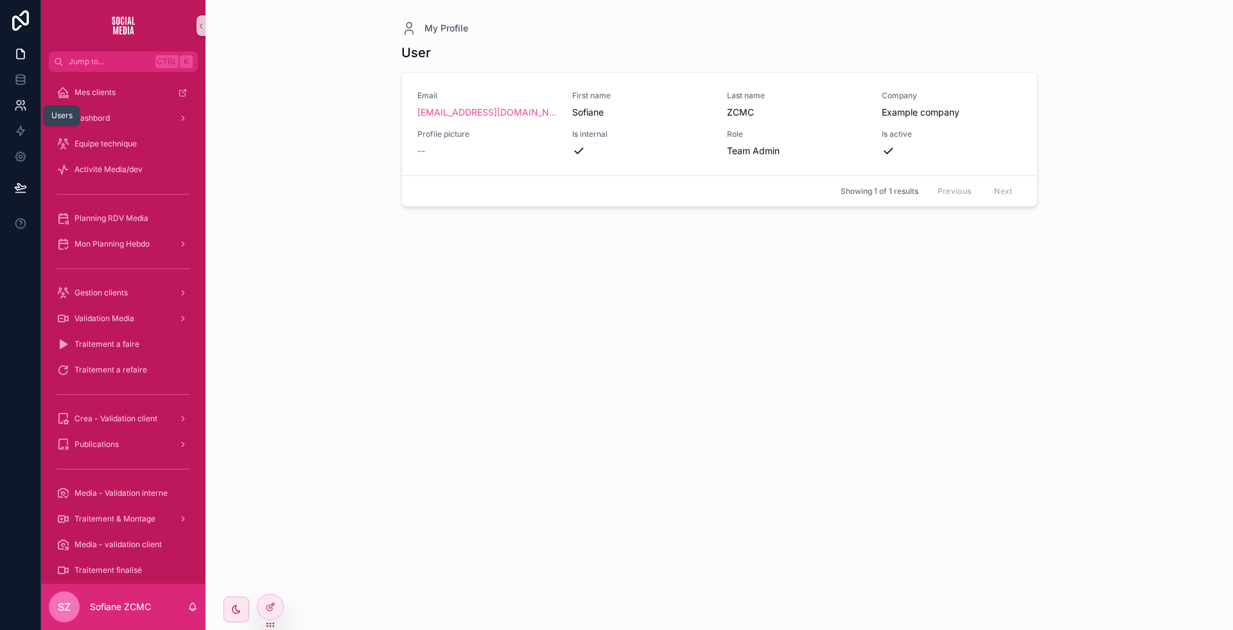
click at [25, 109] on icon at bounding box center [25, 108] width 2 height 3
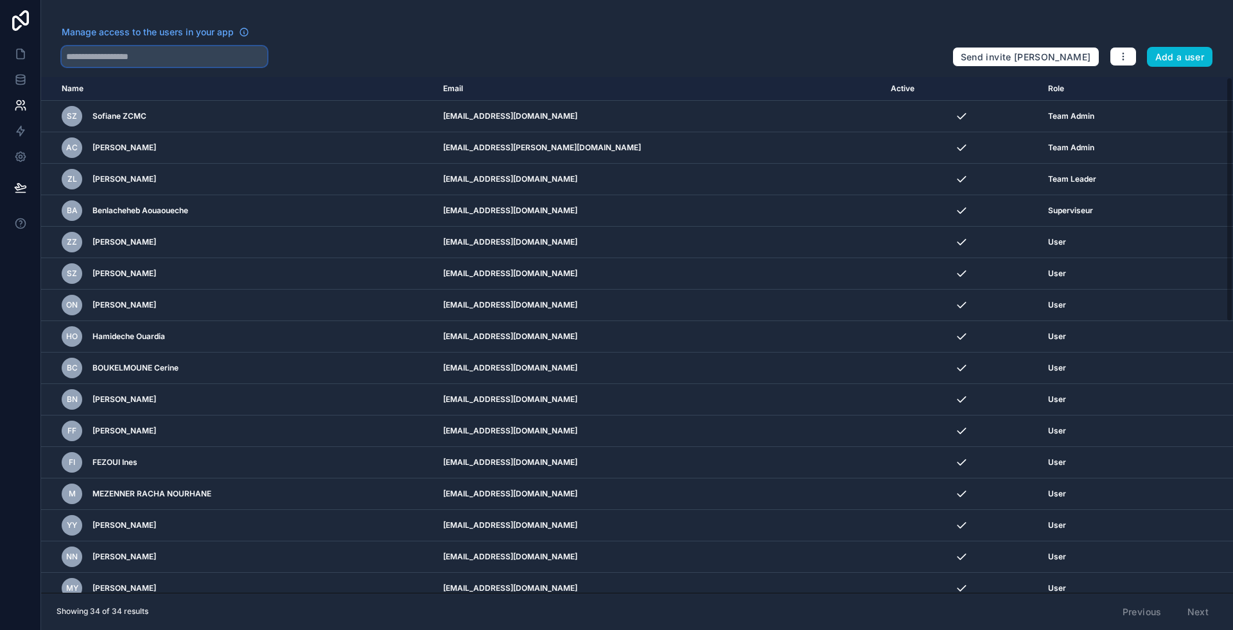
click at [167, 58] on input "text" at bounding box center [165, 56] width 206 height 21
type input "*"
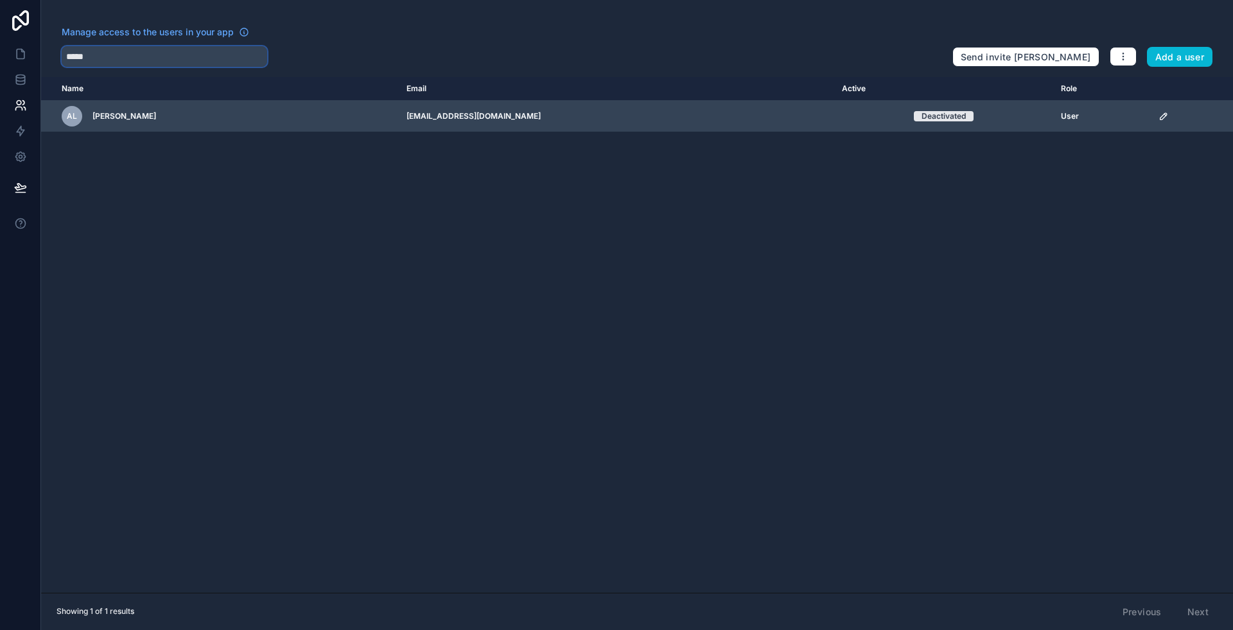
type input "*****"
click at [493, 118] on icon "scrollable content" at bounding box center [1164, 116] width 10 height 10
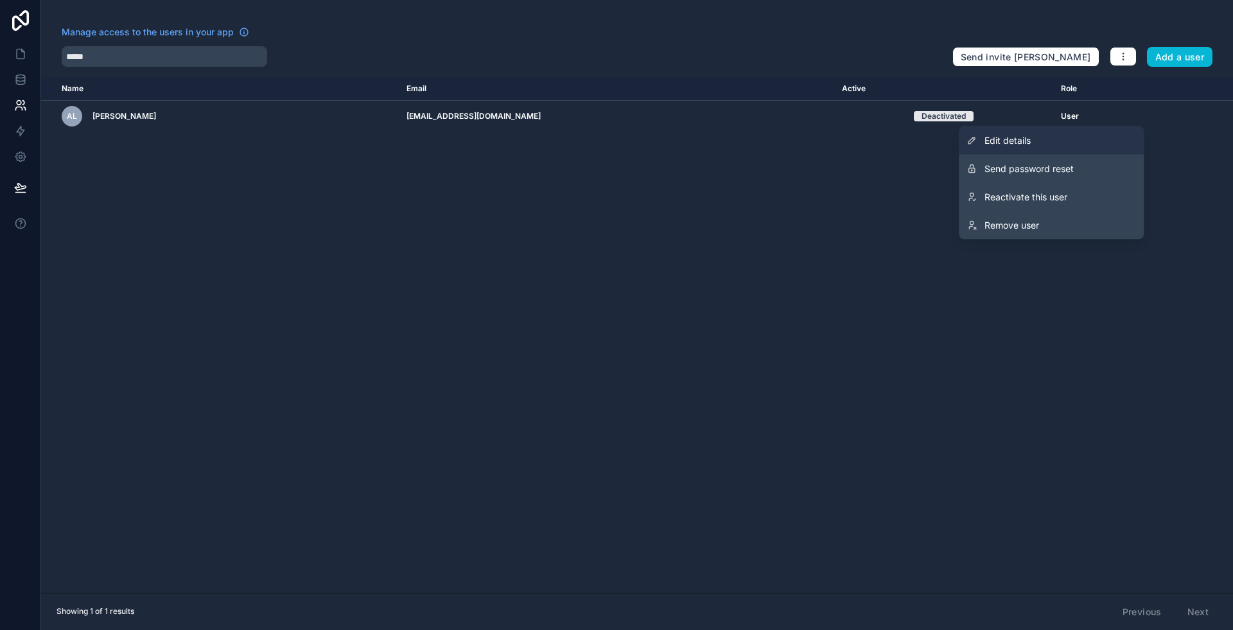
click at [493, 143] on span "Edit details" at bounding box center [1008, 140] width 46 height 13
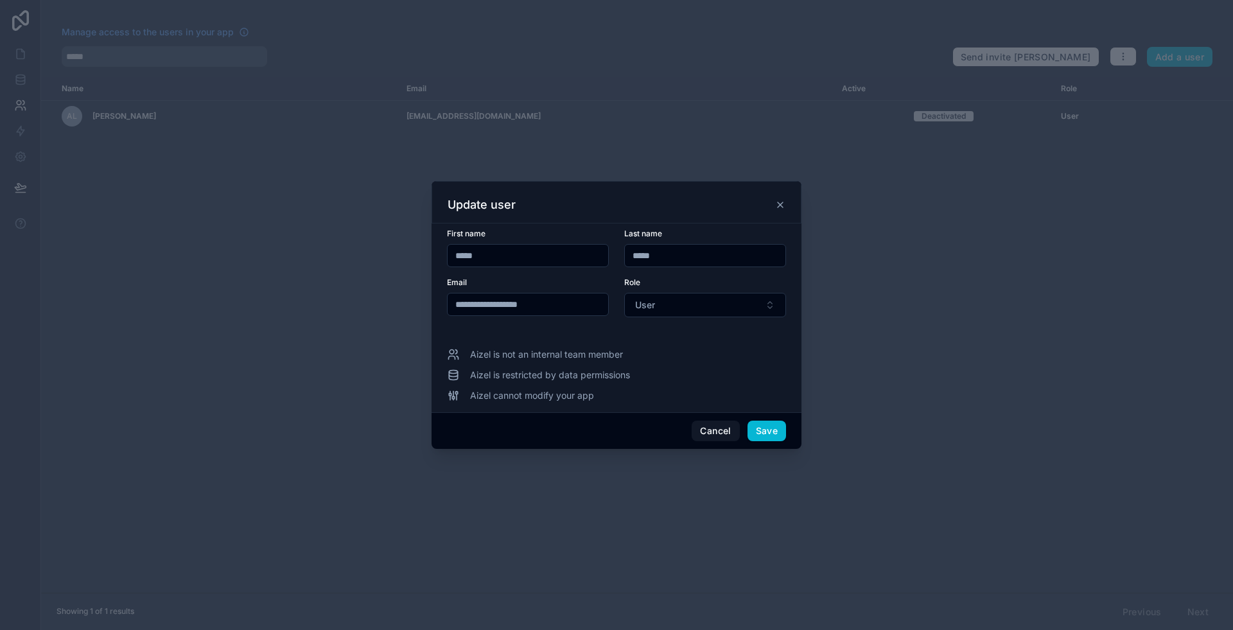
click at [493, 249] on input "*****" at bounding box center [528, 256] width 161 height 18
paste input "text"
type input "*****"
click at [493, 249] on input "*****" at bounding box center [528, 256] width 161 height 18
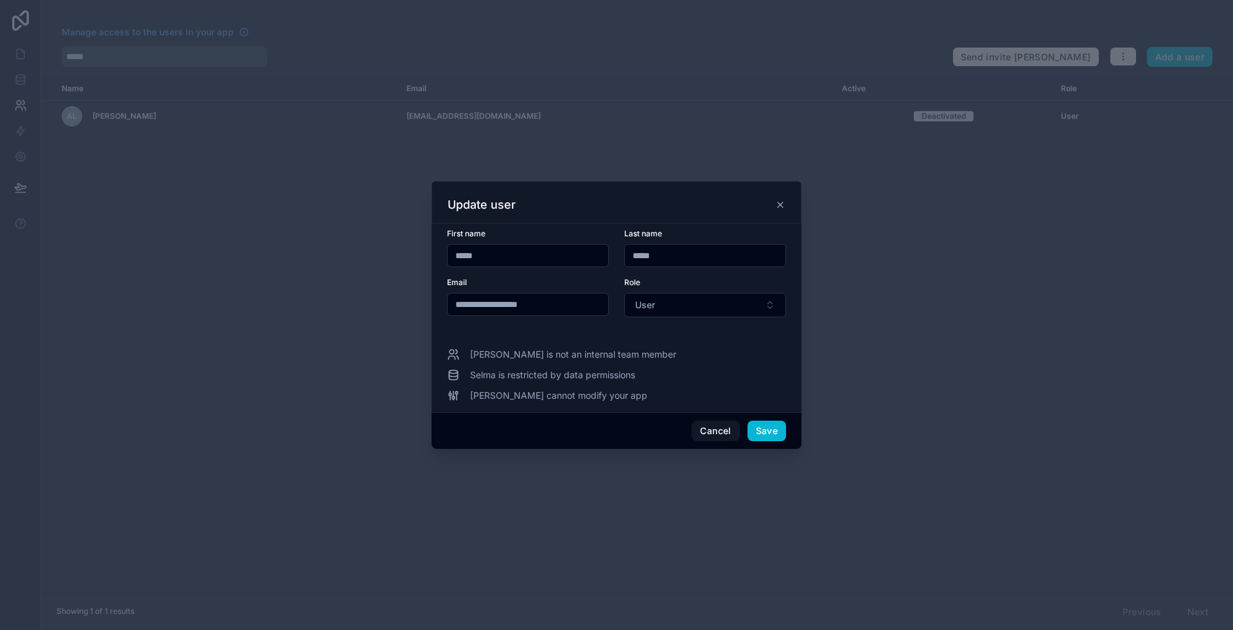
click at [490, 258] on input "*****" at bounding box center [528, 256] width 161 height 18
click at [490, 258] on input "text" at bounding box center [528, 256] width 161 height 18
click at [493, 259] on input "*****" at bounding box center [705, 256] width 161 height 18
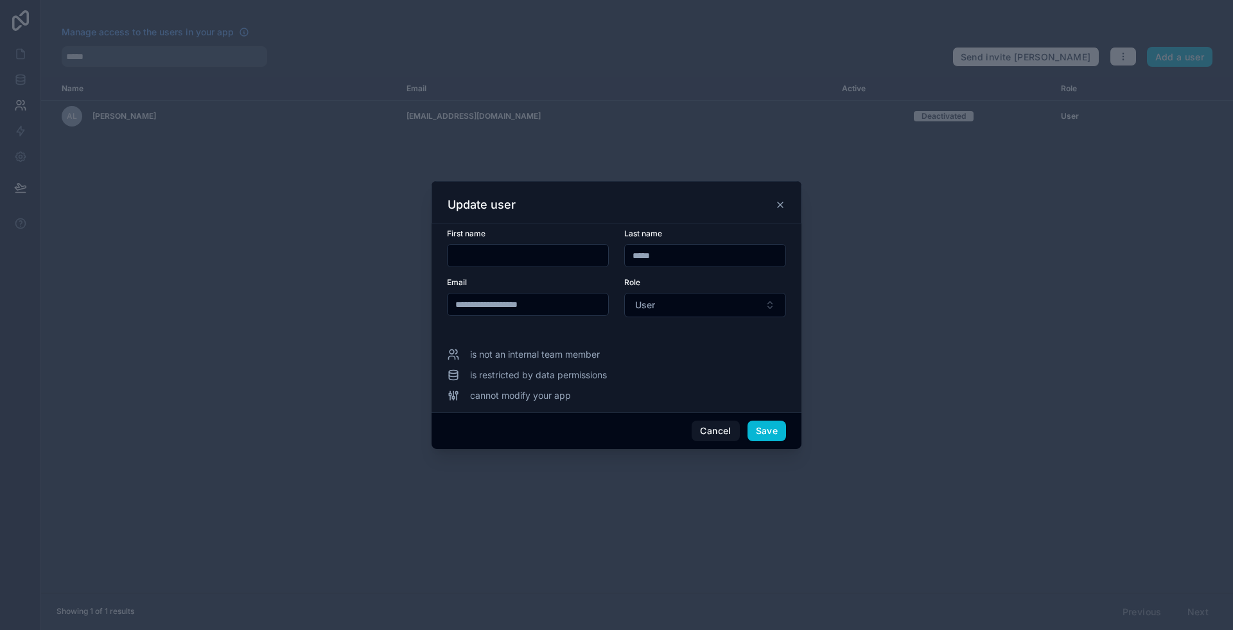
paste input "text"
click at [493, 259] on input "*****" at bounding box center [705, 256] width 161 height 18
type input "*****"
click at [493, 255] on input "text" at bounding box center [528, 256] width 161 height 18
paste input "**********"
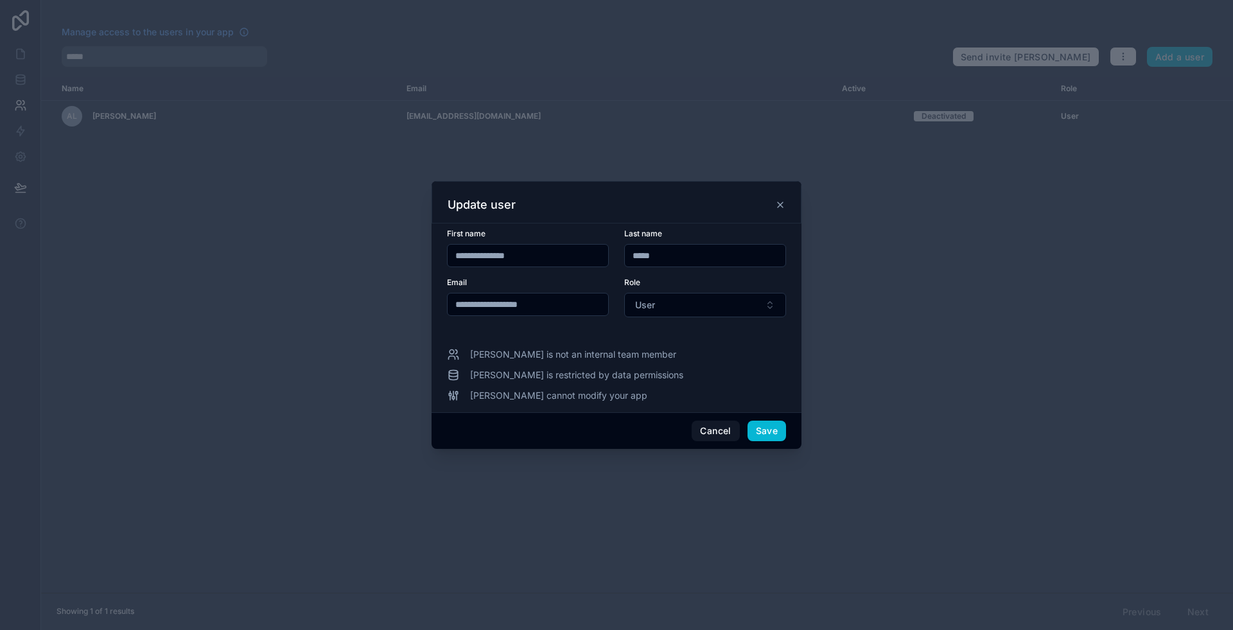
click at [493, 255] on input "**********" at bounding box center [528, 256] width 161 height 18
type input "********"
click at [493, 270] on form "**********" at bounding box center [616, 281] width 339 height 104
click at [493, 306] on button "Save" at bounding box center [767, 431] width 39 height 21
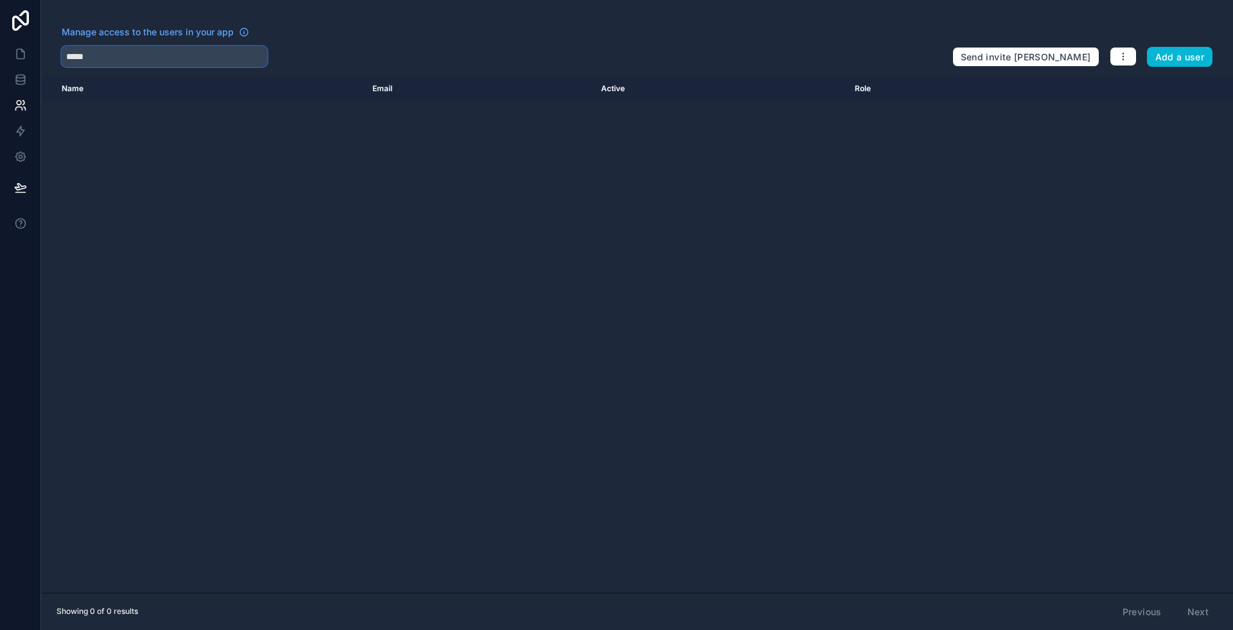
click at [222, 57] on input "*****" at bounding box center [165, 56] width 206 height 21
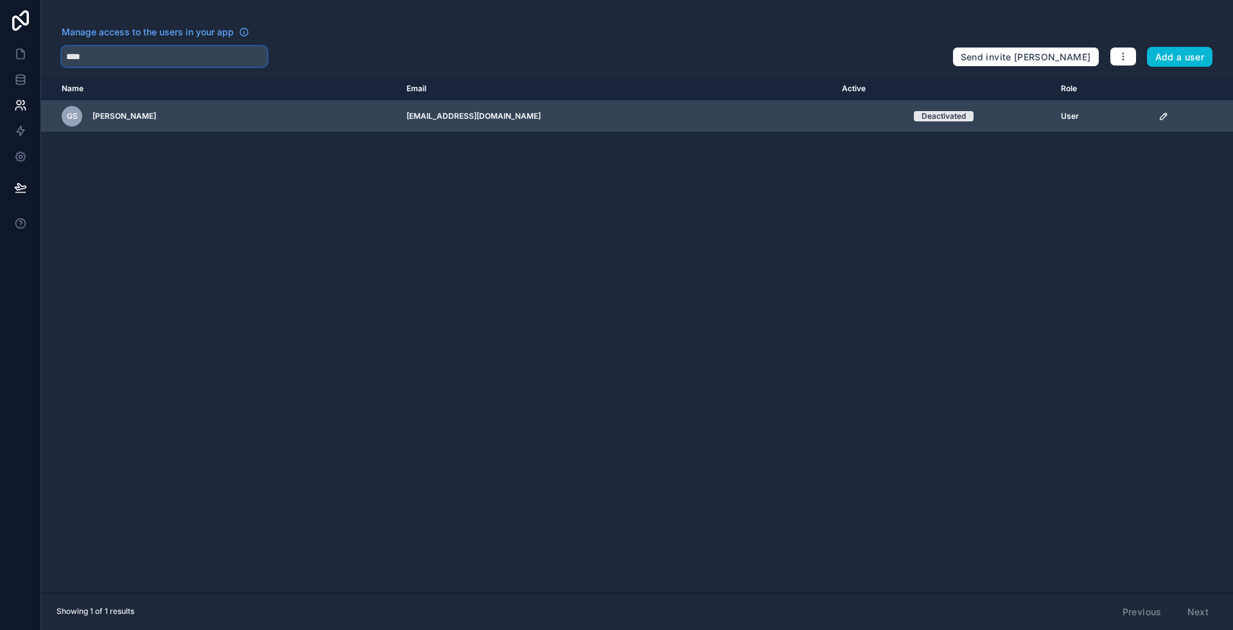
type input "****"
click at [493, 116] on icon "scrollable content" at bounding box center [1164, 116] width 10 height 10
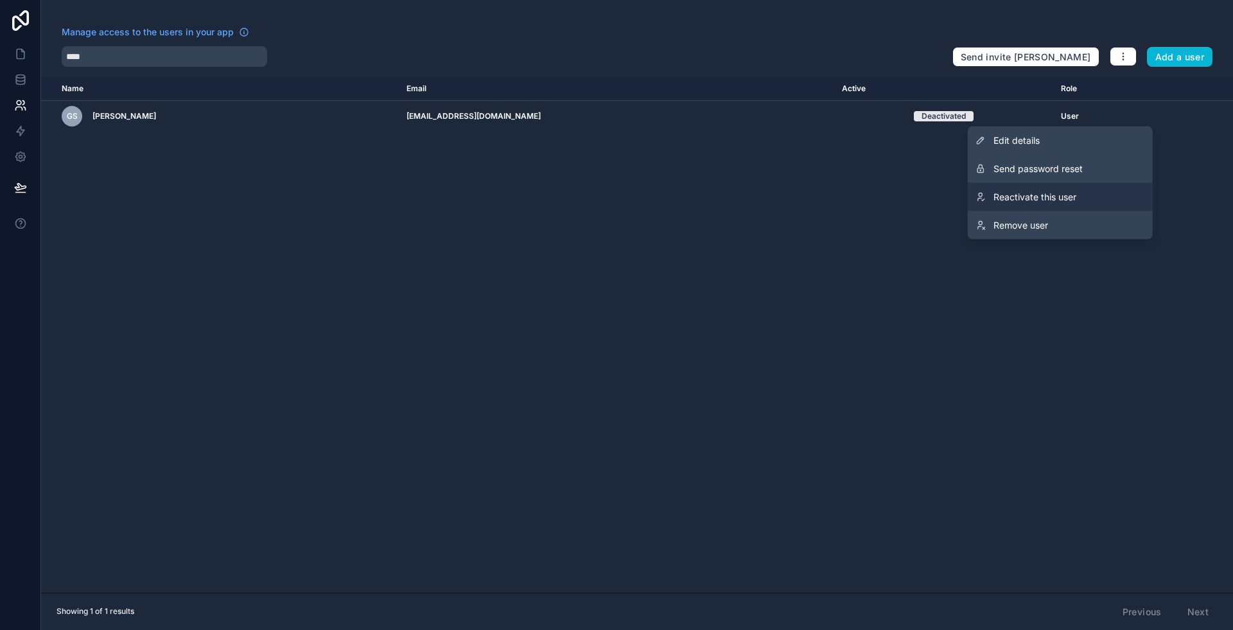
click at [493, 197] on span "Reactivate this user" at bounding box center [1035, 197] width 83 height 13
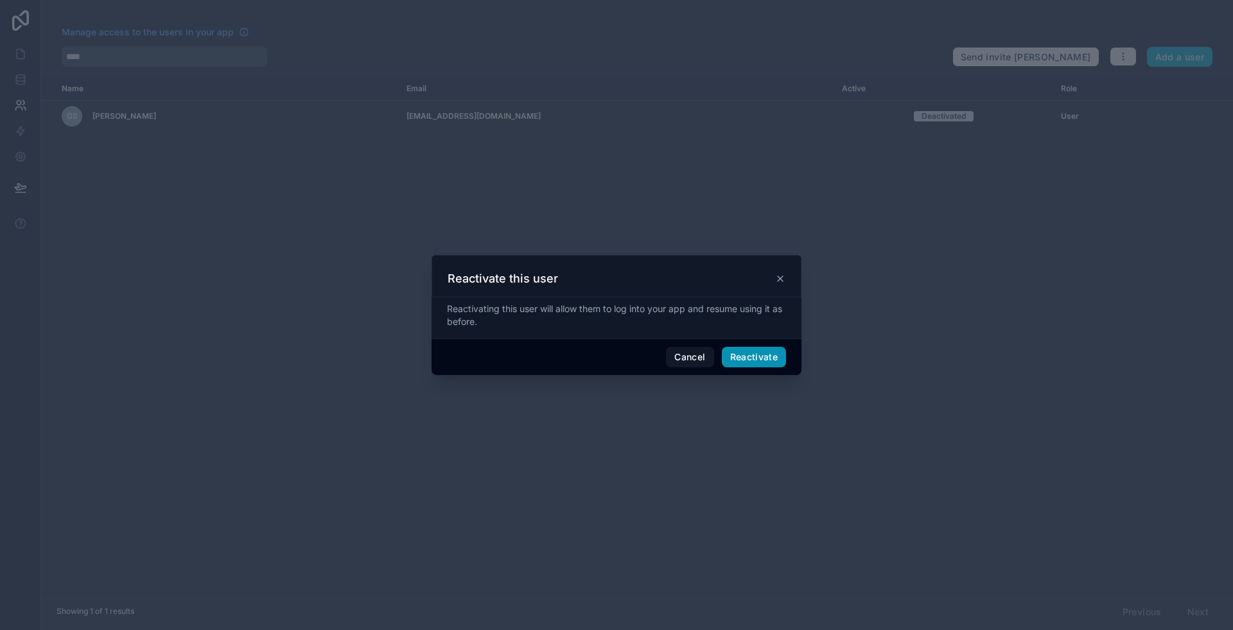
click at [493, 306] on button "Reactivate" at bounding box center [754, 357] width 65 height 21
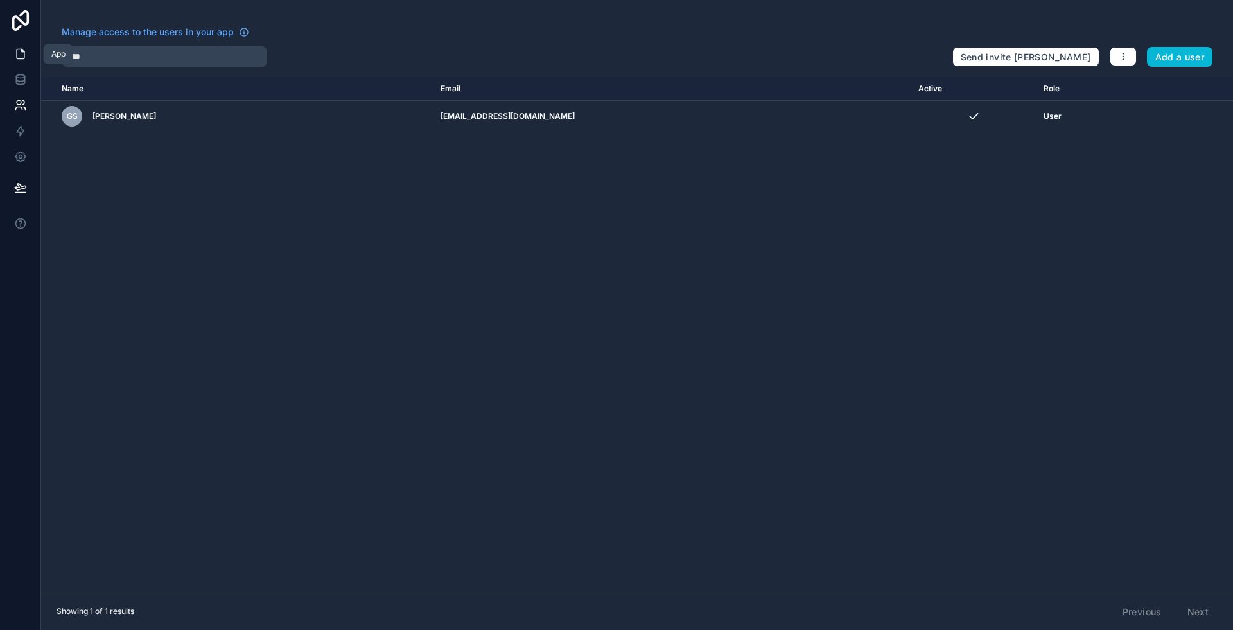
click at [24, 50] on icon at bounding box center [20, 54] width 13 height 13
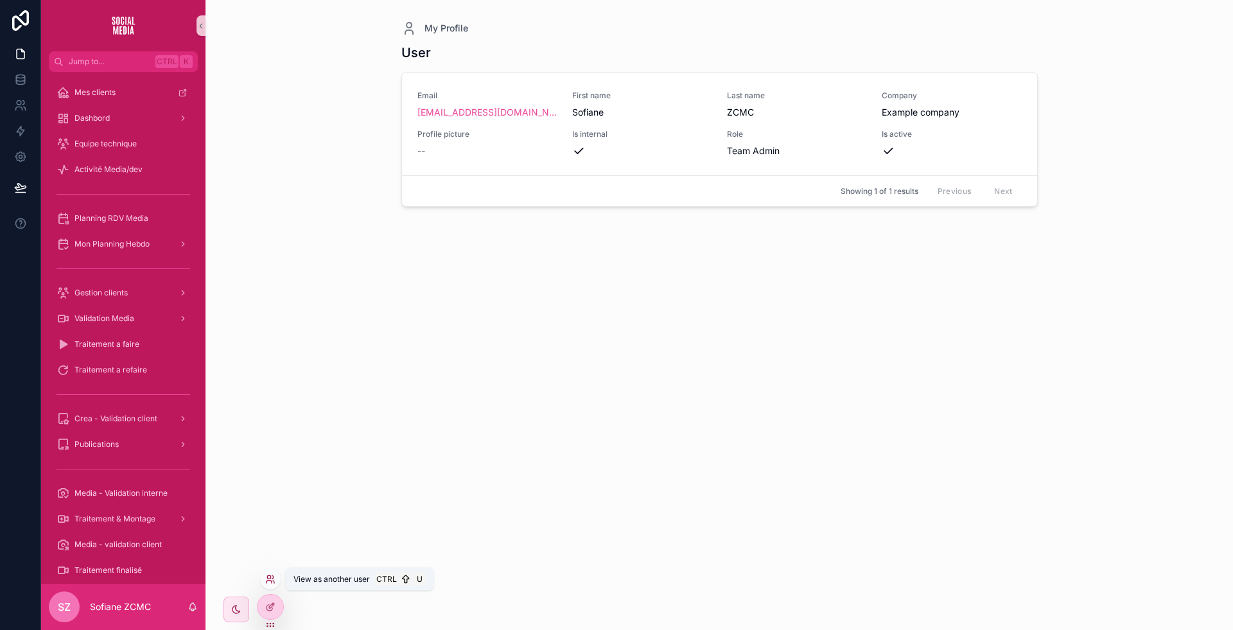
click at [270, 306] on icon at bounding box center [268, 576] width 3 height 3
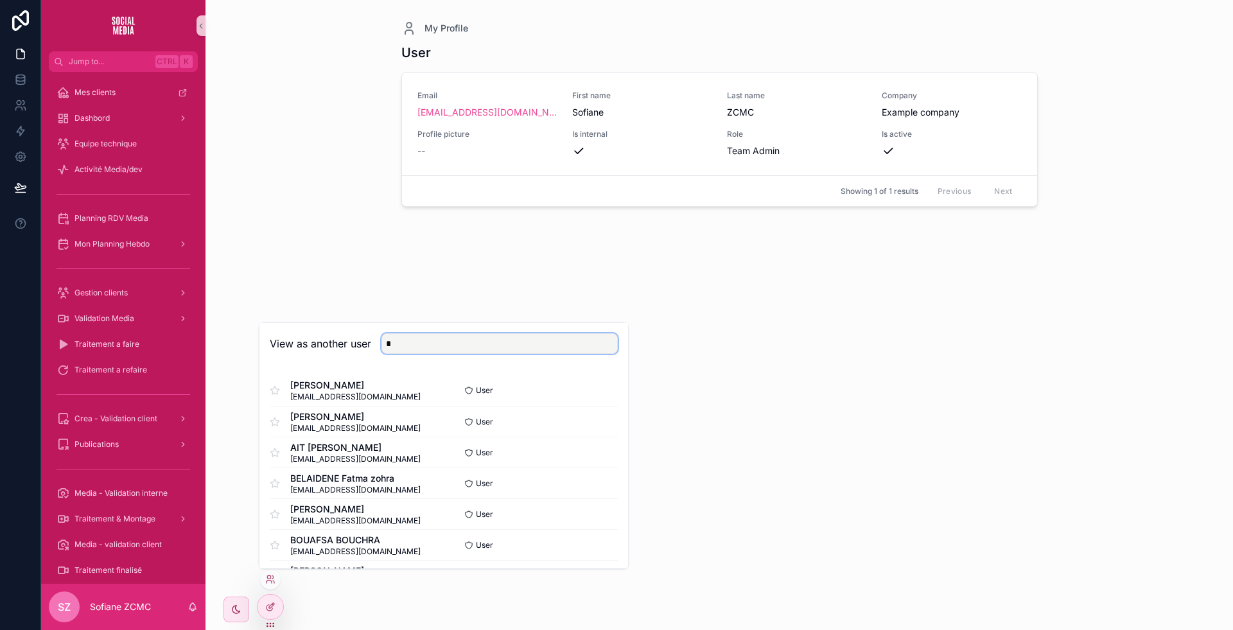
click at [487, 306] on input "*" at bounding box center [499, 343] width 236 height 21
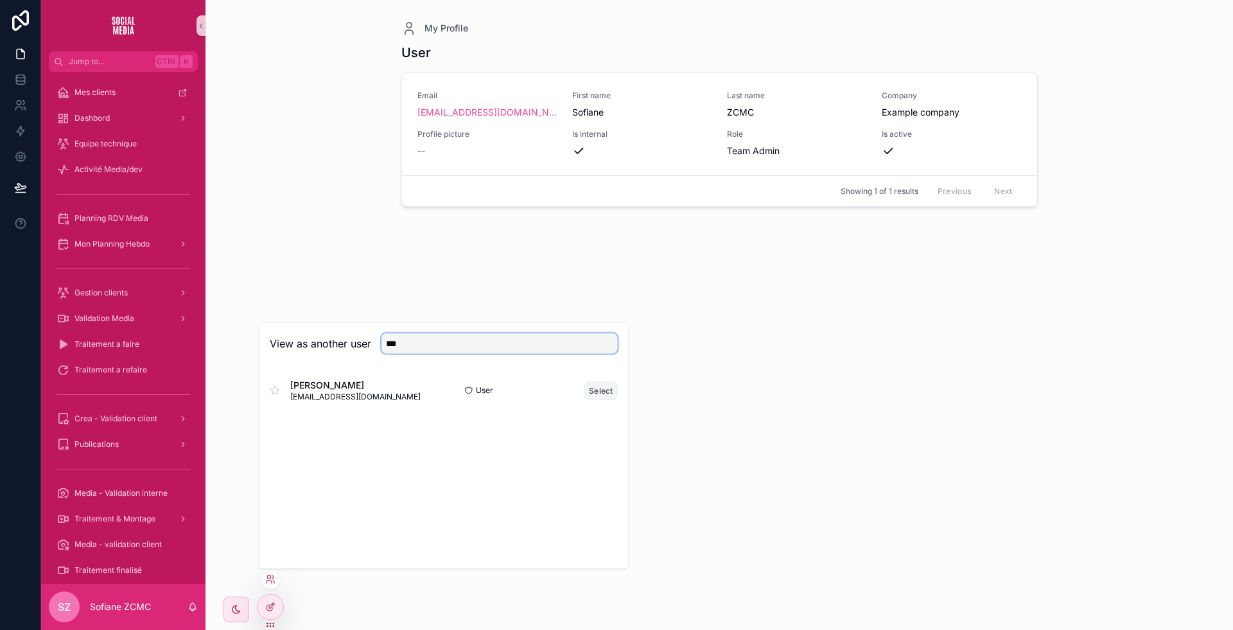
type input "***"
click at [493, 306] on button "Select" at bounding box center [600, 390] width 33 height 19
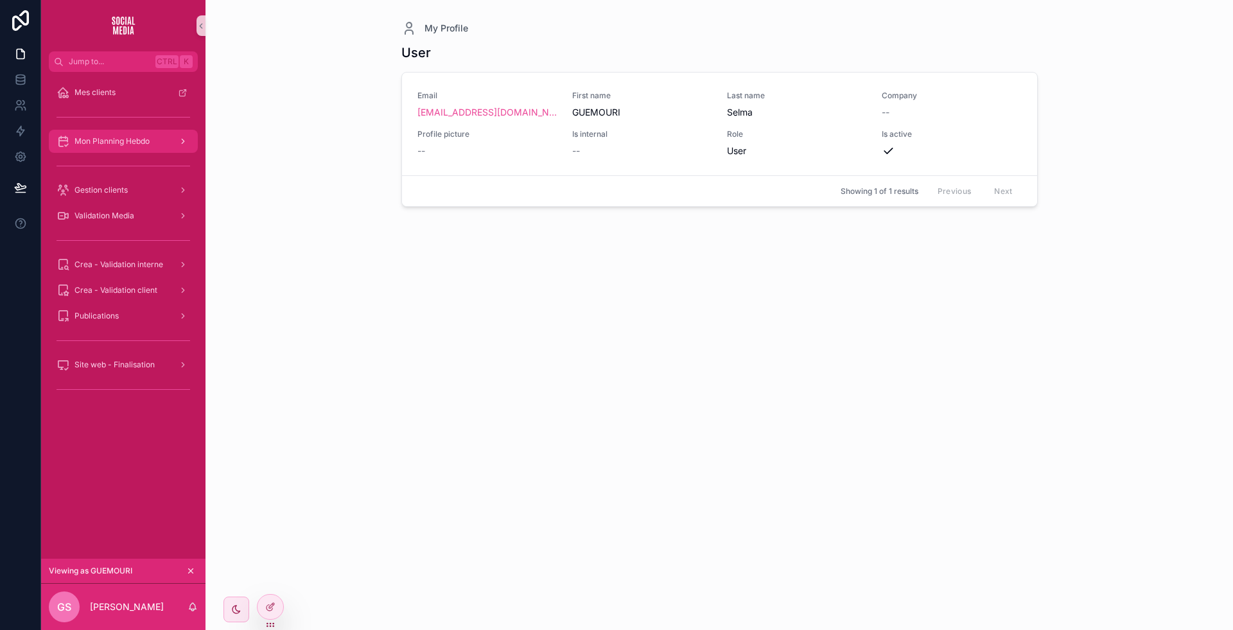
click at [119, 143] on span "Mon Planning Hebdo" at bounding box center [112, 141] width 75 height 10
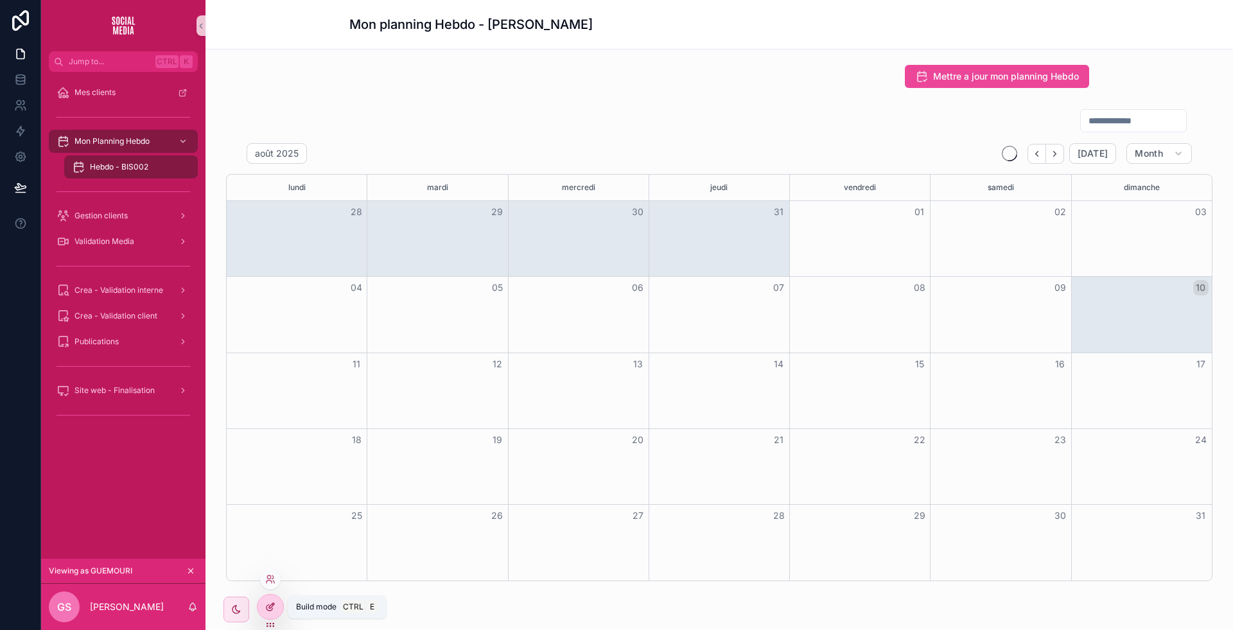
click at [275, 607] on icon at bounding box center [270, 607] width 10 height 10
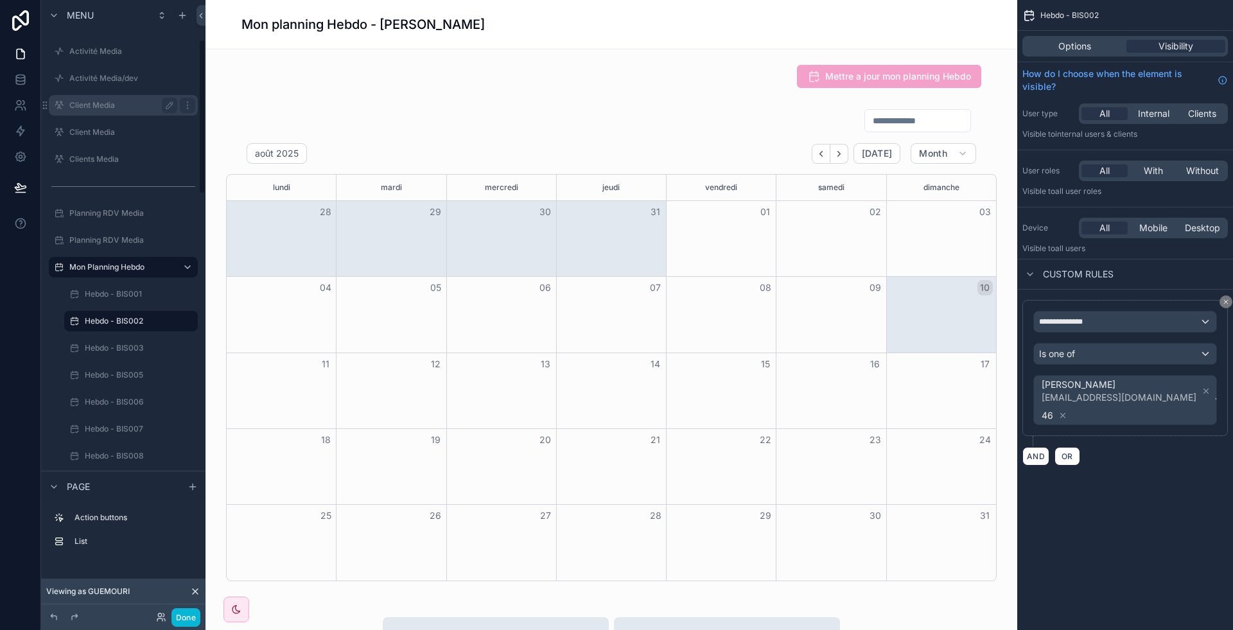
scroll to position [160, 0]
click at [130, 318] on label "Hebdo - BIS002" at bounding box center [128, 318] width 87 height 10
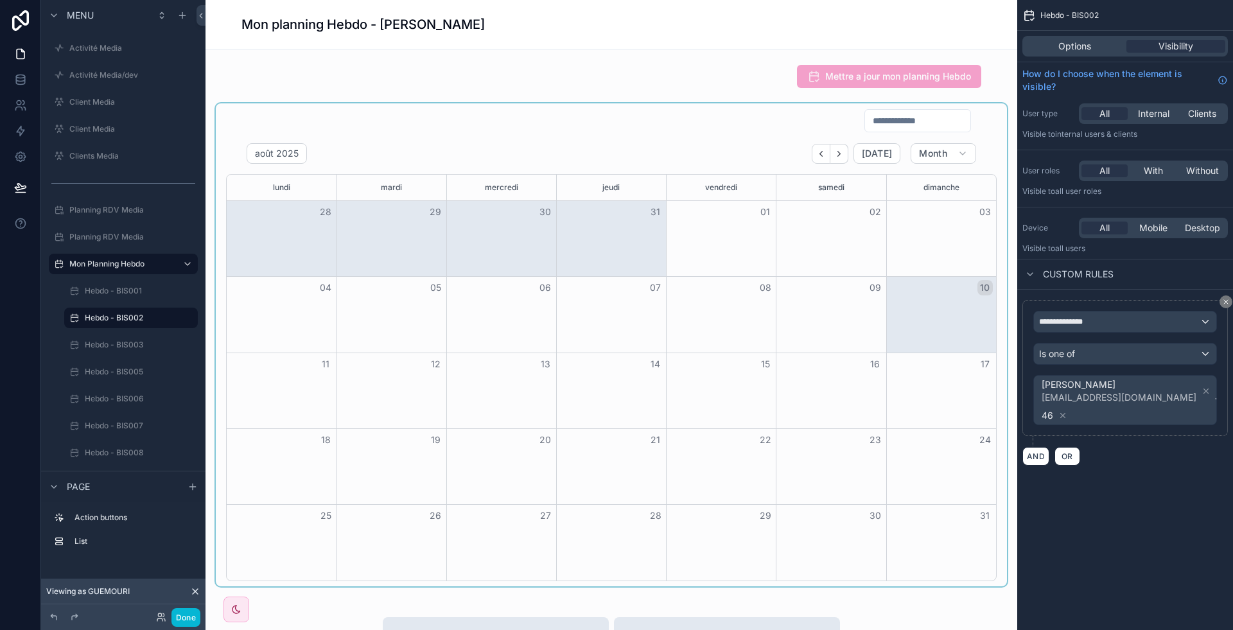
click at [676, 177] on div "scrollable content" at bounding box center [611, 344] width 791 height 483
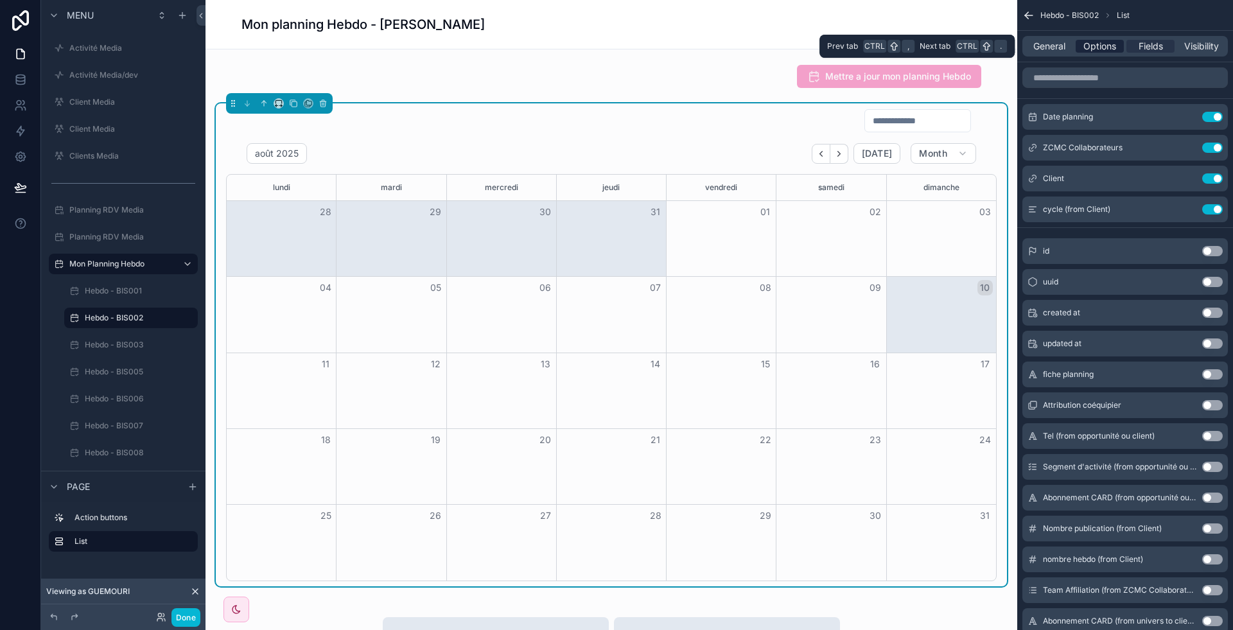
click at [1100, 46] on span "Options" at bounding box center [1099, 46] width 33 height 13
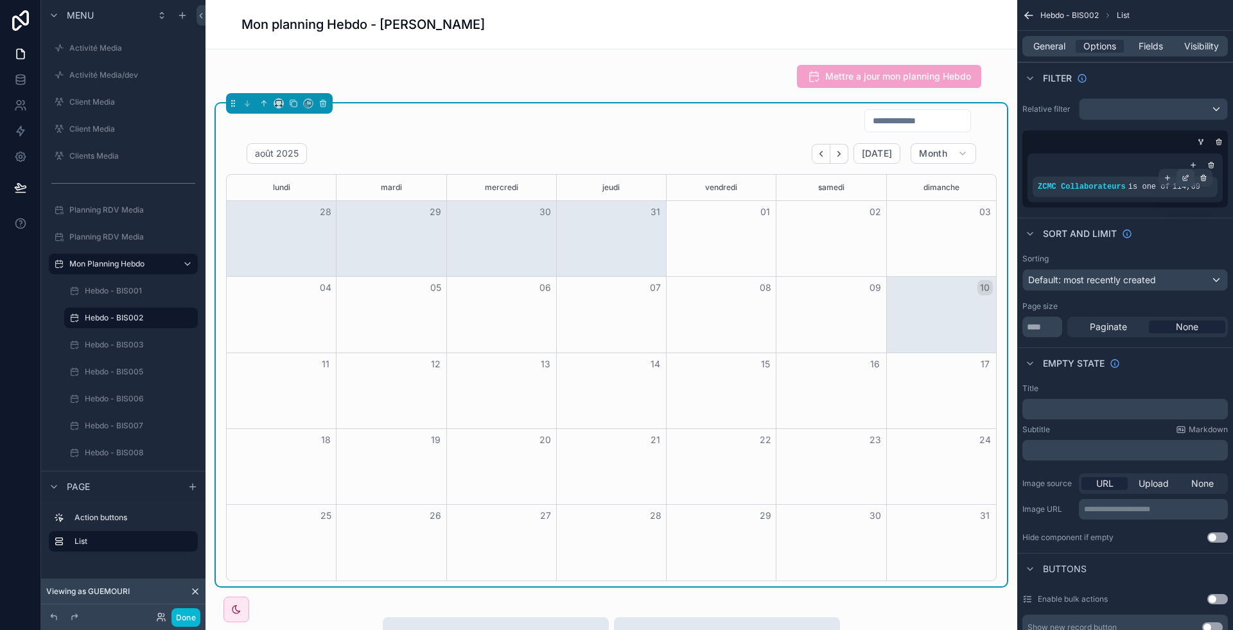
click at [1186, 177] on icon "scrollable content" at bounding box center [1187, 177] width 4 height 4
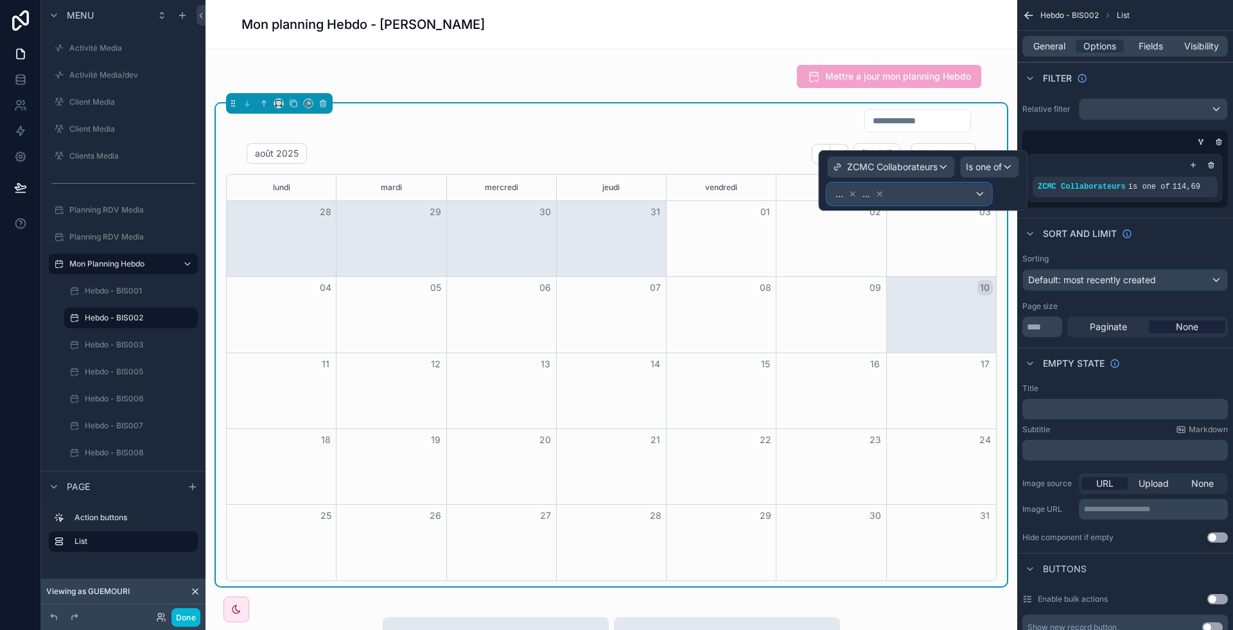
click at [906, 193] on div "... ..." at bounding box center [909, 194] width 163 height 21
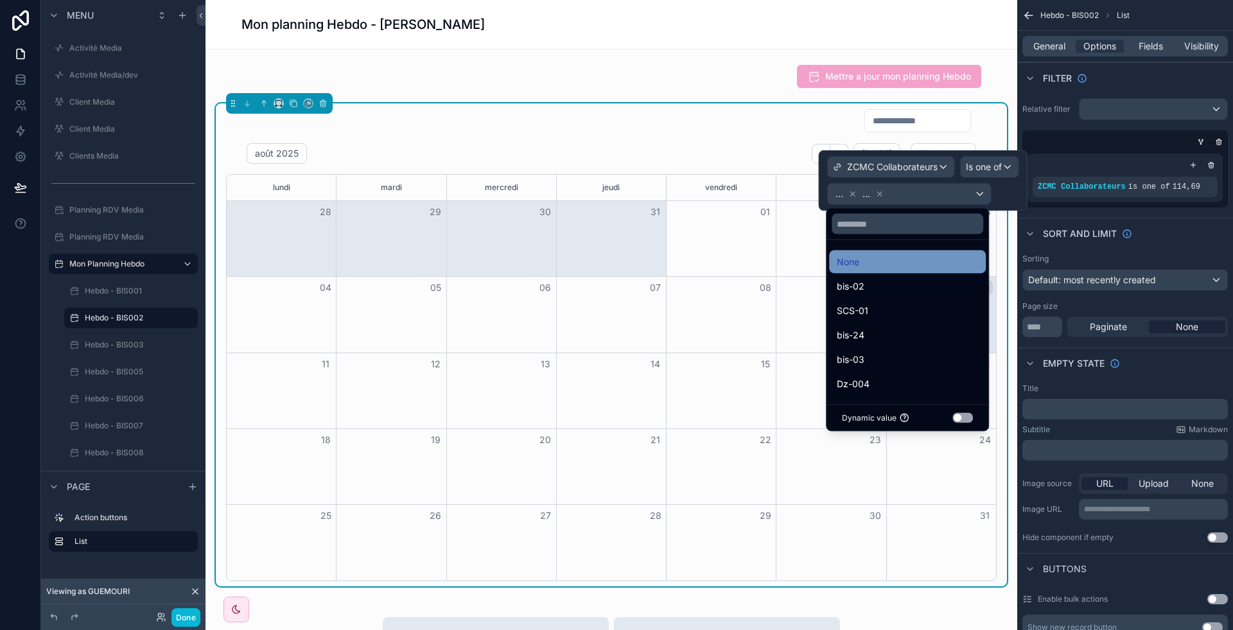
click at [850, 254] on span "None" at bounding box center [848, 261] width 22 height 15
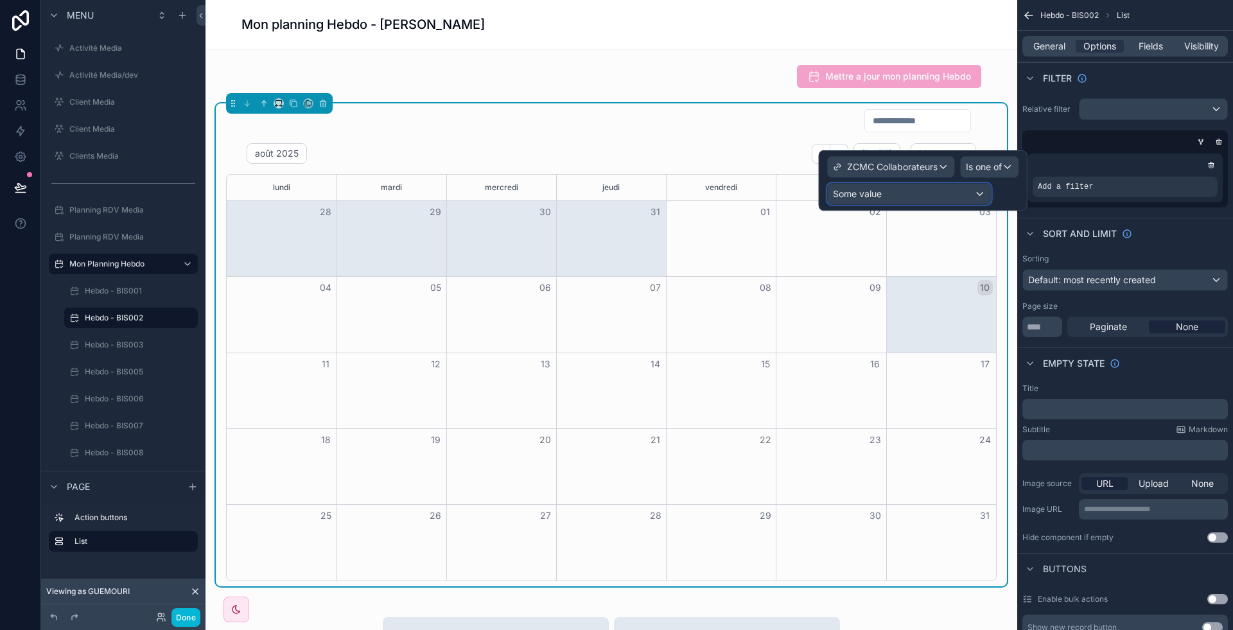
click at [881, 193] on span "Some value" at bounding box center [857, 193] width 49 height 11
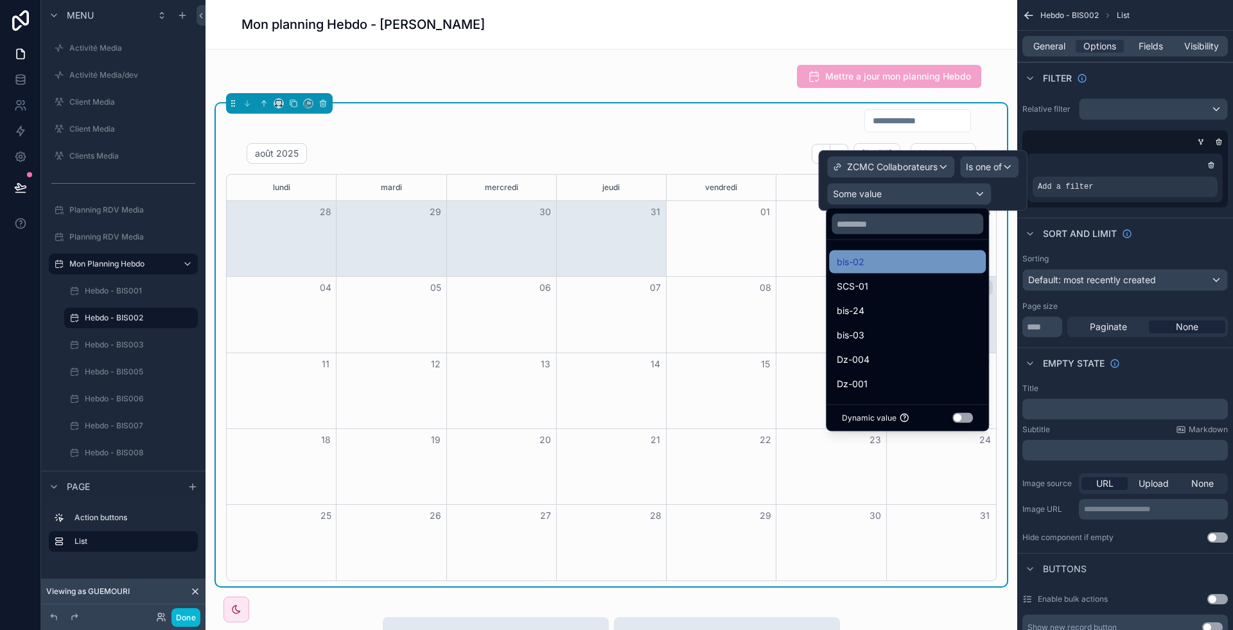
click at [859, 270] on div "bis-02" at bounding box center [907, 261] width 157 height 23
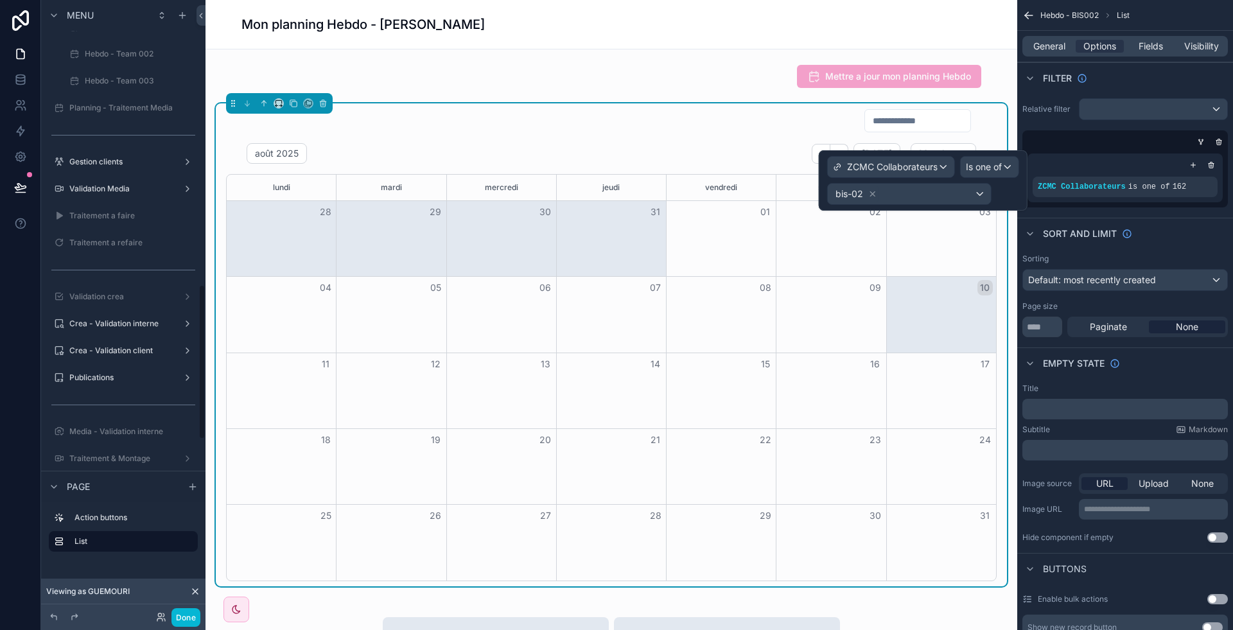
scroll to position [1126, 0]
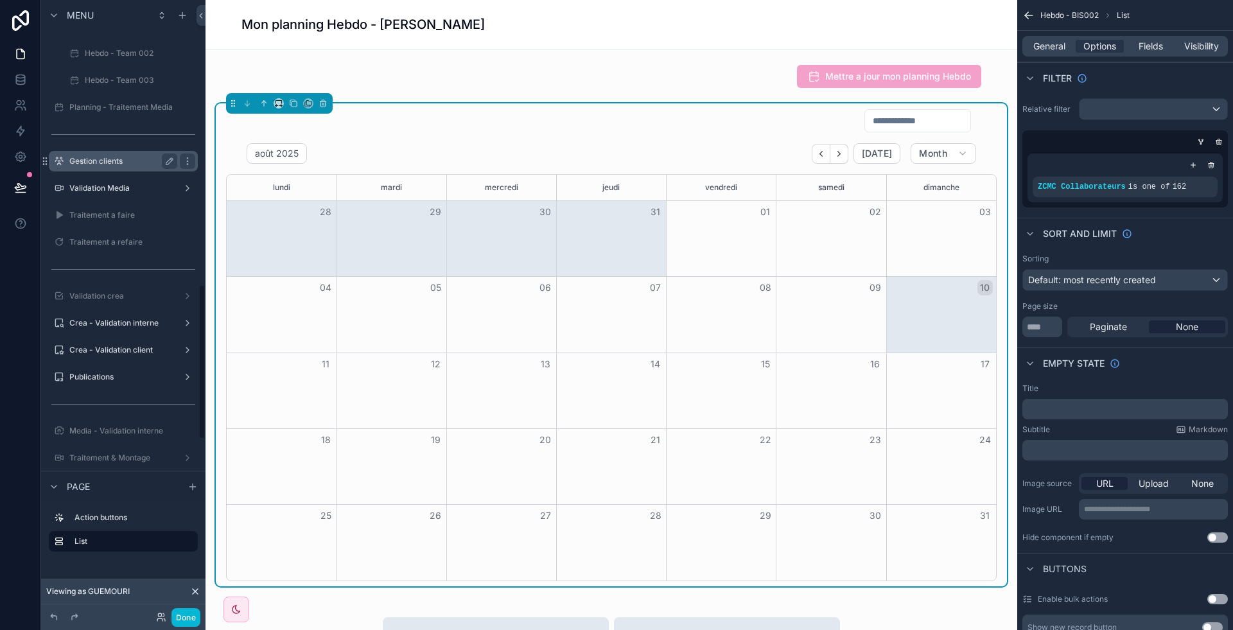
click at [116, 156] on label "Gestion clients" at bounding box center [120, 161] width 103 height 10
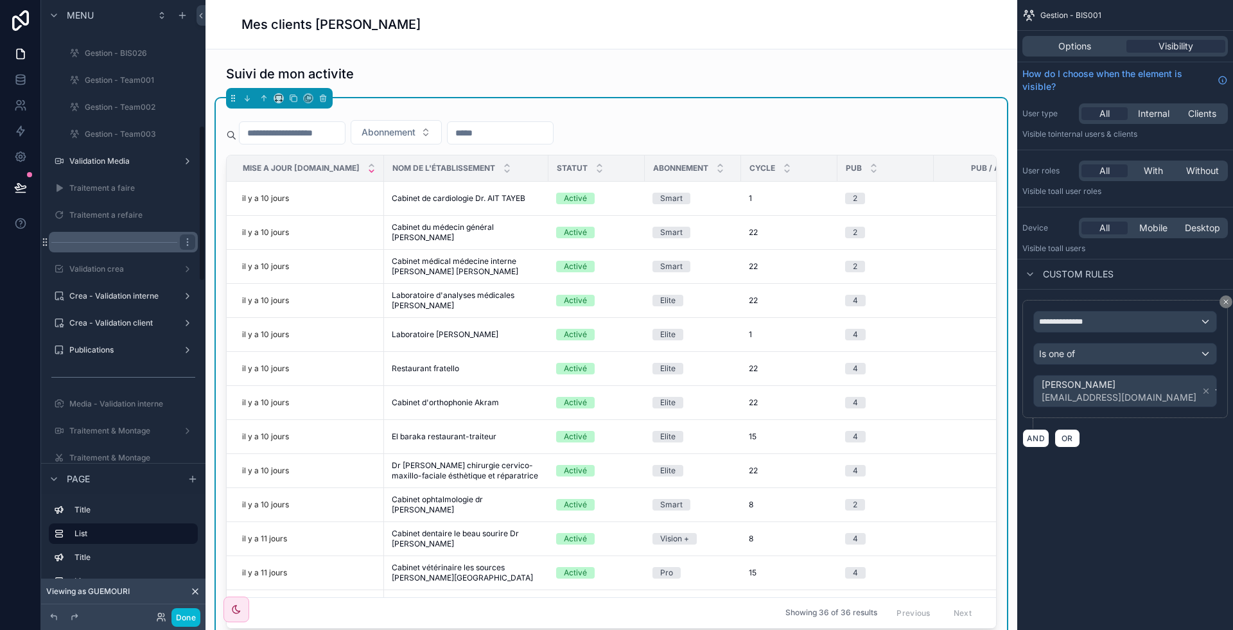
scroll to position [494, 0]
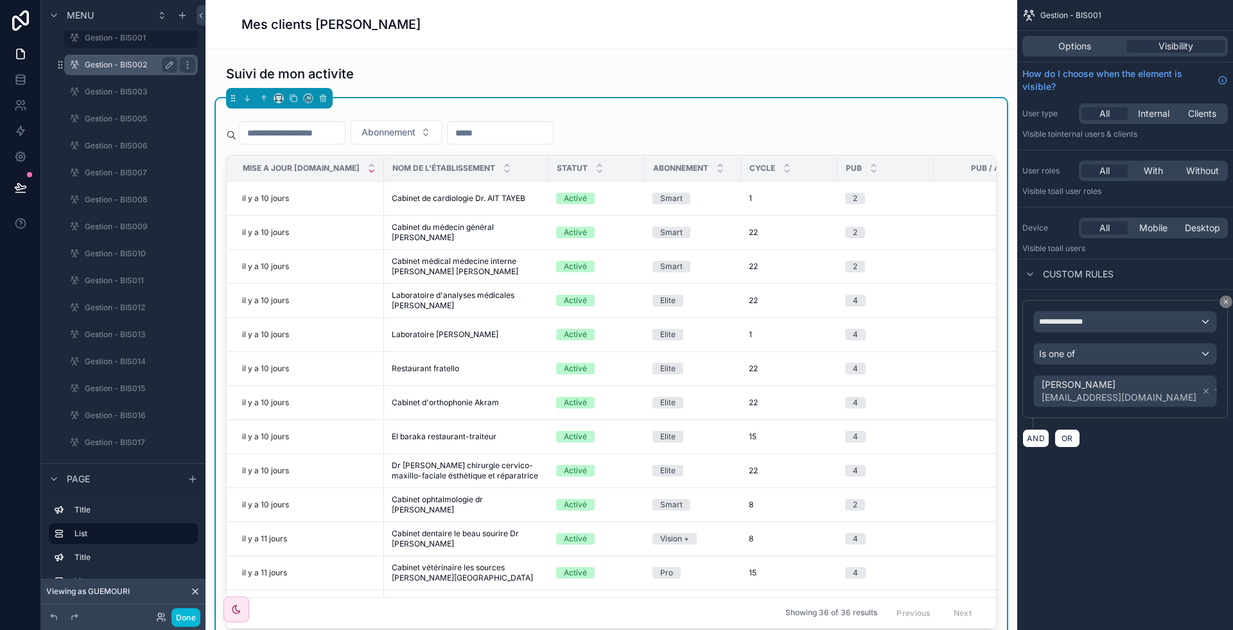
click at [126, 67] on label "Gestion - BIS002" at bounding box center [128, 65] width 87 height 10
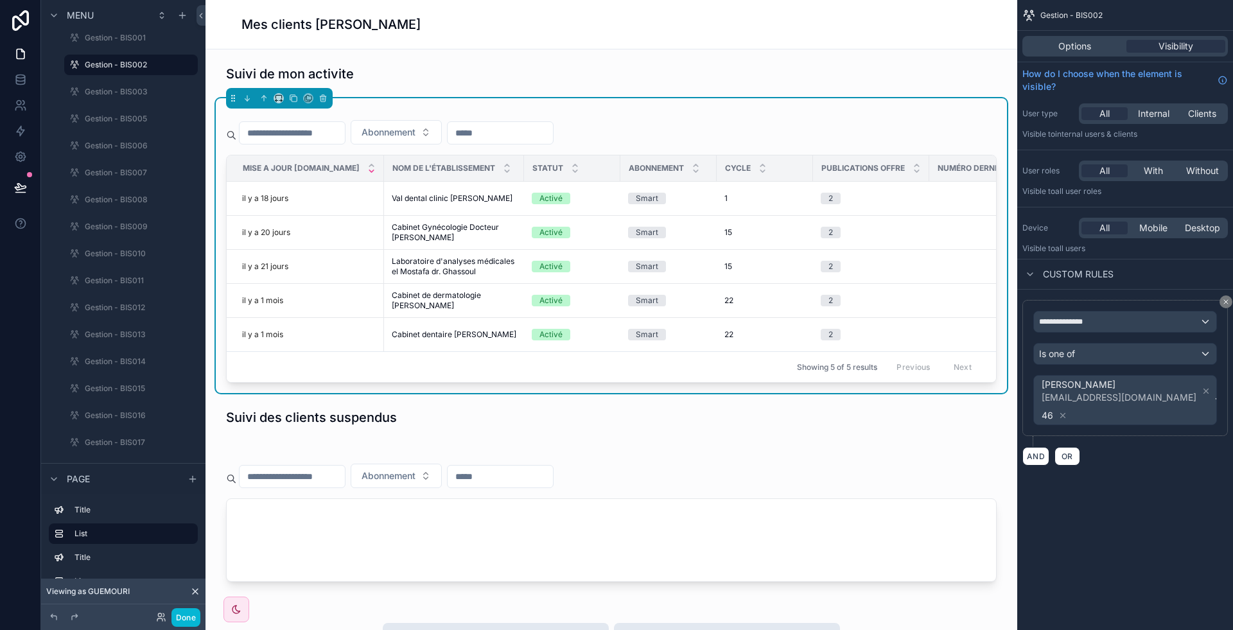
click at [678, 139] on div "Abonnement" at bounding box center [611, 135] width 771 height 40
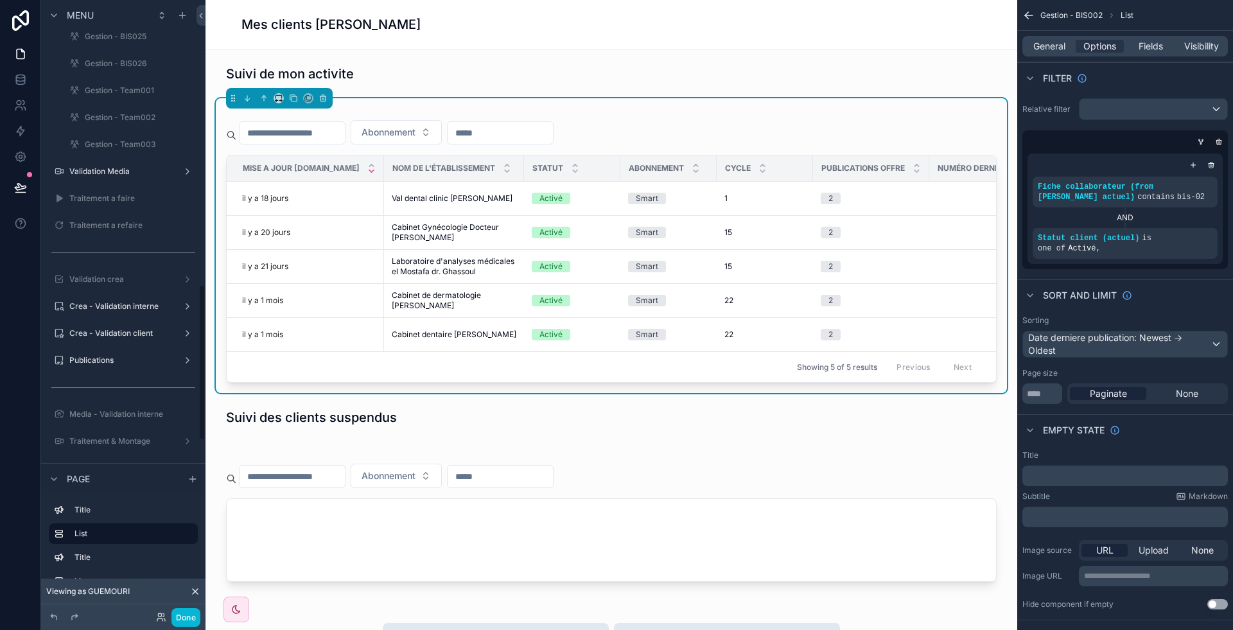
scroll to position [1119, 0]
click at [122, 164] on label "Validation Media" at bounding box center [120, 167] width 103 height 10
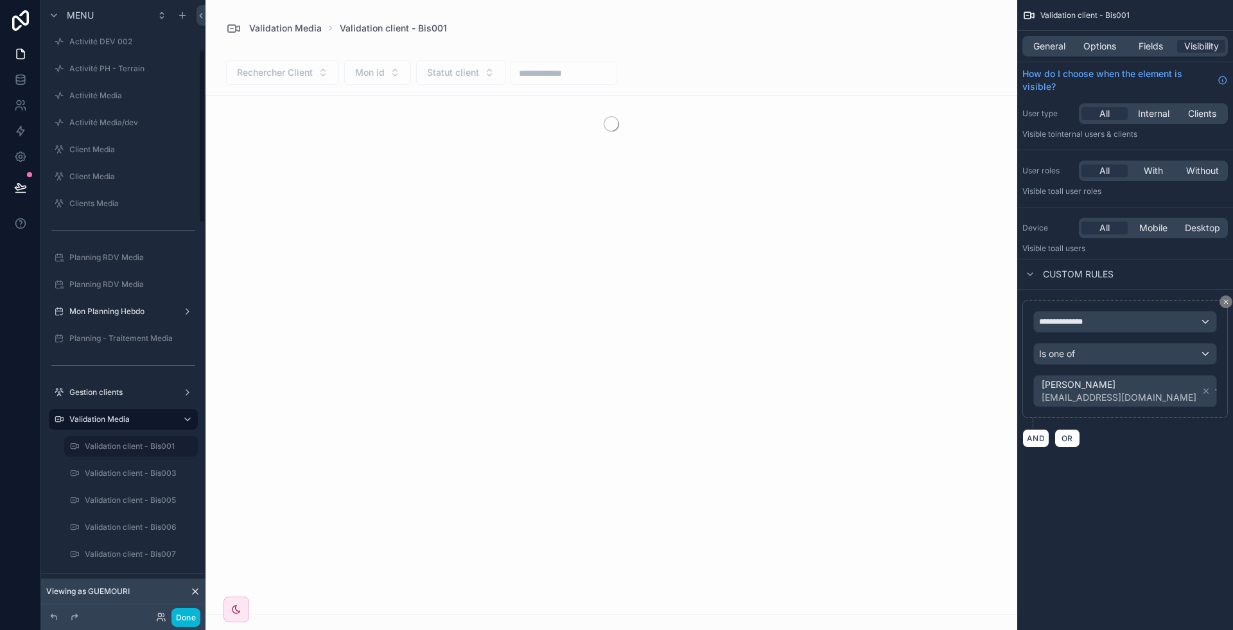
scroll to position [314, 0]
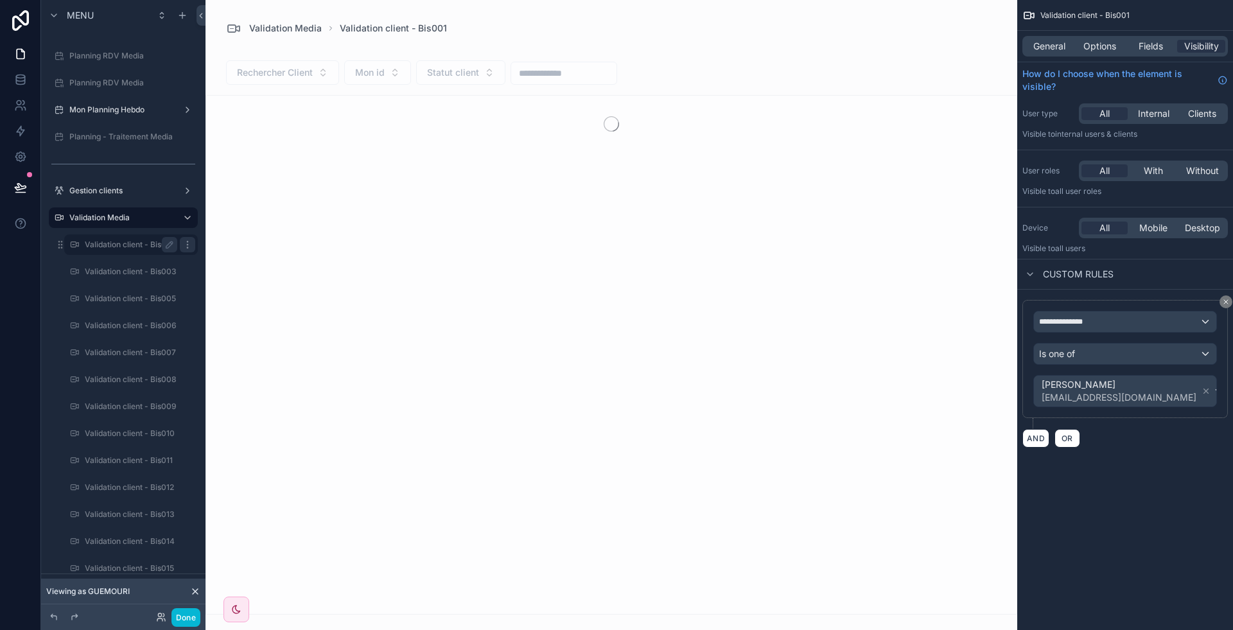
click at [187, 245] on icon "scrollable content" at bounding box center [187, 245] width 10 height 10
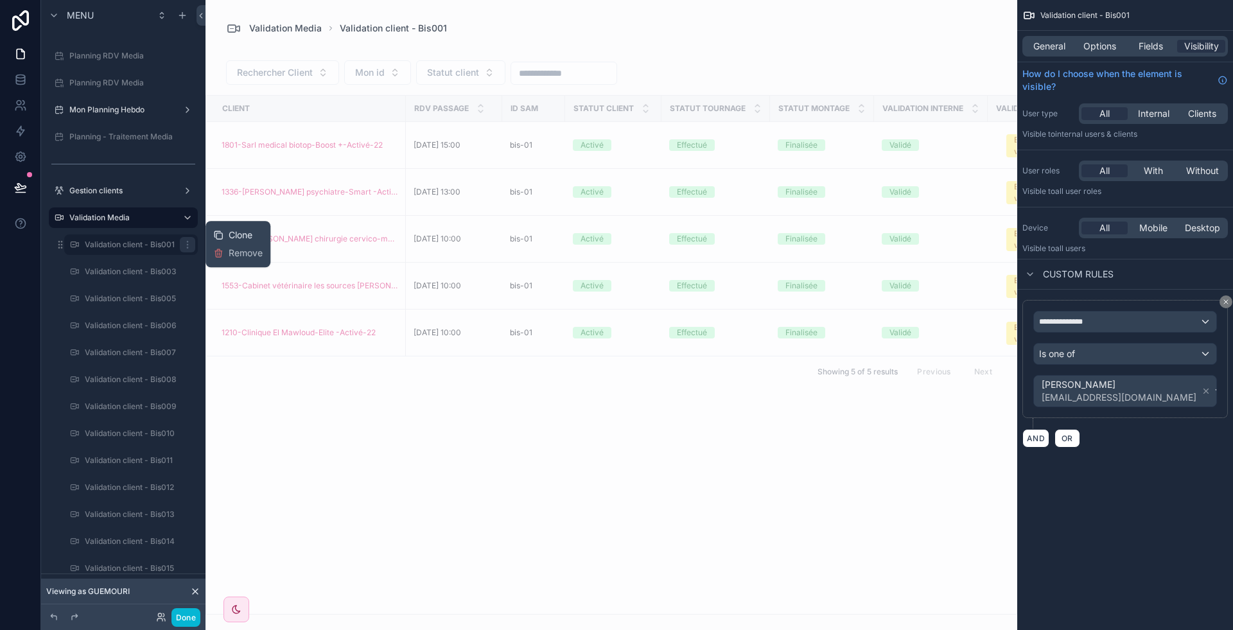
click at [237, 232] on span "Clone" at bounding box center [241, 235] width 24 height 13
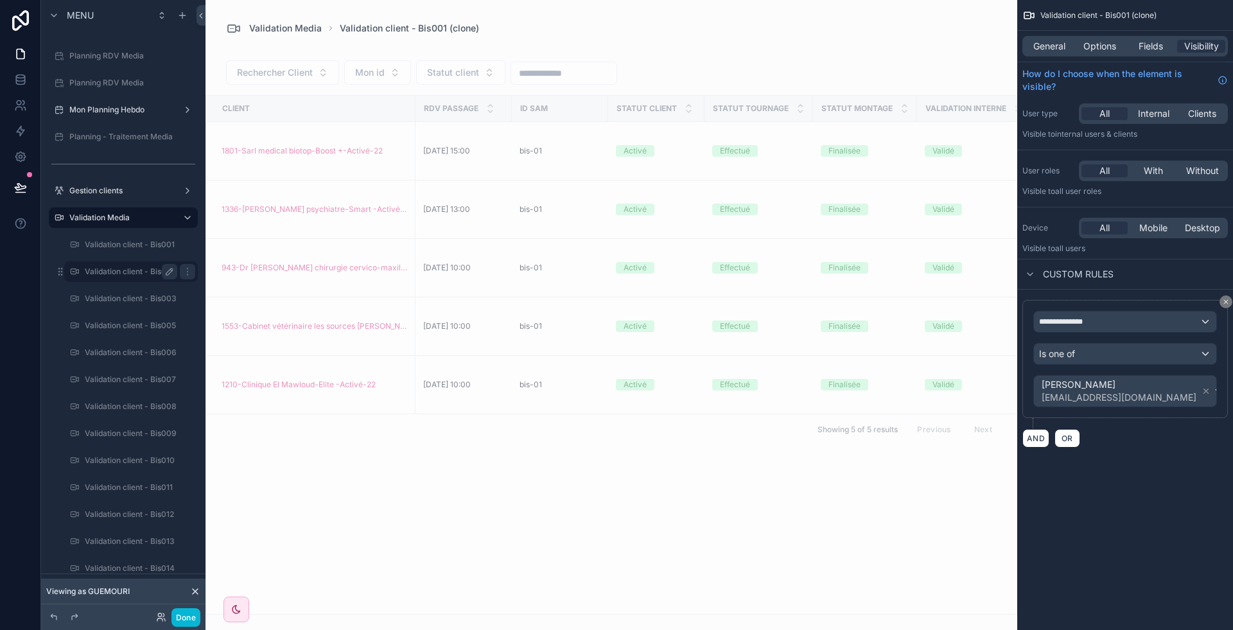
click at [164, 274] on icon "scrollable content" at bounding box center [169, 272] width 10 height 10
click at [135, 274] on input "**********" at bounding box center [121, 271] width 72 height 15
type input "**********"
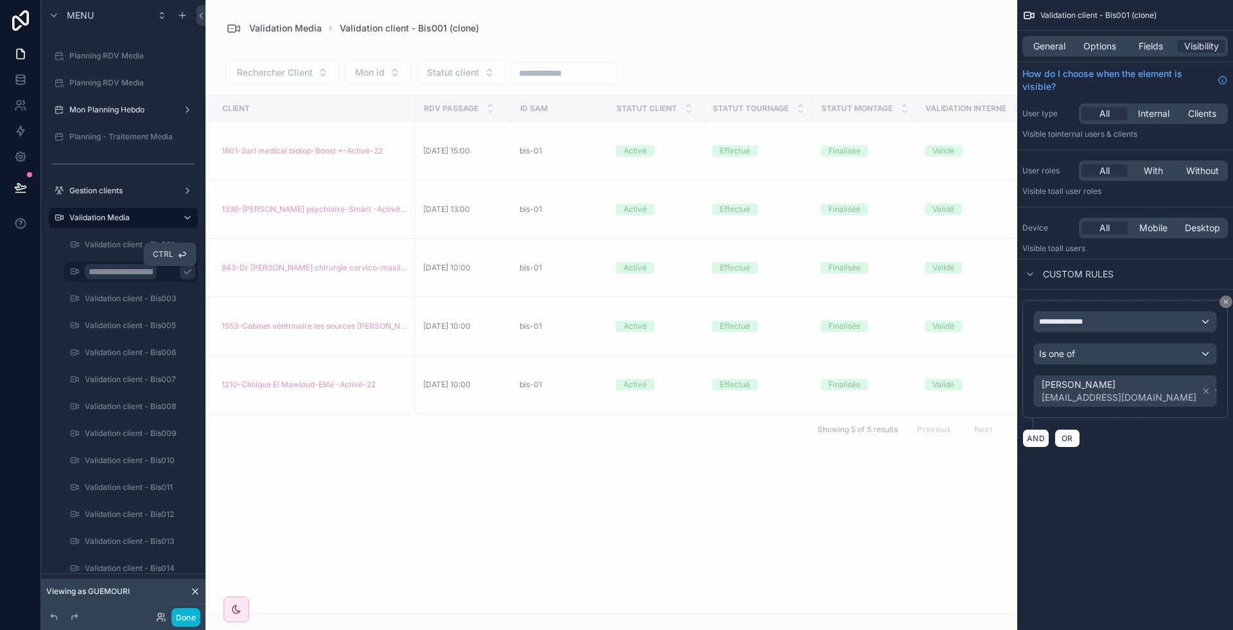
click at [182, 267] on icon "scrollable content" at bounding box center [187, 272] width 10 height 10
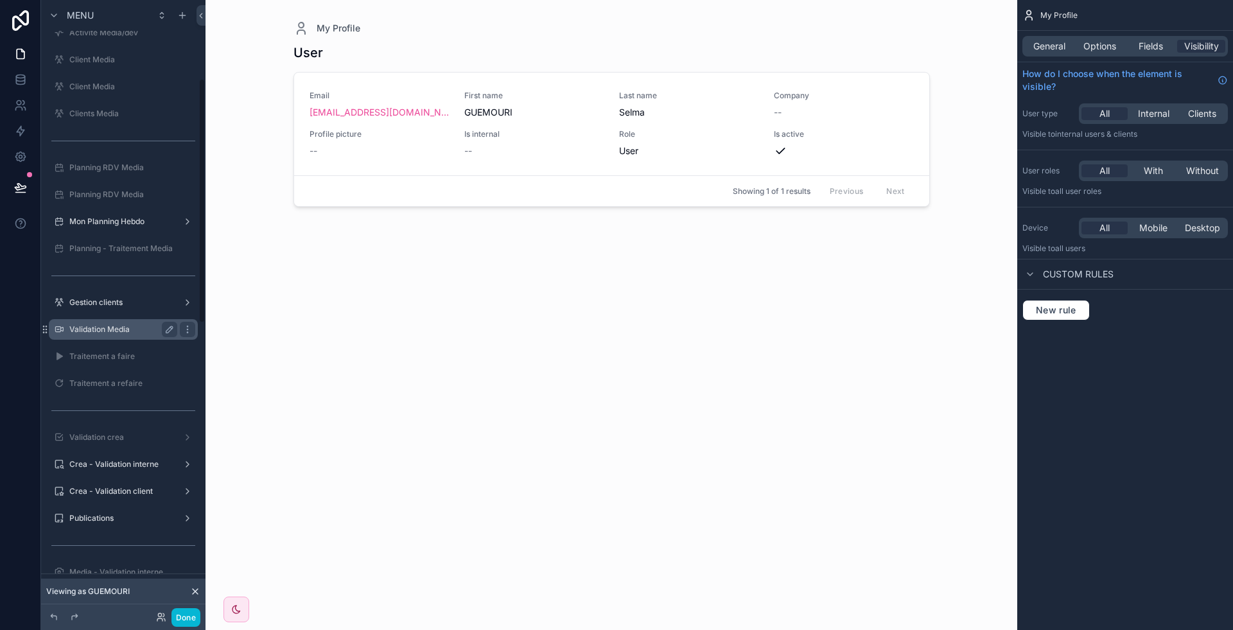
scroll to position [203, 0]
click at [112, 326] on label "Validation Media" at bounding box center [120, 329] width 103 height 10
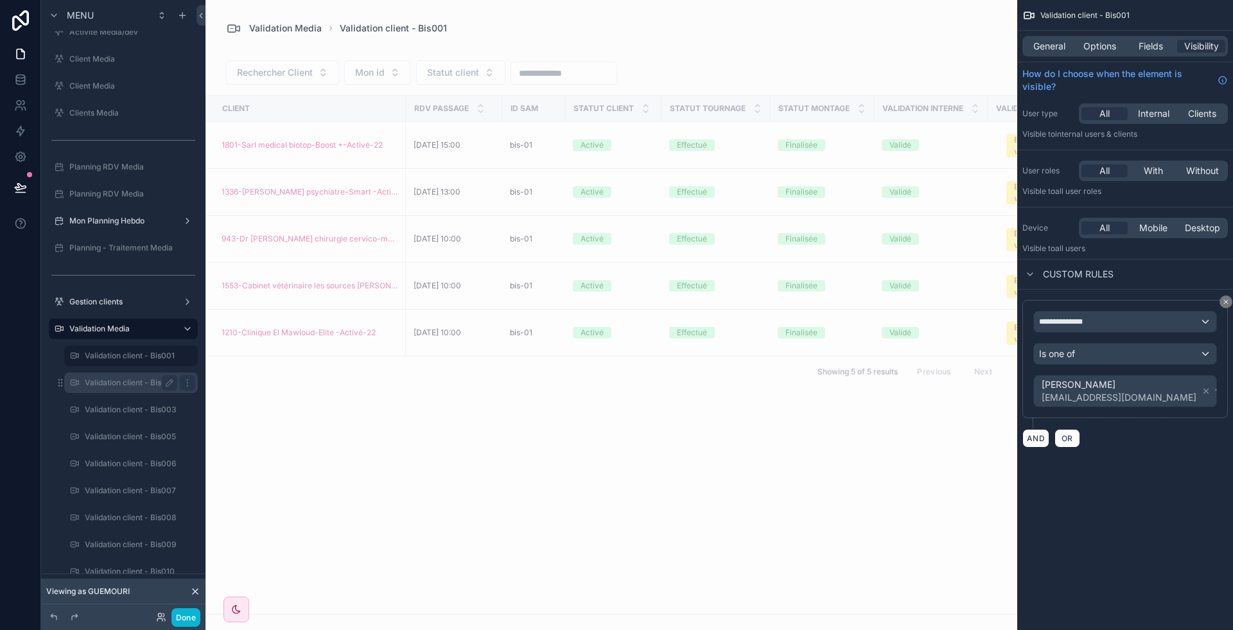
click at [125, 385] on label "Validation client - Bis002" at bounding box center [130, 383] width 91 height 10
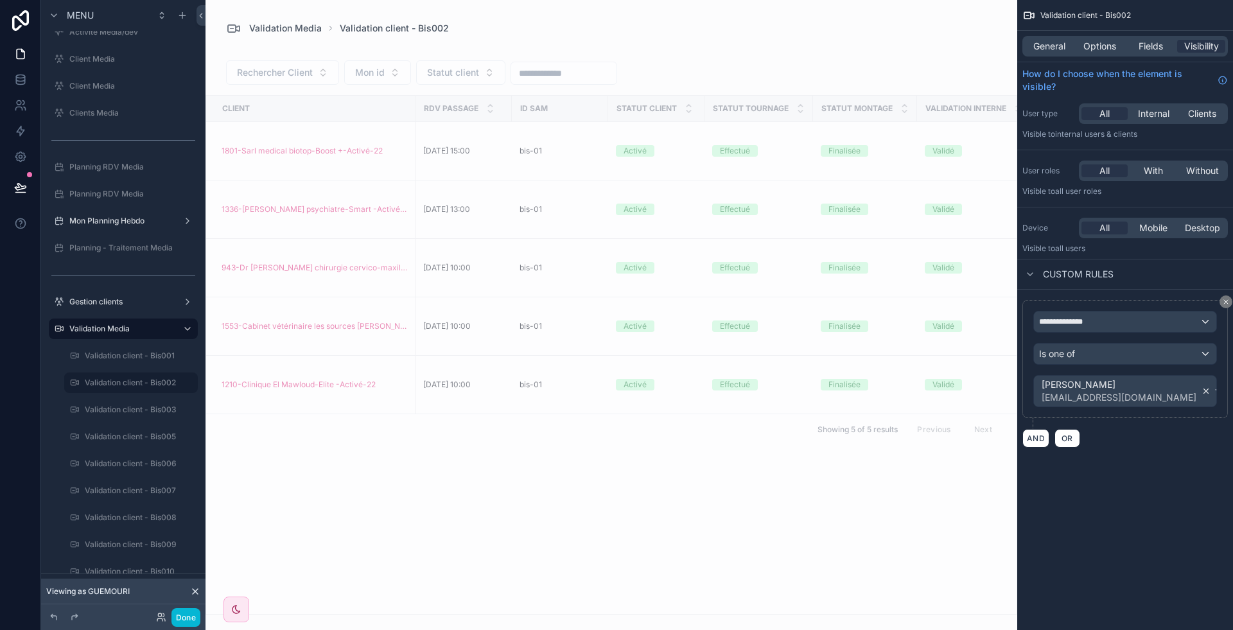
click at [1202, 387] on icon "scrollable content" at bounding box center [1206, 391] width 9 height 9
click at [1157, 389] on div "Value" at bounding box center [1125, 386] width 182 height 21
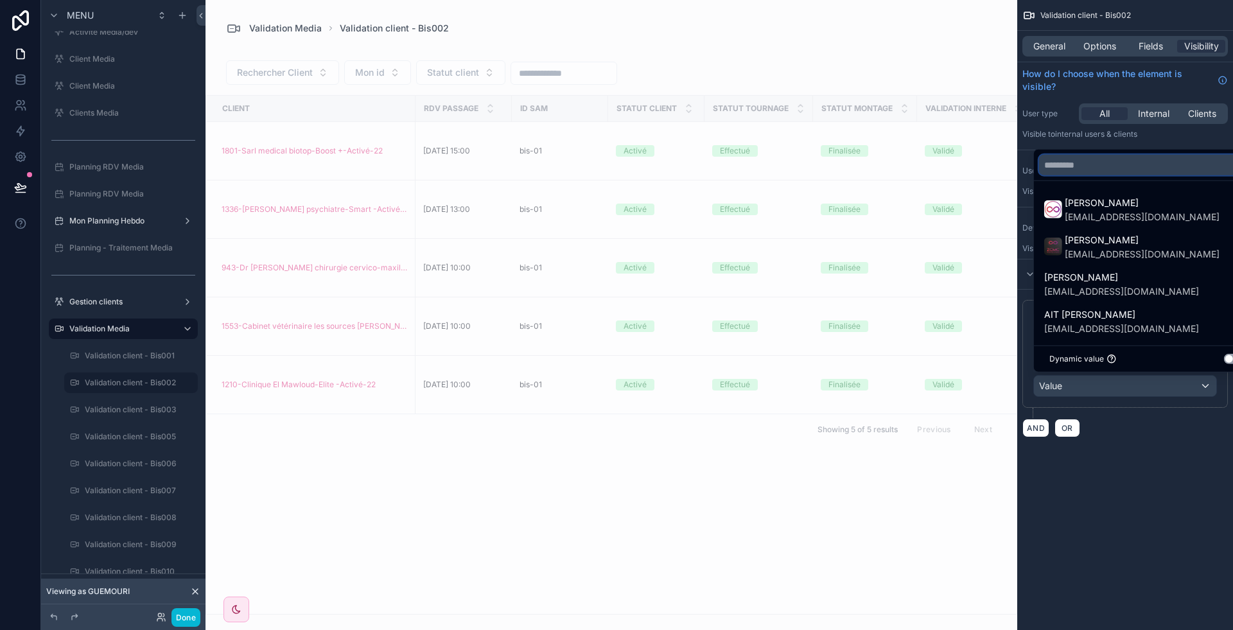
click at [1094, 166] on input "text" at bounding box center [1147, 165] width 216 height 21
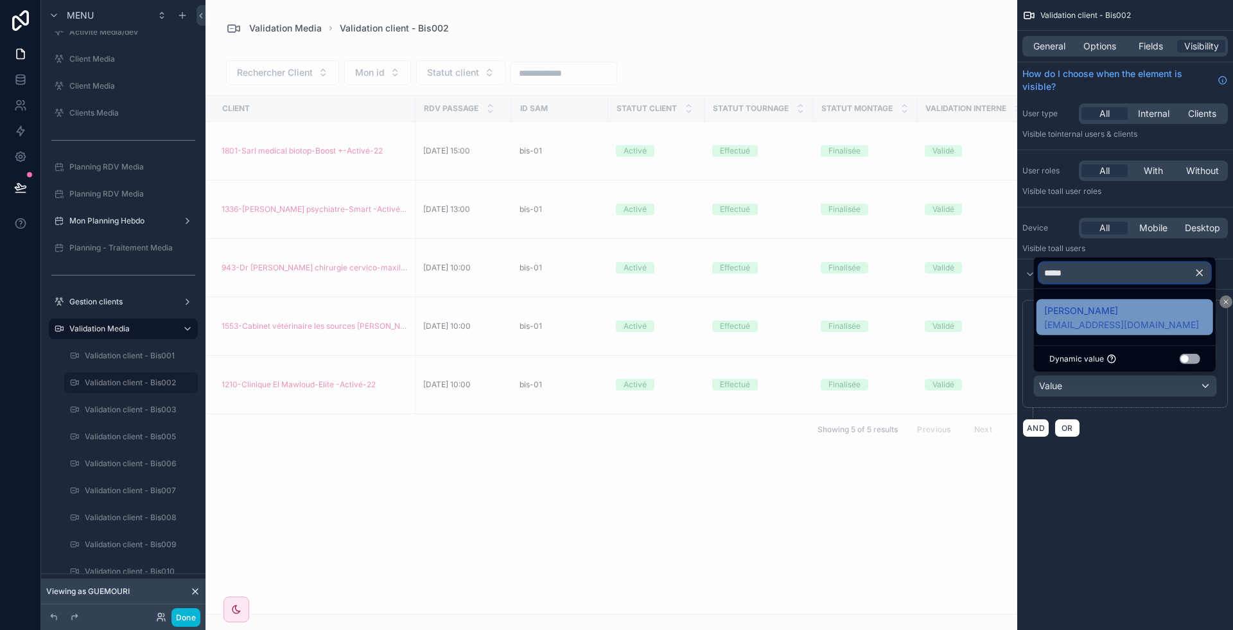
type input "*****"
click at [1094, 321] on span "[EMAIL_ADDRESS][DOMAIN_NAME]" at bounding box center [1121, 325] width 155 height 13
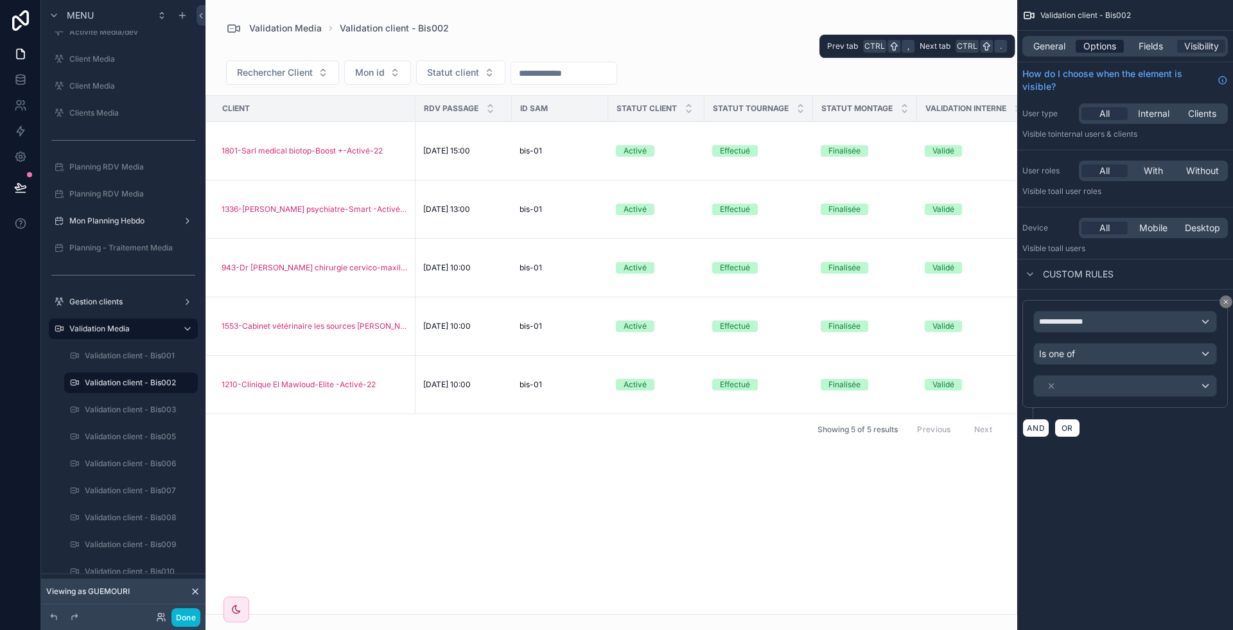
click at [1093, 47] on span "Options" at bounding box center [1099, 46] width 33 height 13
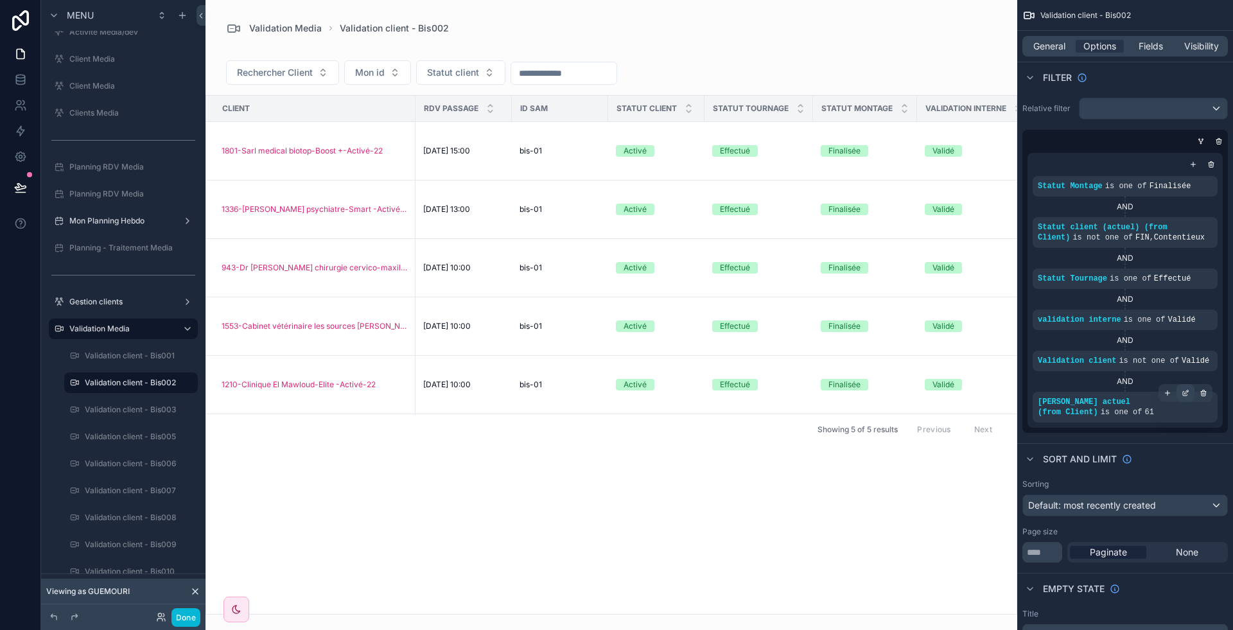
click at [1190, 385] on div "scrollable content" at bounding box center [1186, 393] width 18 height 18
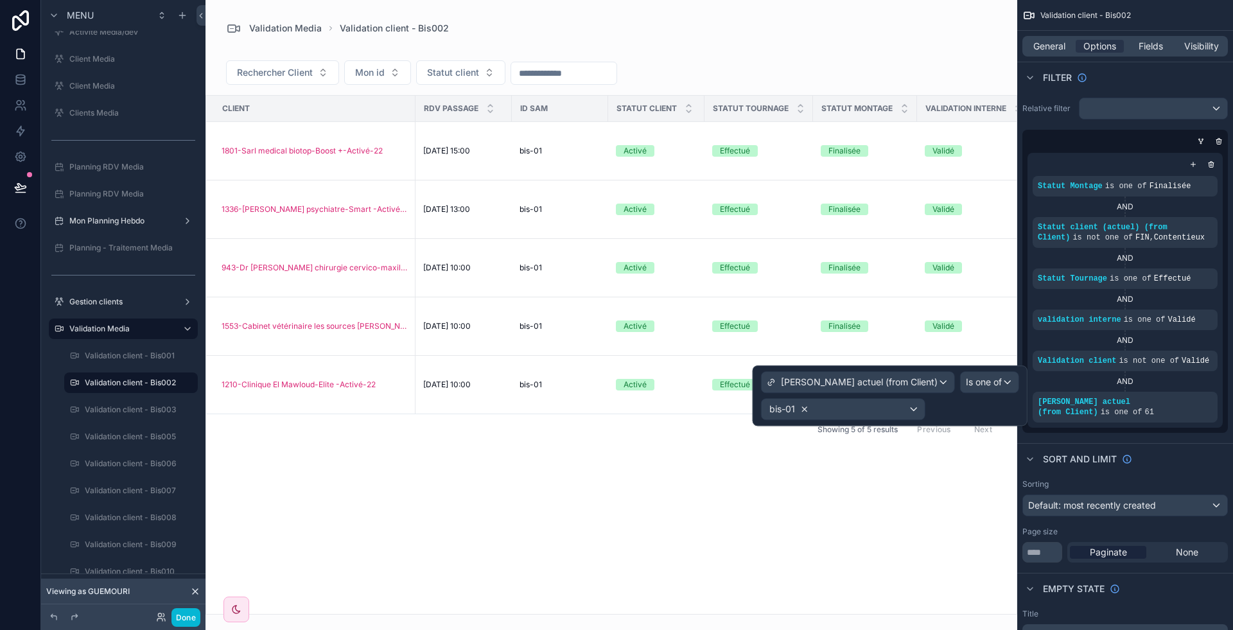
click at [809, 405] on icon at bounding box center [804, 409] width 9 height 9
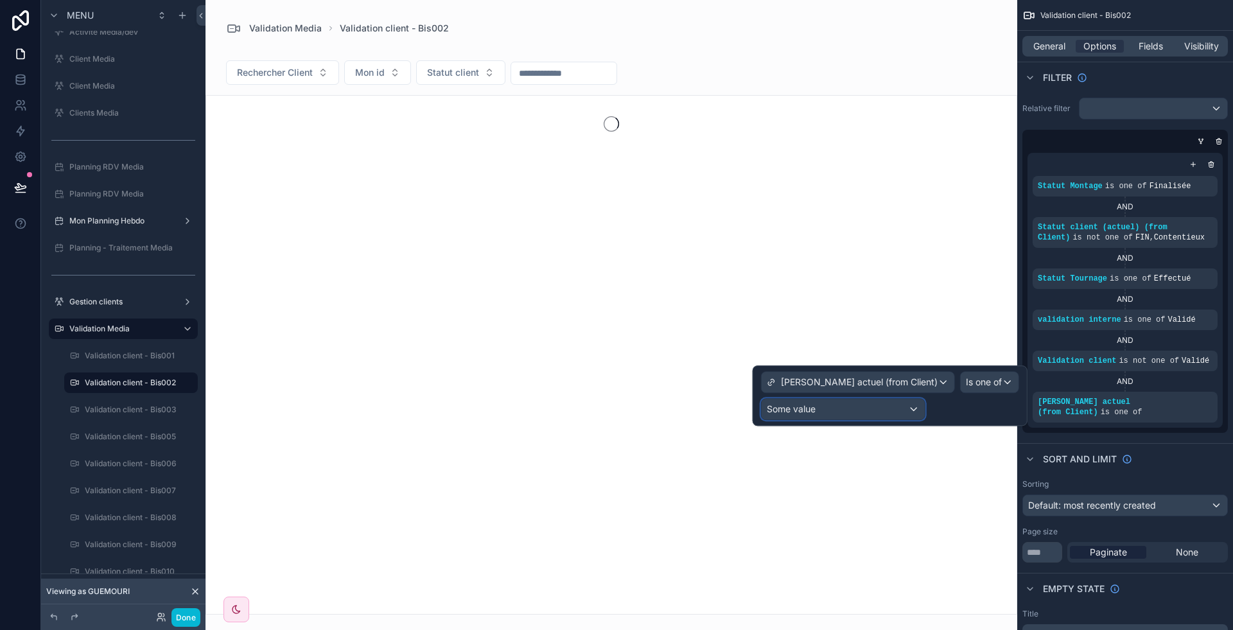
click at [886, 408] on div "Some value" at bounding box center [843, 409] width 163 height 21
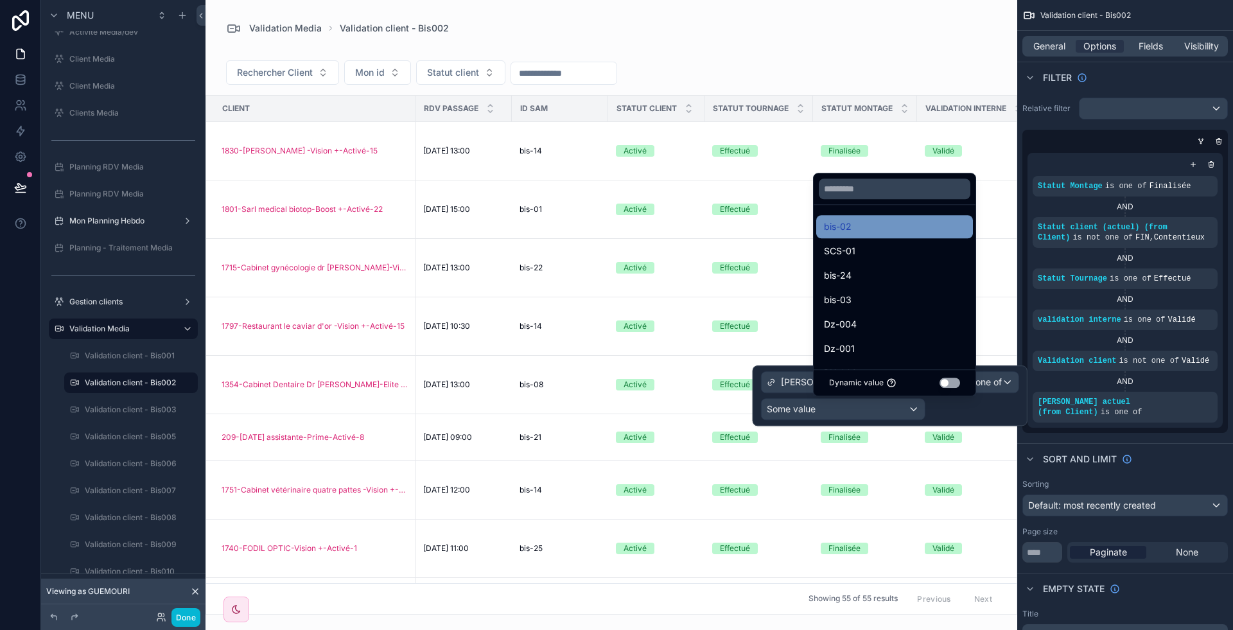
click at [866, 232] on div "bis-02" at bounding box center [894, 226] width 141 height 15
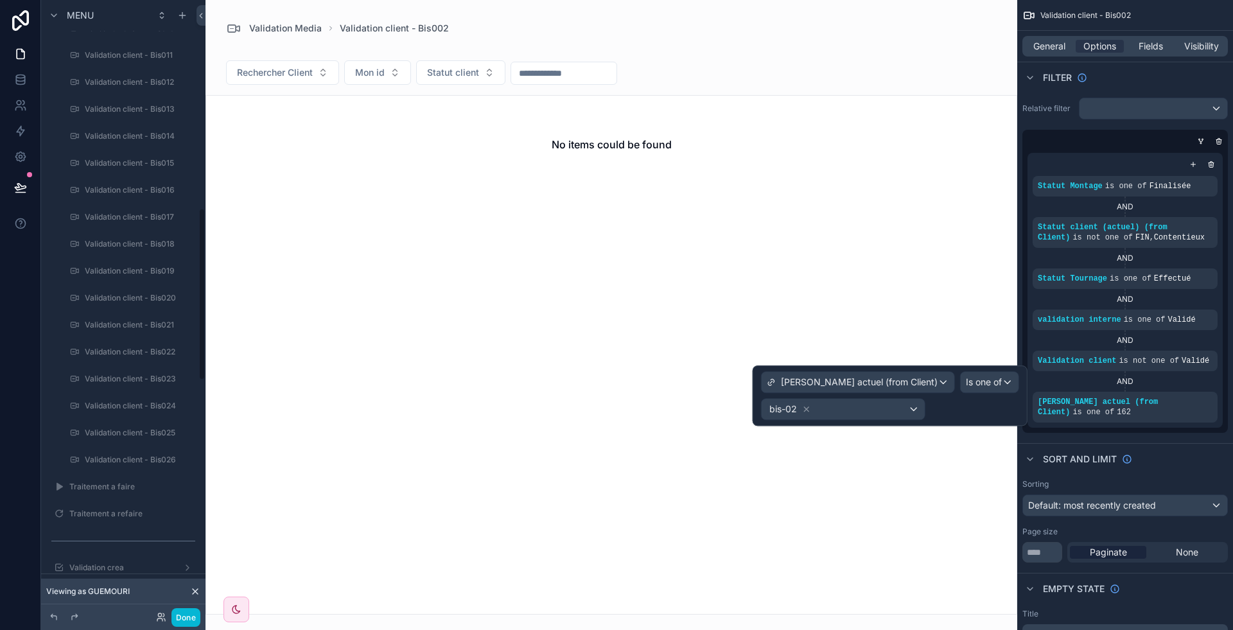
scroll to position [1035, 0]
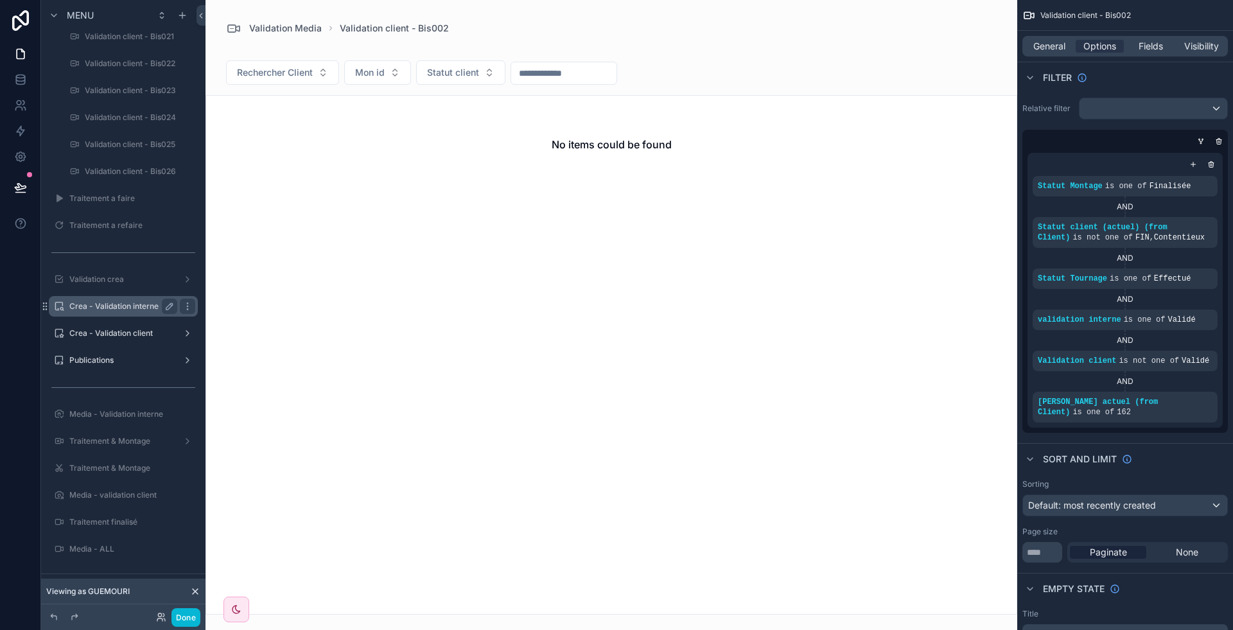
click at [110, 306] on label "Crea - Validation interne" at bounding box center [120, 306] width 103 height 10
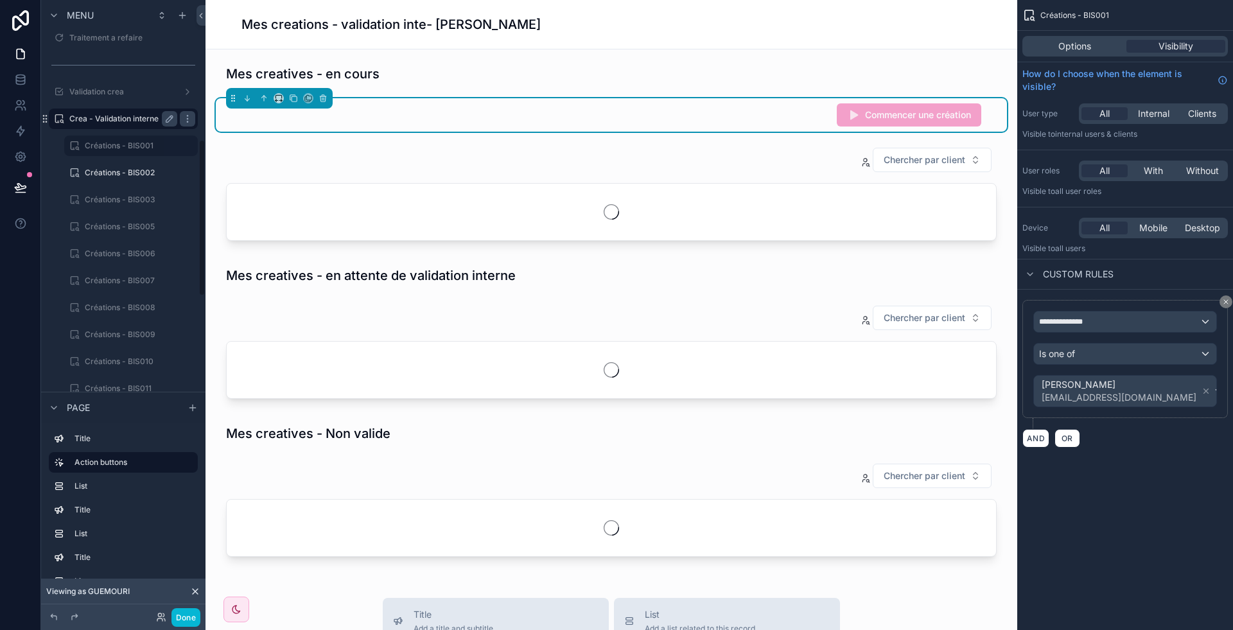
scroll to position [547, 0]
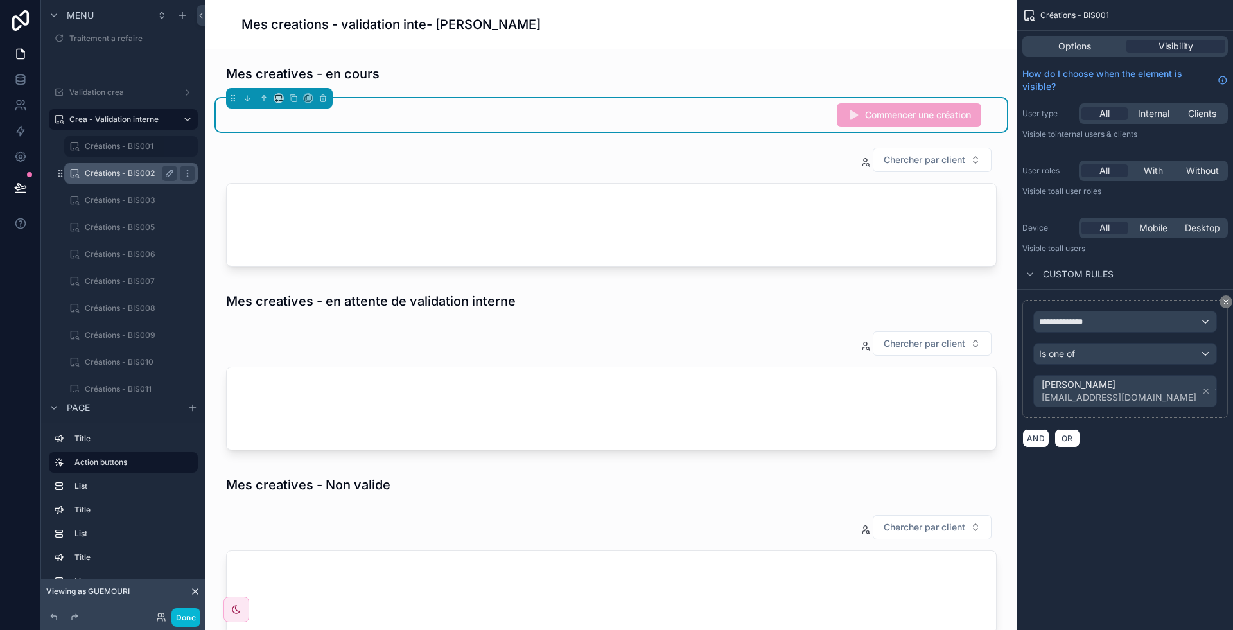
click at [102, 168] on label "Créations - BIS002" at bounding box center [128, 173] width 87 height 10
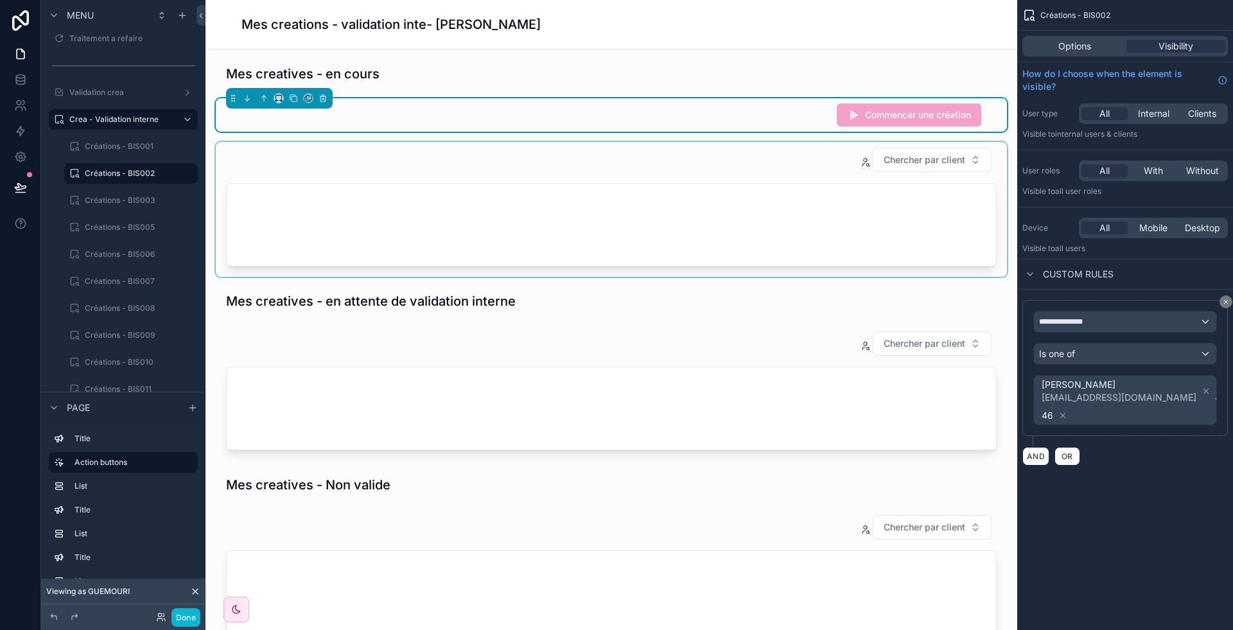
click at [630, 216] on div "scrollable content" at bounding box center [611, 209] width 791 height 135
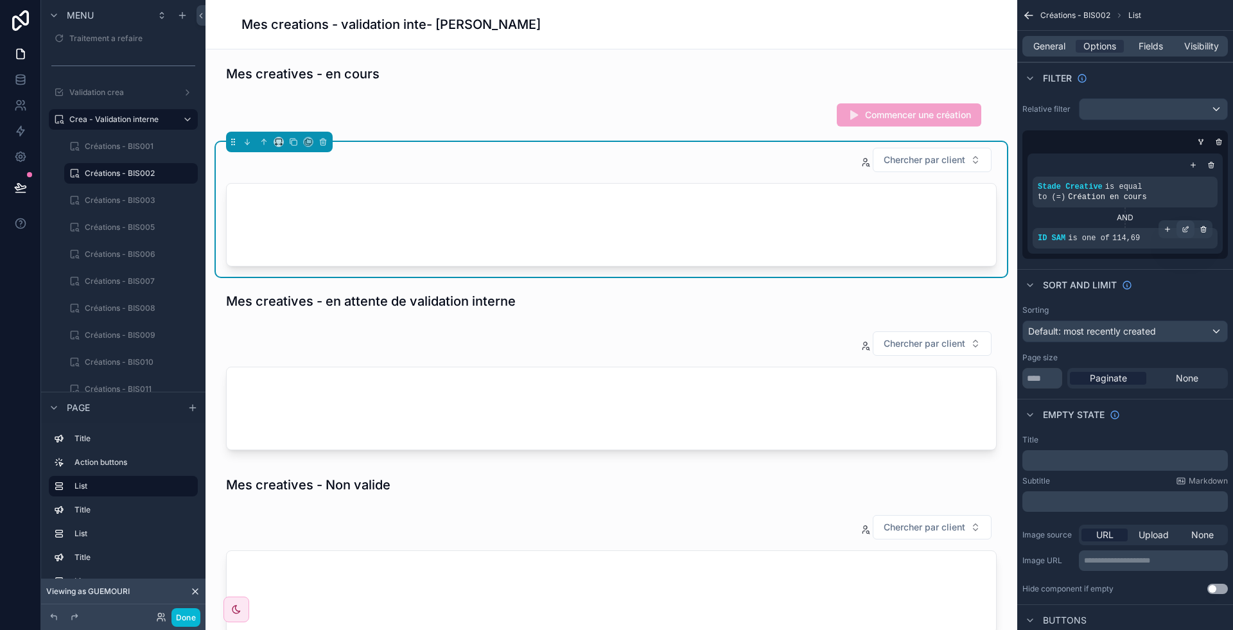
click at [1182, 231] on icon "scrollable content" at bounding box center [1186, 229] width 8 height 8
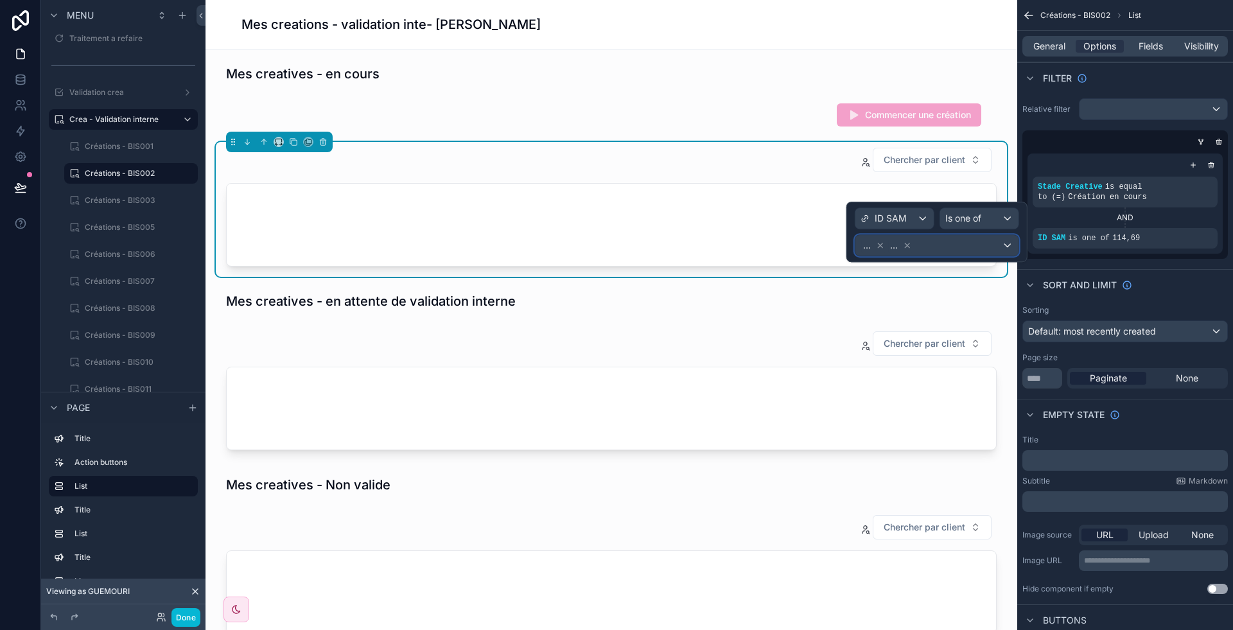
click at [943, 241] on div "... ..." at bounding box center [936, 245] width 163 height 21
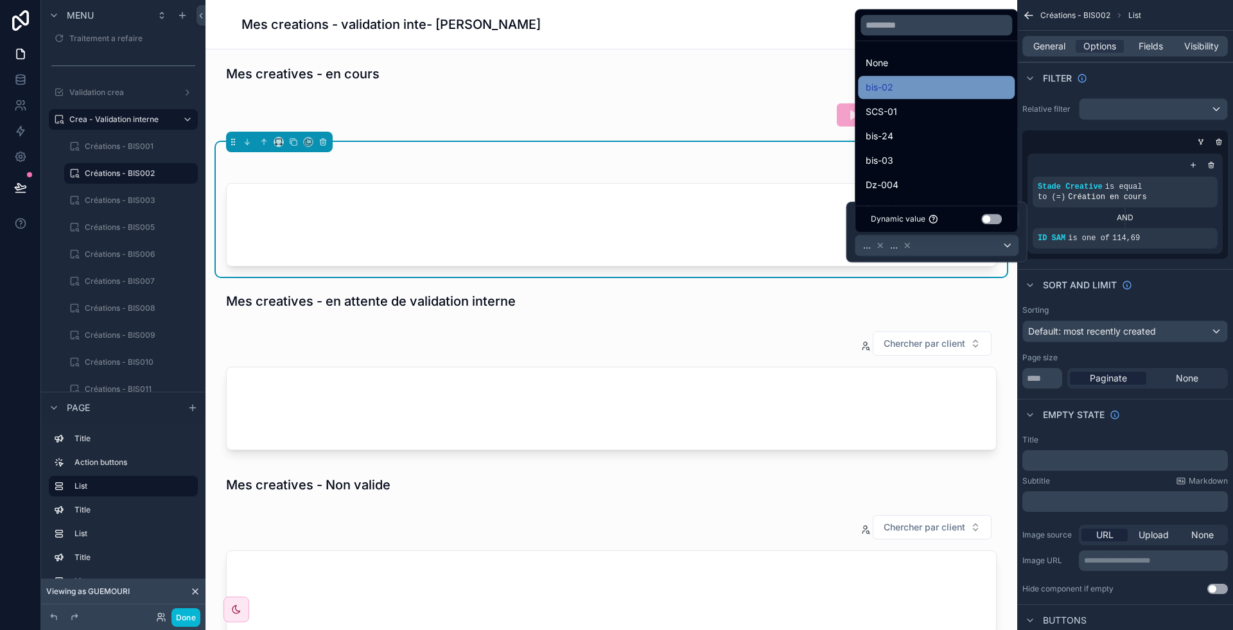
click at [906, 87] on div "bis-02" at bounding box center [936, 87] width 141 height 15
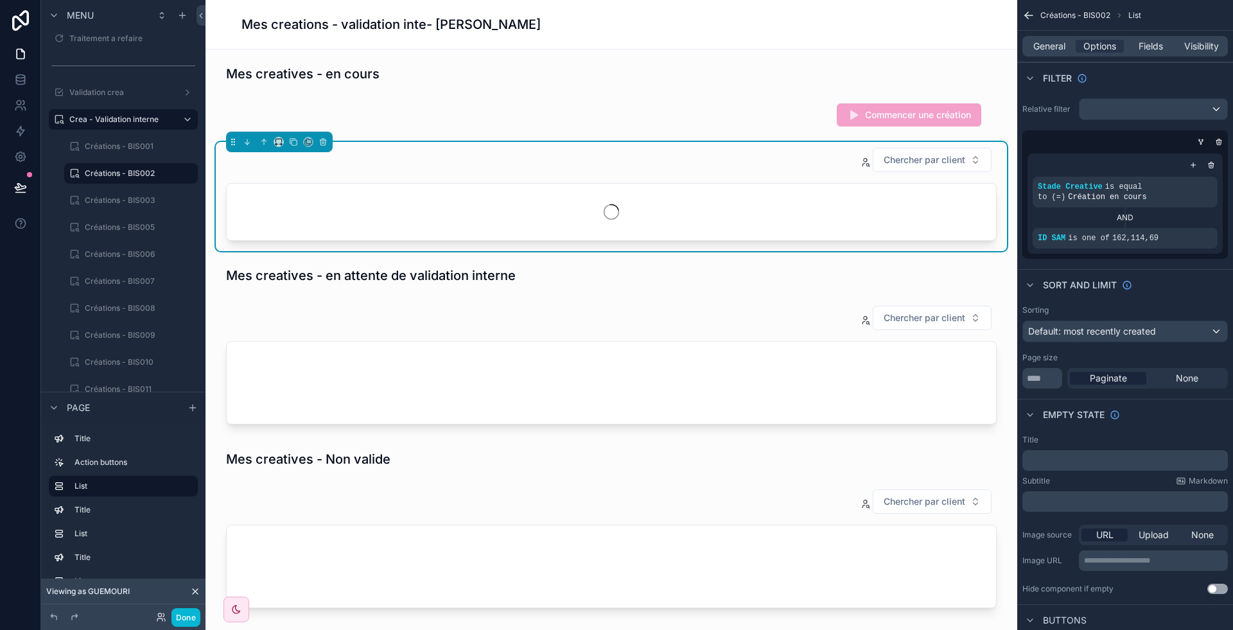
click at [760, 389] on div "scrollable content" at bounding box center [611, 367] width 791 height 135
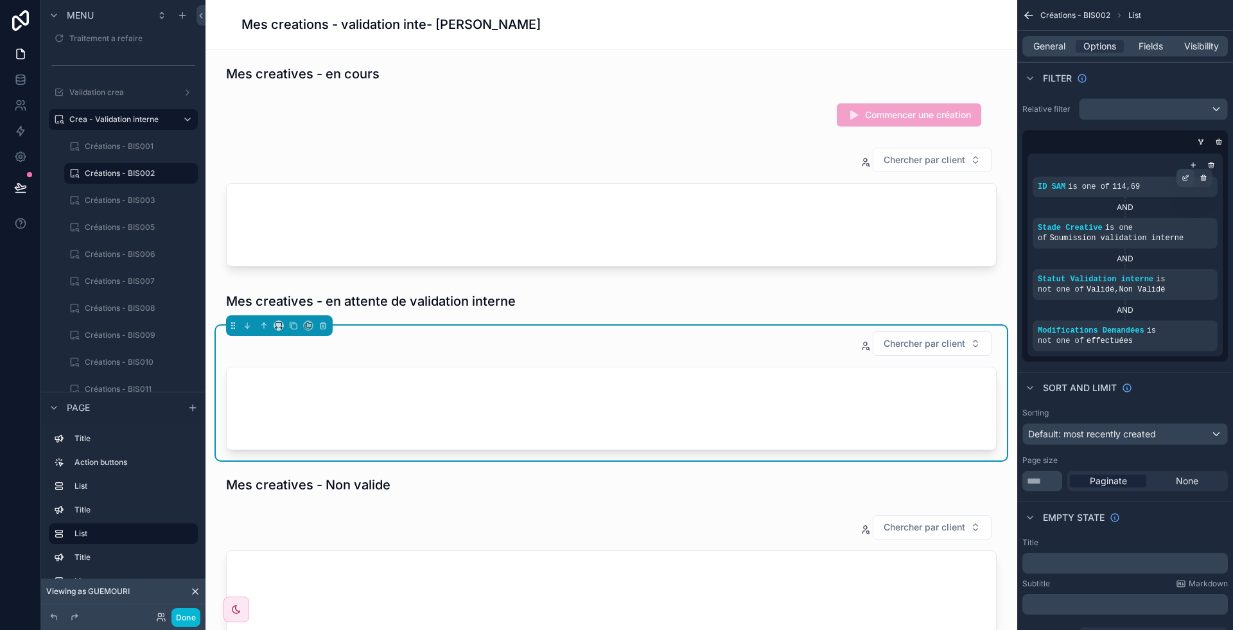
click at [1183, 178] on icon "scrollable content" at bounding box center [1185, 179] width 4 height 4
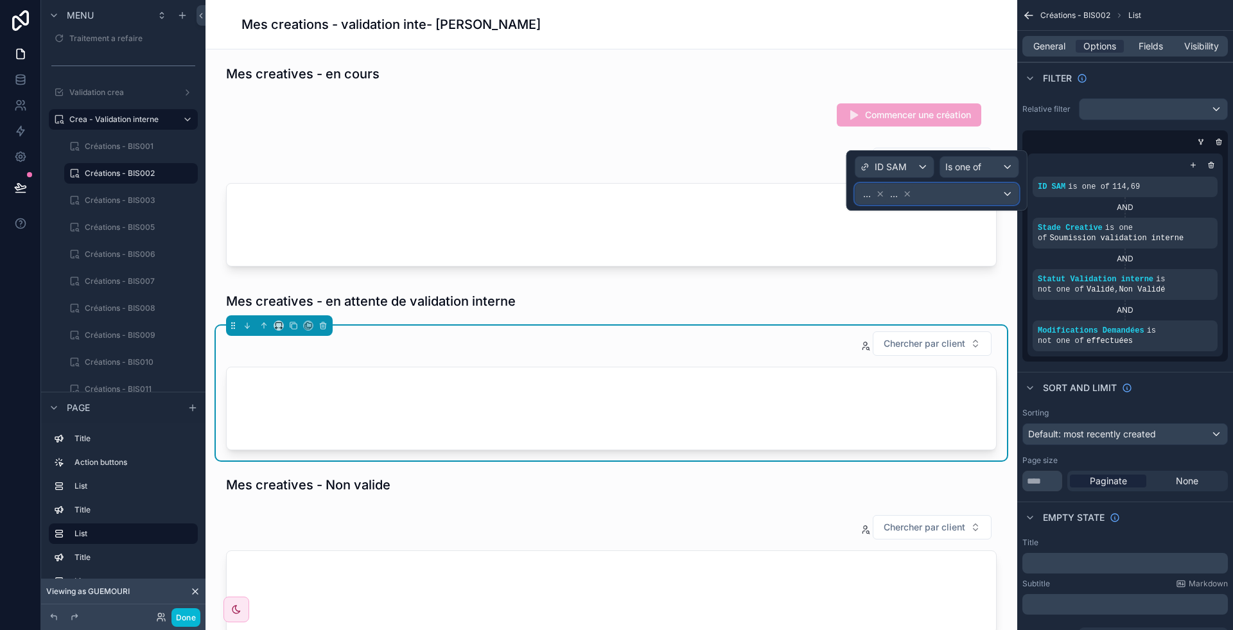
click at [952, 184] on div "... ..." at bounding box center [936, 194] width 163 height 21
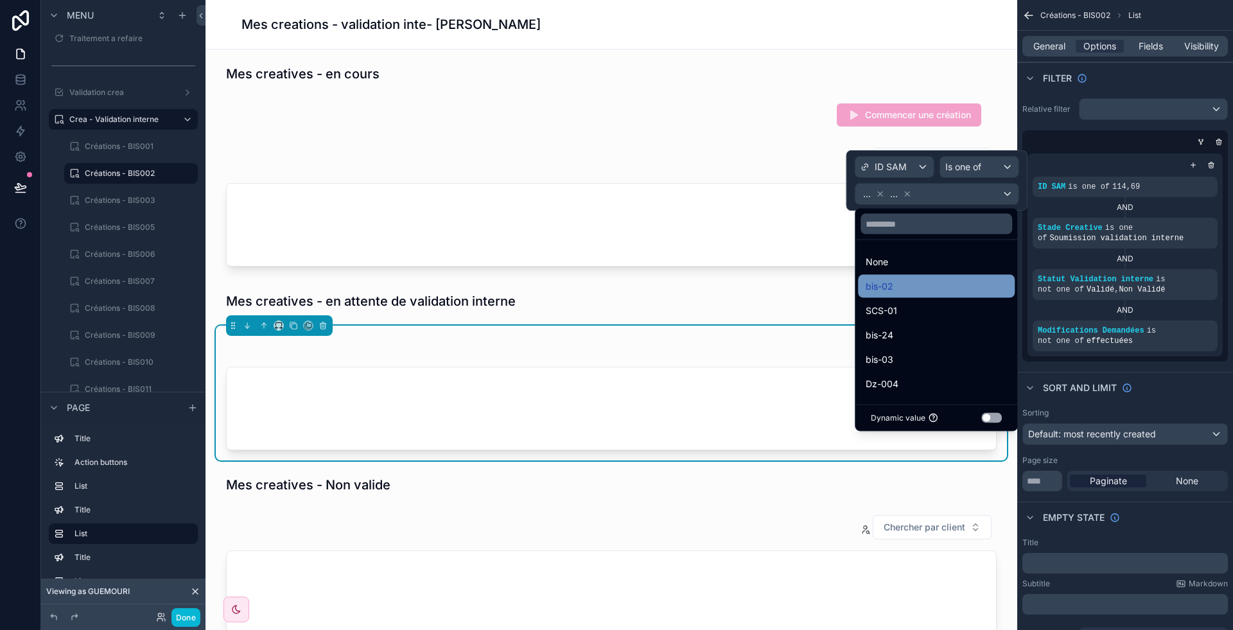
click at [884, 284] on span "bis-02" at bounding box center [880, 286] width 28 height 15
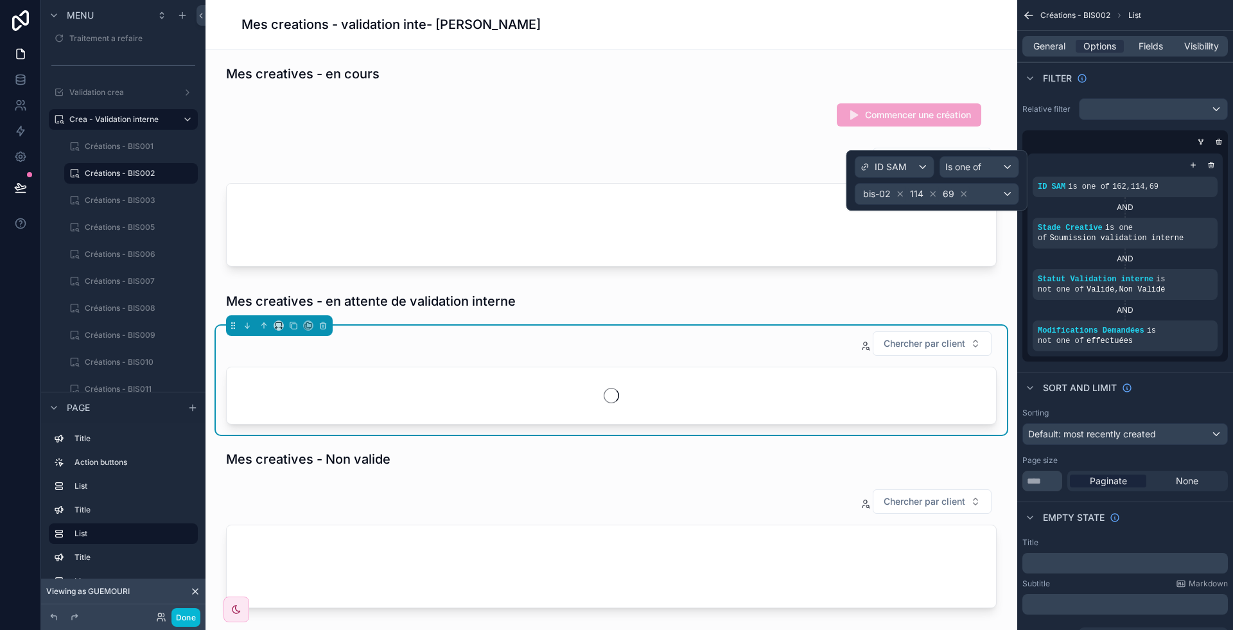
scroll to position [158, 0]
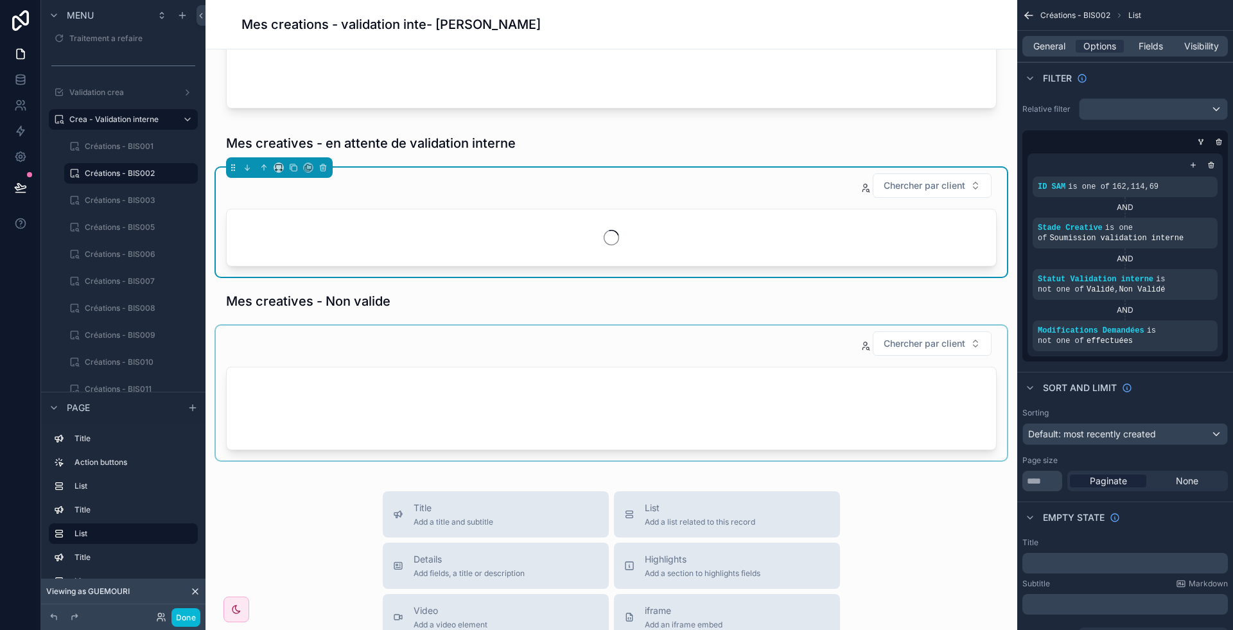
click at [559, 364] on div "scrollable content" at bounding box center [611, 393] width 791 height 135
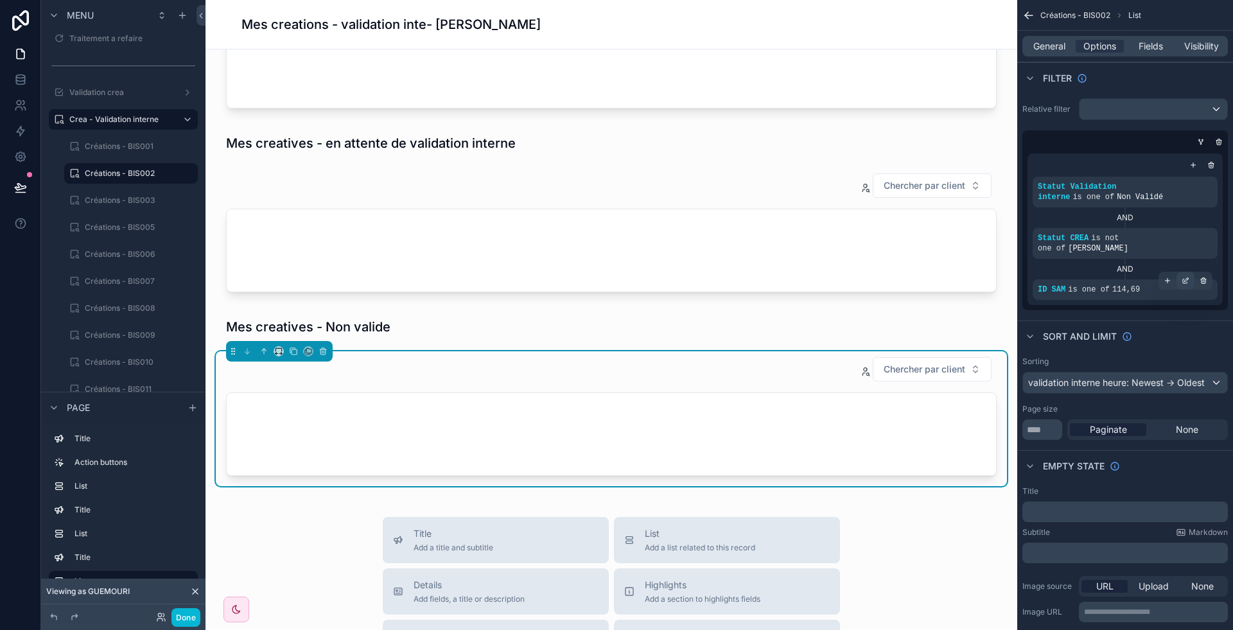
click at [1184, 274] on div "scrollable content" at bounding box center [1186, 281] width 18 height 18
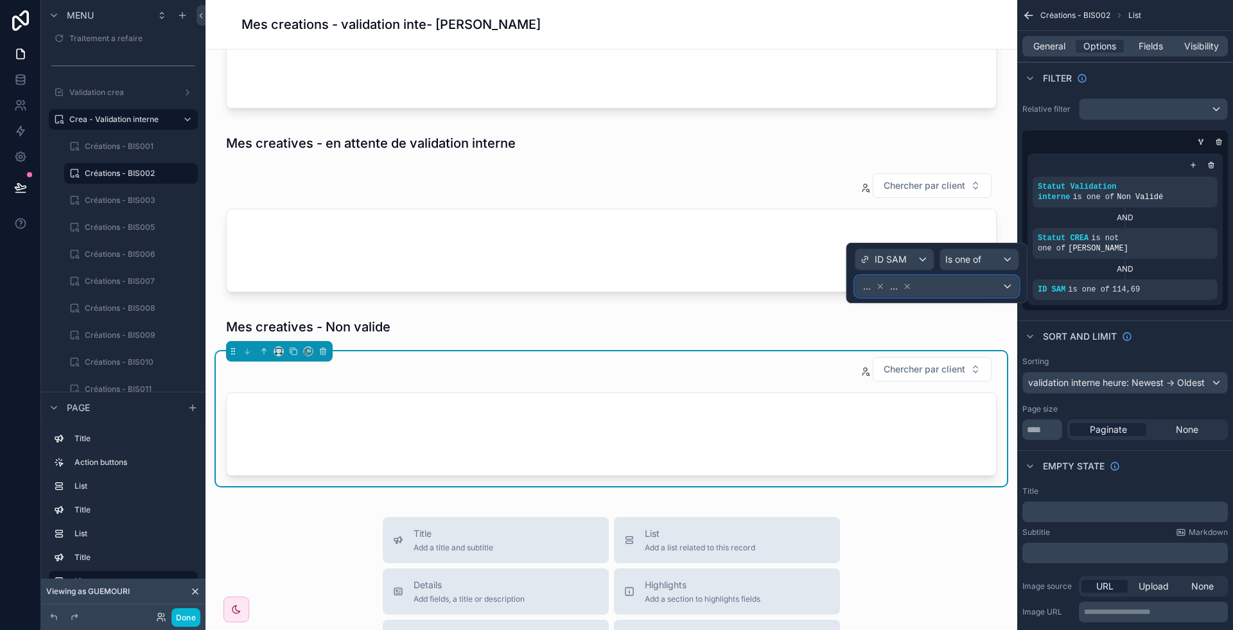
click at [931, 281] on div "... ..." at bounding box center [936, 286] width 163 height 21
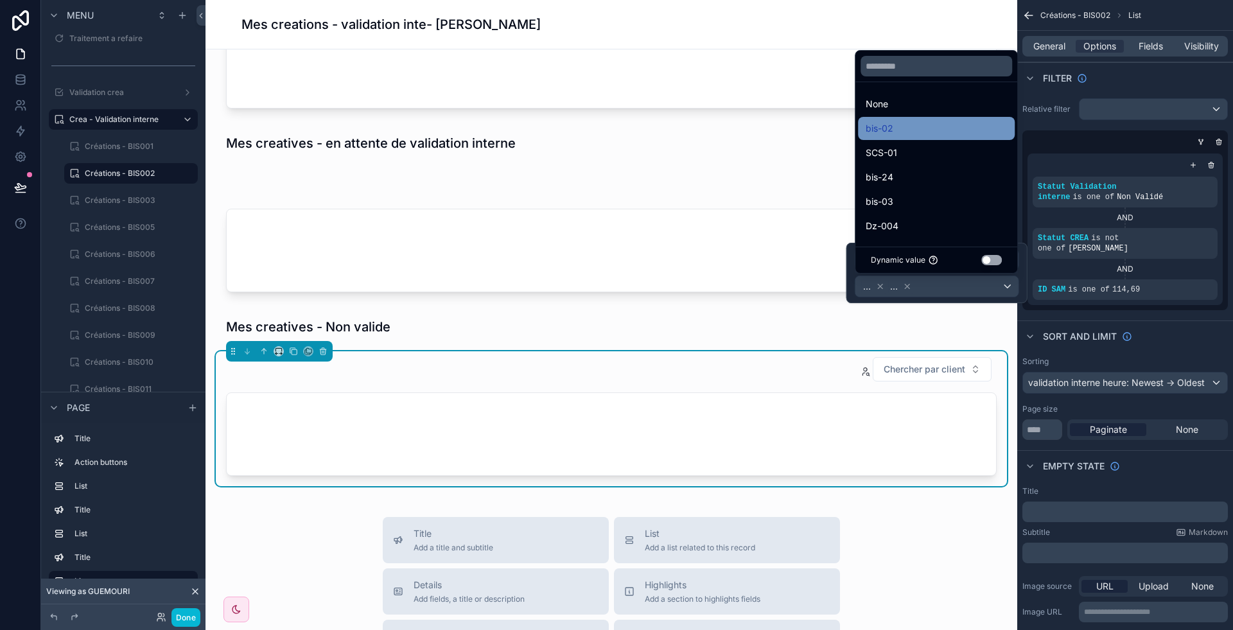
click at [916, 139] on div "bis-02" at bounding box center [936, 128] width 157 height 23
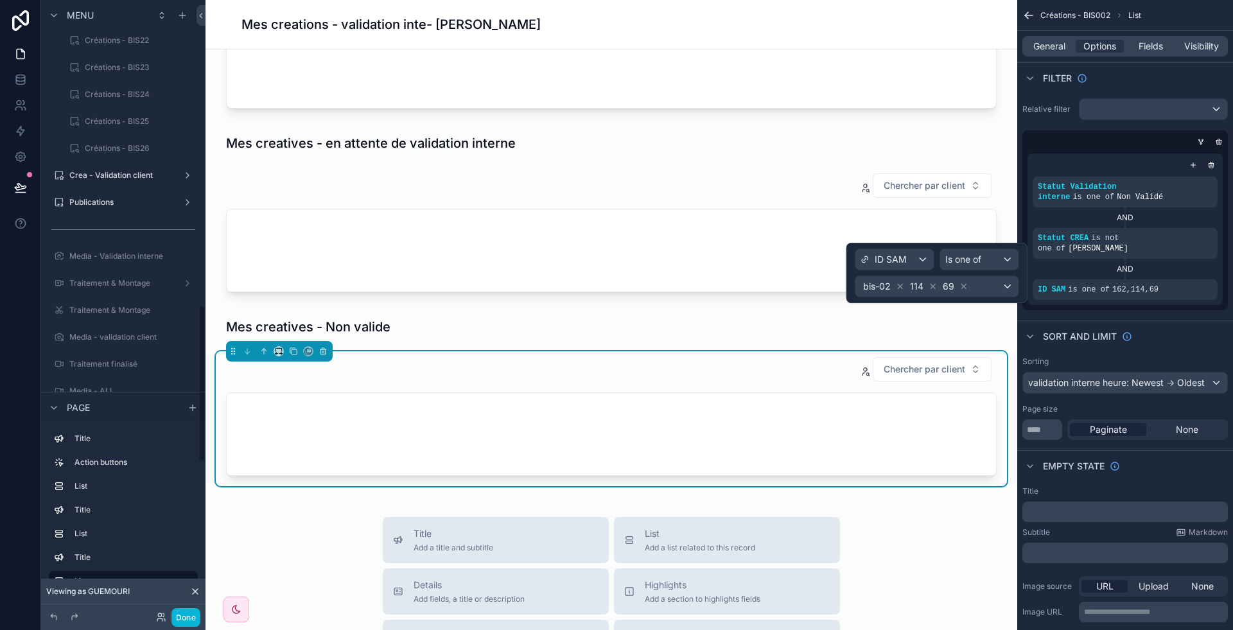
scroll to position [1195, 0]
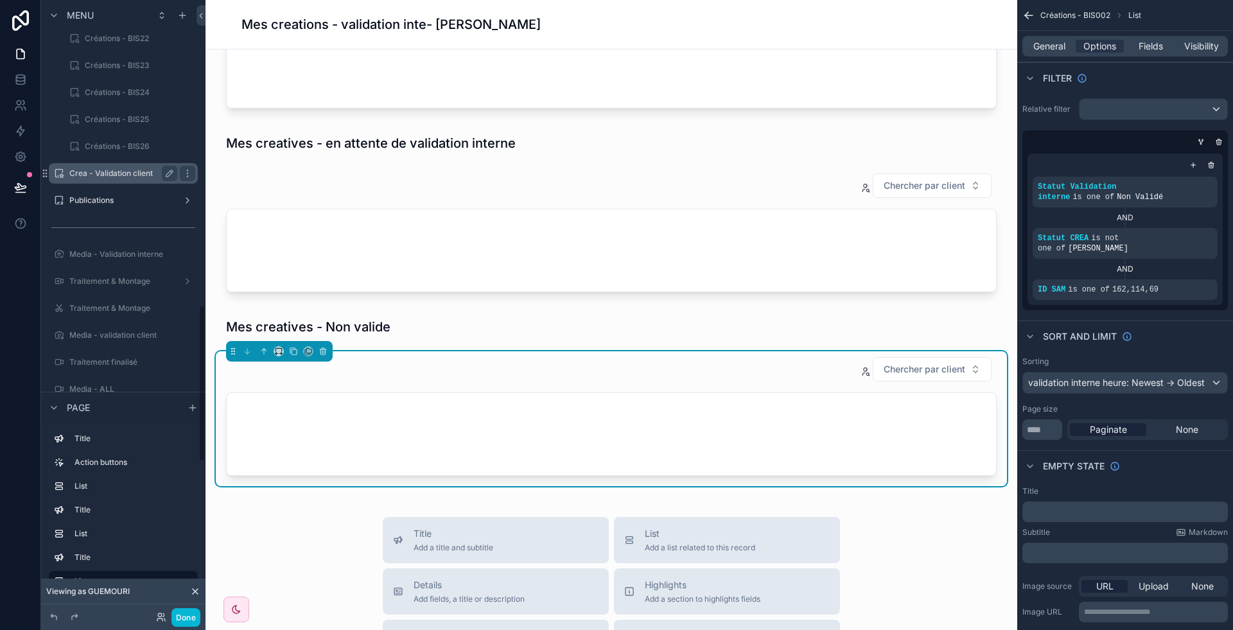
click at [110, 173] on label "Crea - Validation client" at bounding box center [120, 173] width 103 height 10
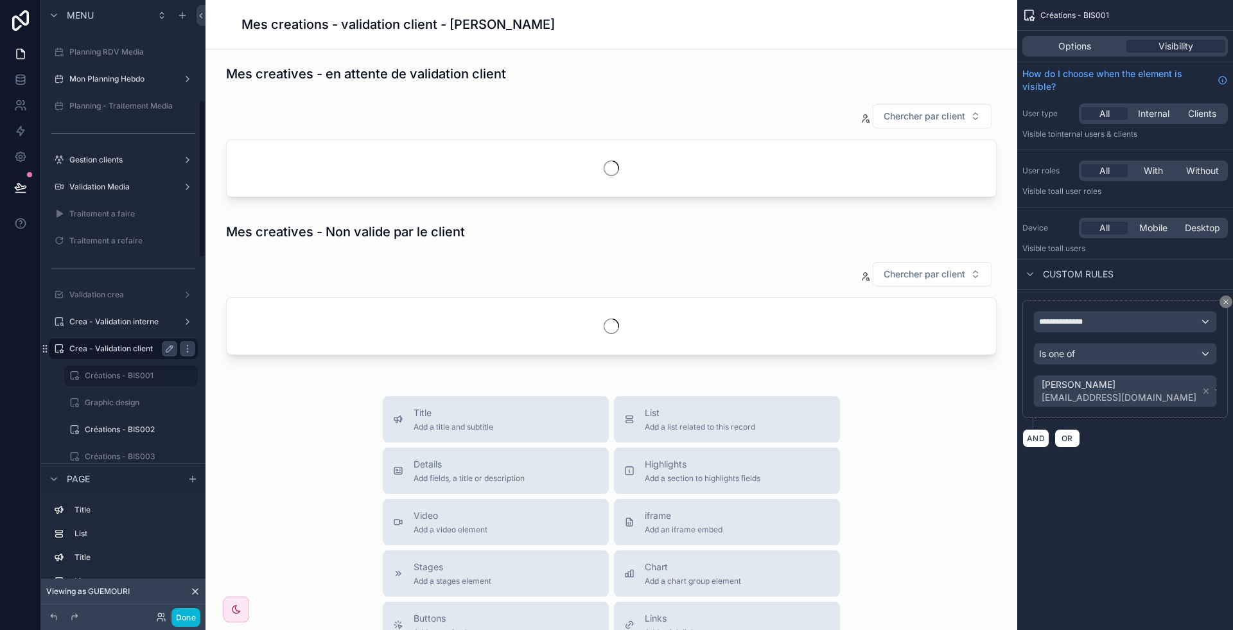
scroll to position [527, 0]
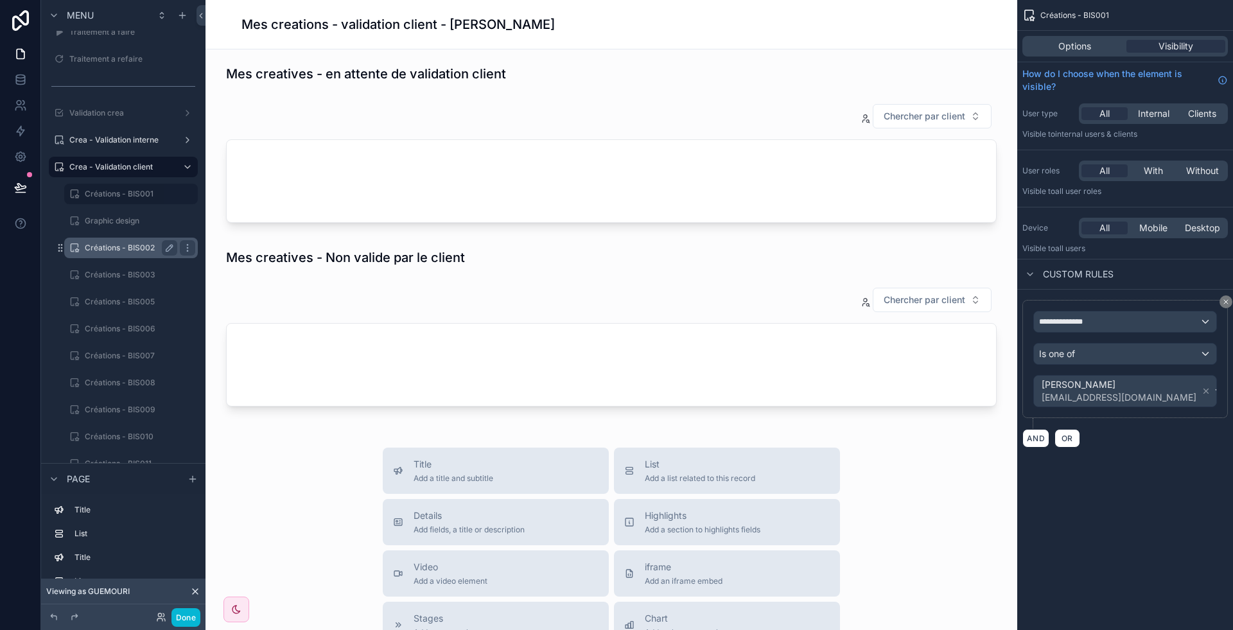
click at [116, 250] on label "Créations - BIS002" at bounding box center [128, 248] width 87 height 10
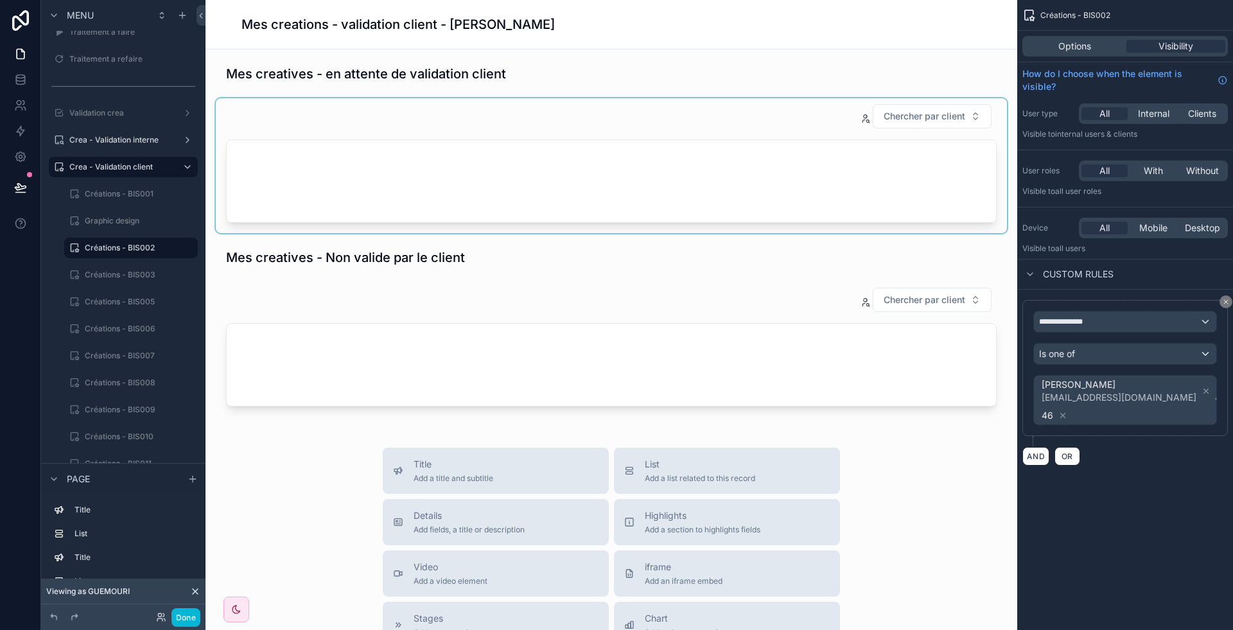
click at [723, 133] on div "scrollable content" at bounding box center [611, 165] width 791 height 135
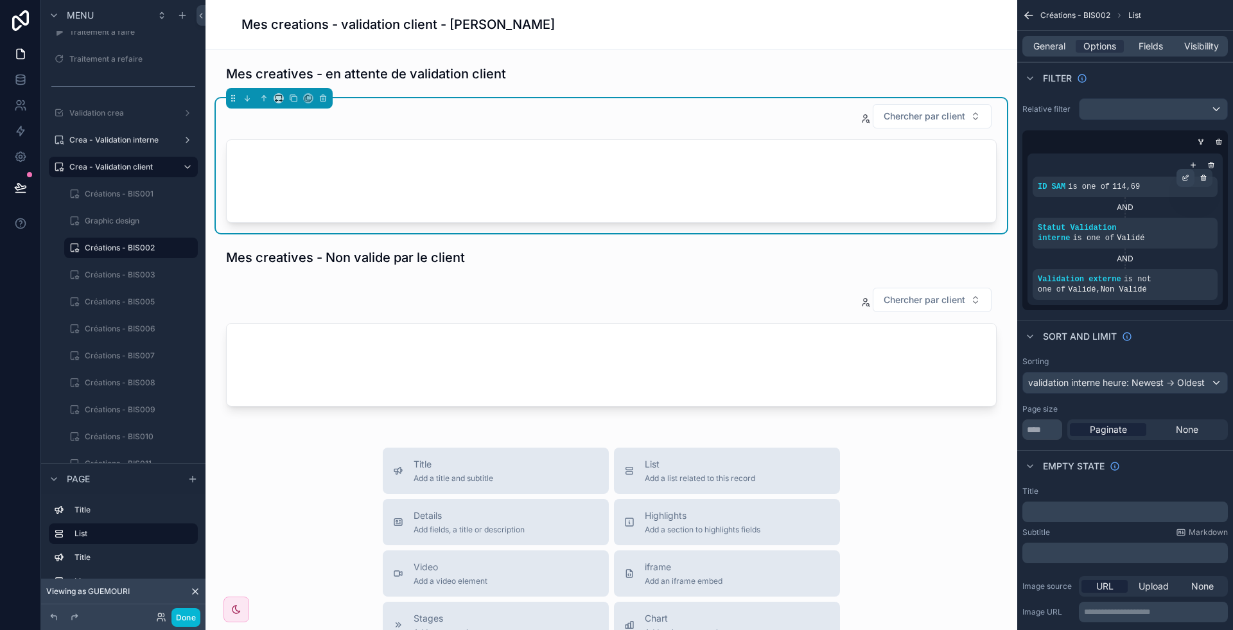
click at [1185, 179] on icon "scrollable content" at bounding box center [1185, 179] width 4 height 4
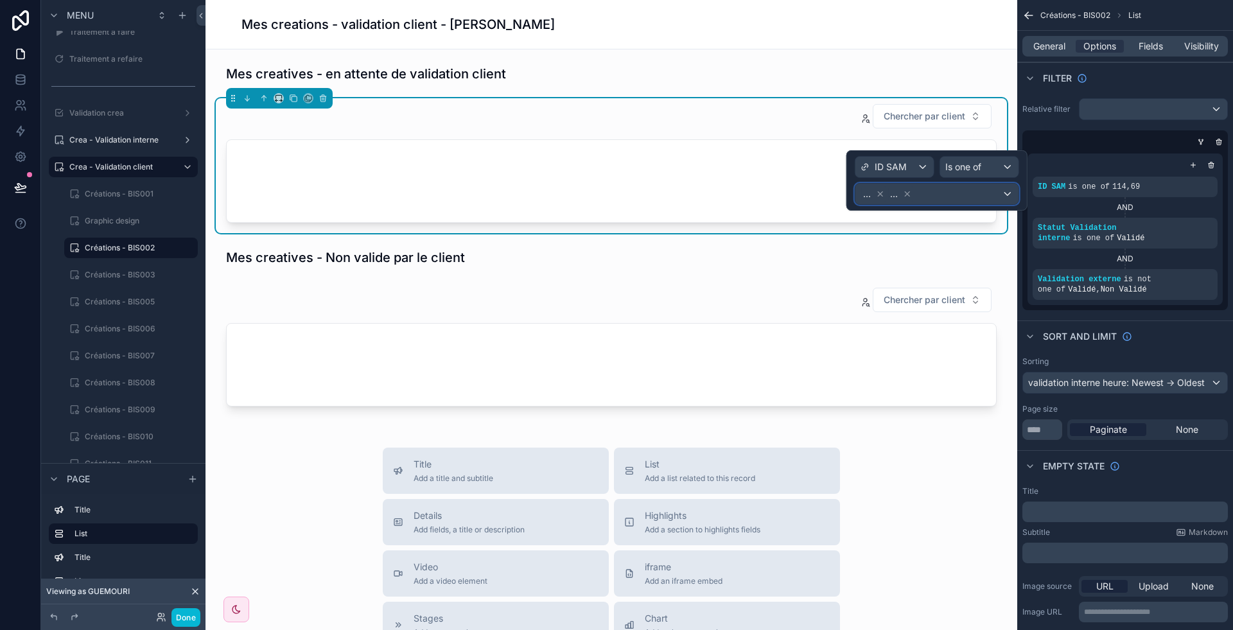
click at [940, 197] on div "... ..." at bounding box center [936, 194] width 163 height 21
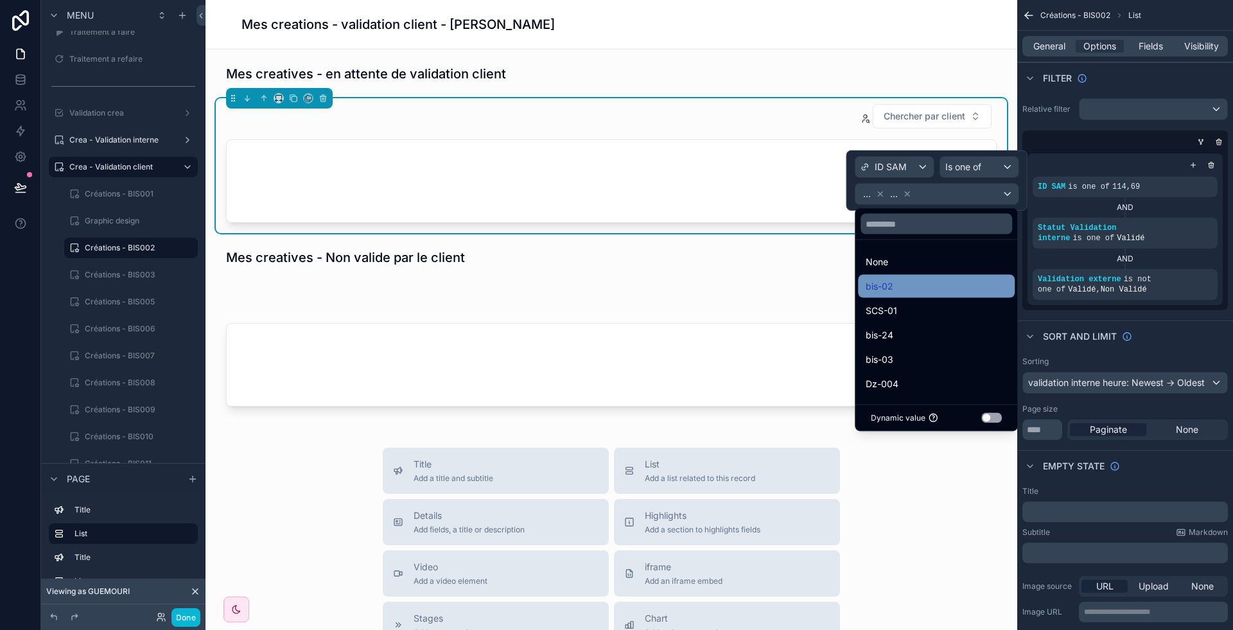
click at [868, 284] on span "bis-02" at bounding box center [880, 286] width 28 height 15
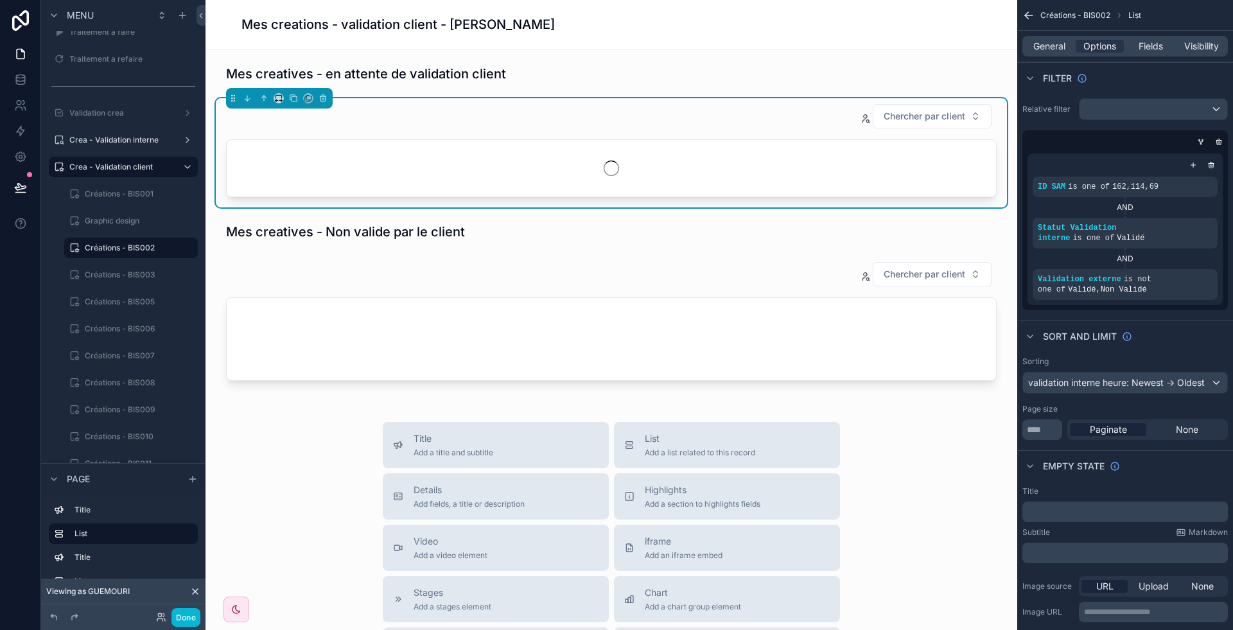
click at [721, 330] on div "scrollable content" at bounding box center [611, 323] width 791 height 135
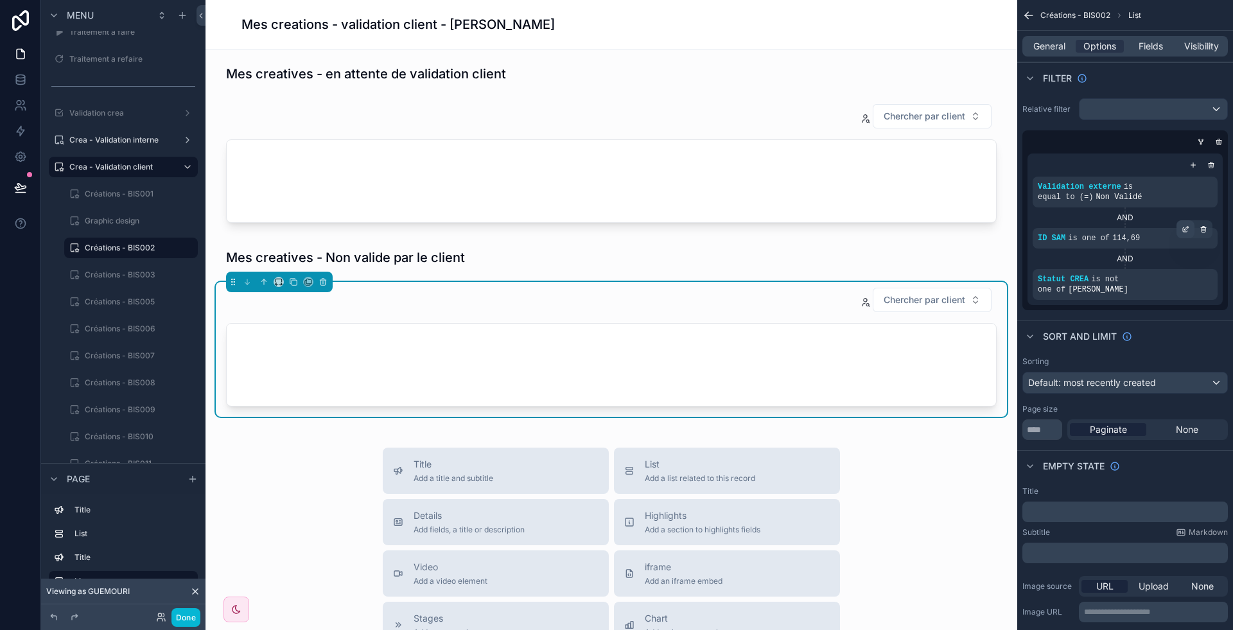
click at [1179, 236] on div "scrollable content" at bounding box center [1186, 229] width 18 height 18
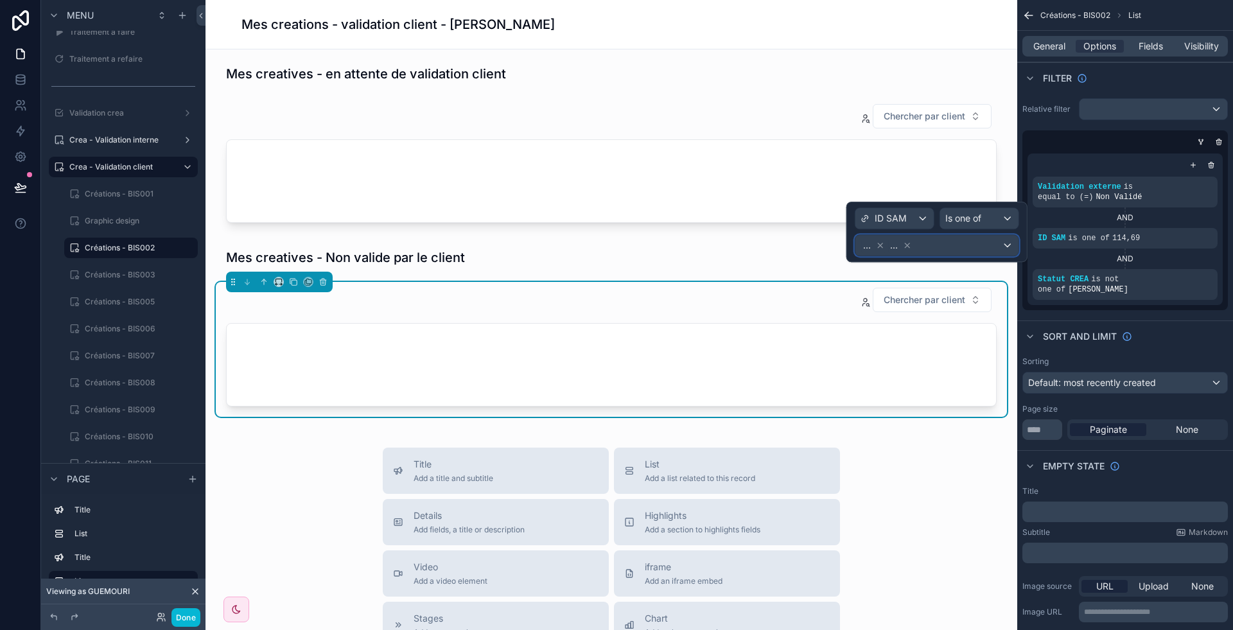
click at [963, 250] on div "... ..." at bounding box center [936, 245] width 163 height 21
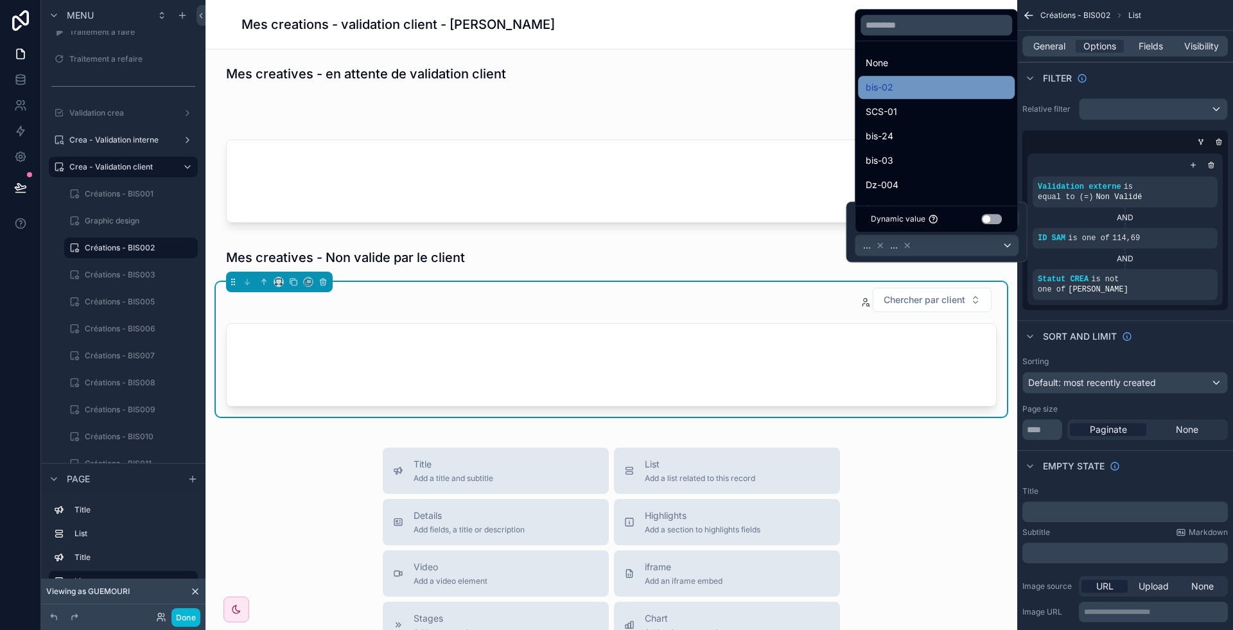
click at [895, 82] on div "bis-02" at bounding box center [936, 87] width 141 height 15
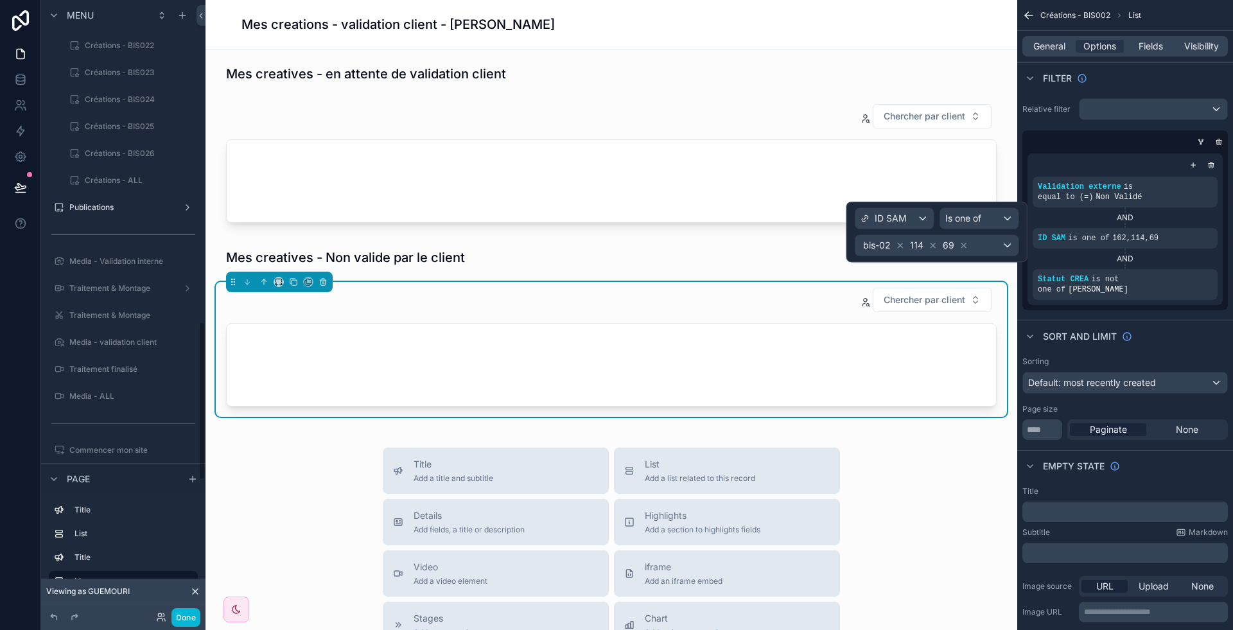
scroll to position [1250, 0]
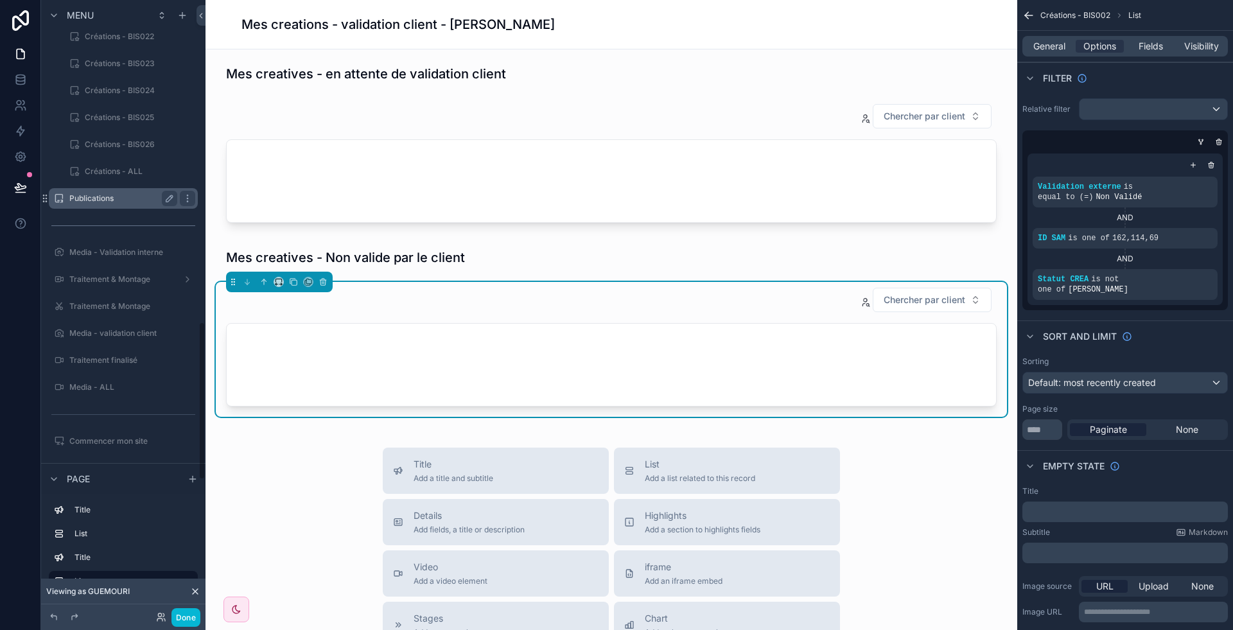
click at [116, 202] on label "Publications" at bounding box center [120, 198] width 103 height 10
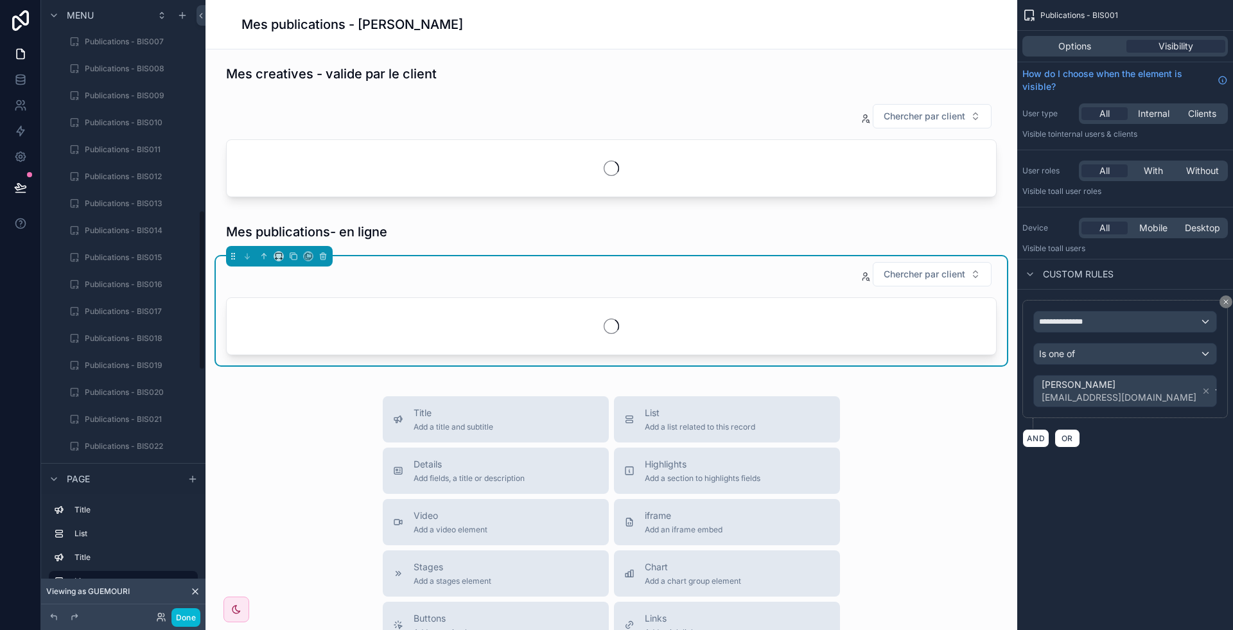
scroll to position [617, 0]
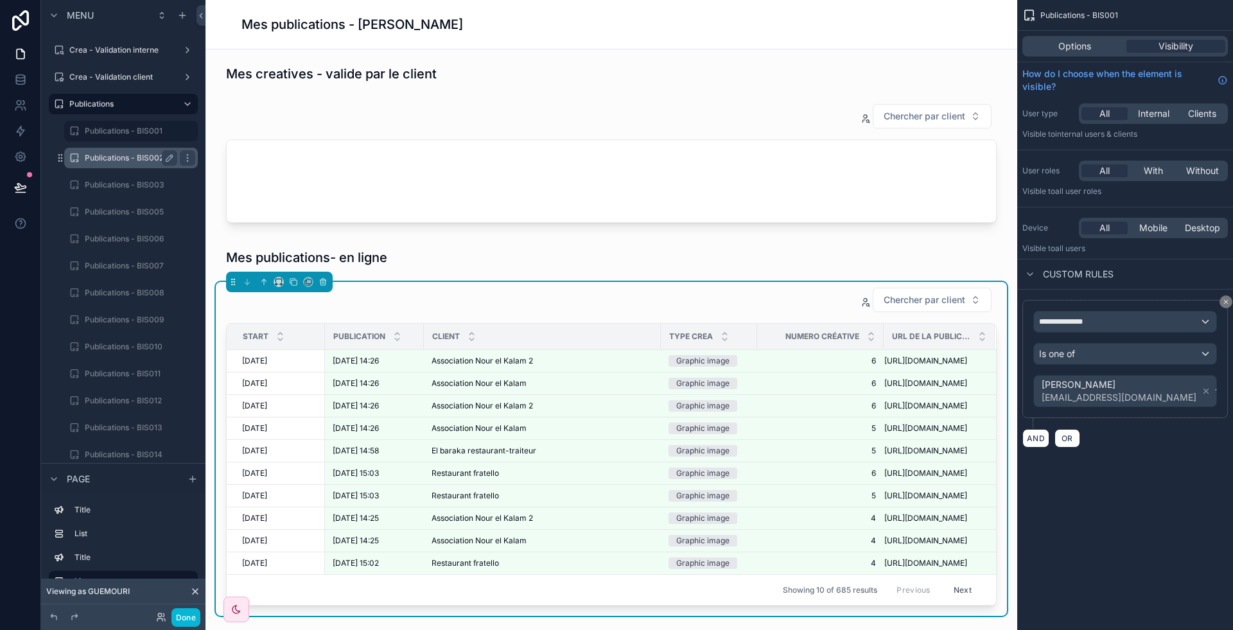
click at [132, 163] on div "Publications - BIS002" at bounding box center [131, 157] width 92 height 15
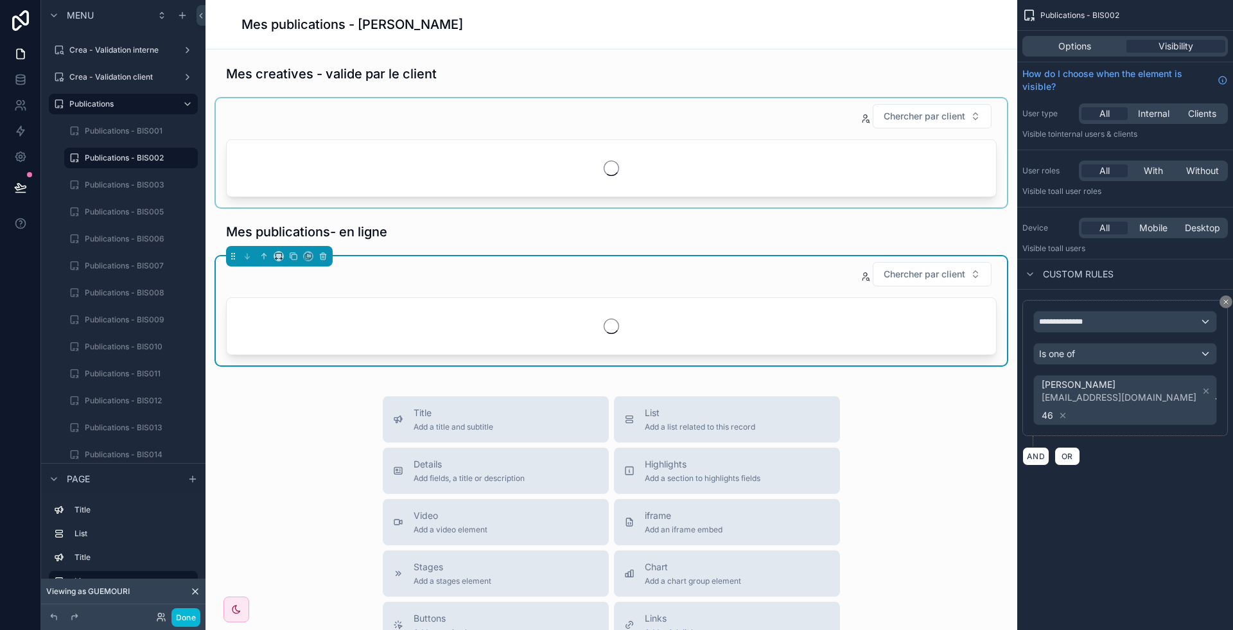
click at [660, 156] on div "scrollable content" at bounding box center [611, 152] width 791 height 109
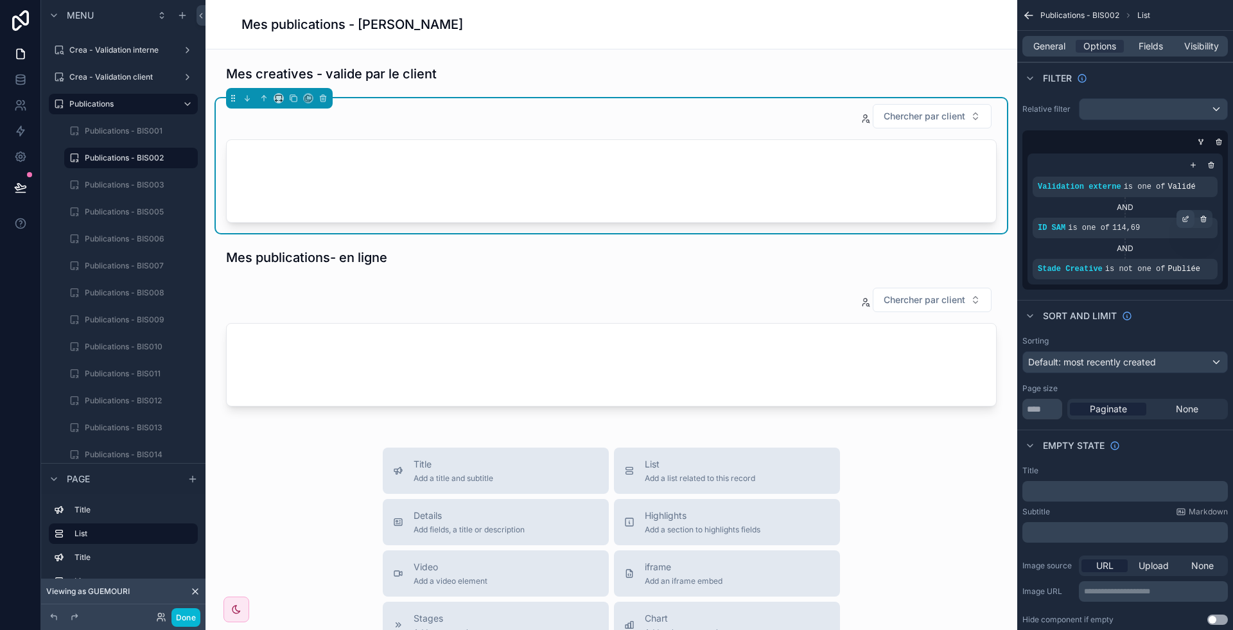
click at [1186, 220] on icon "scrollable content" at bounding box center [1186, 219] width 8 height 8
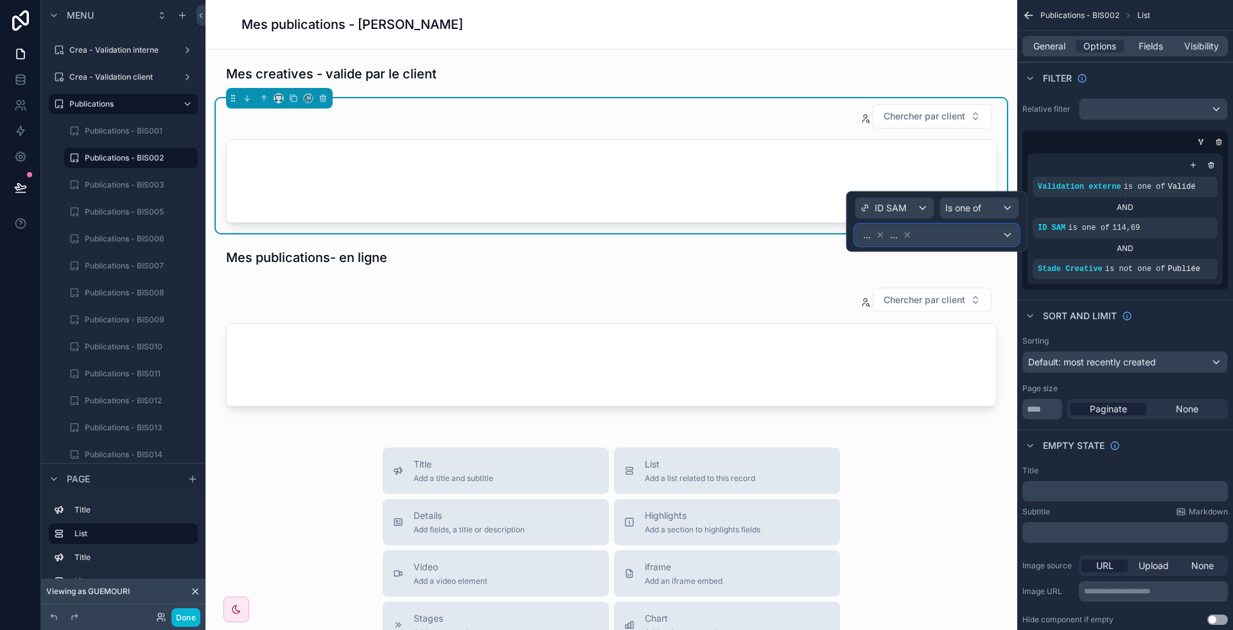
click at [969, 243] on div "... ..." at bounding box center [936, 235] width 163 height 21
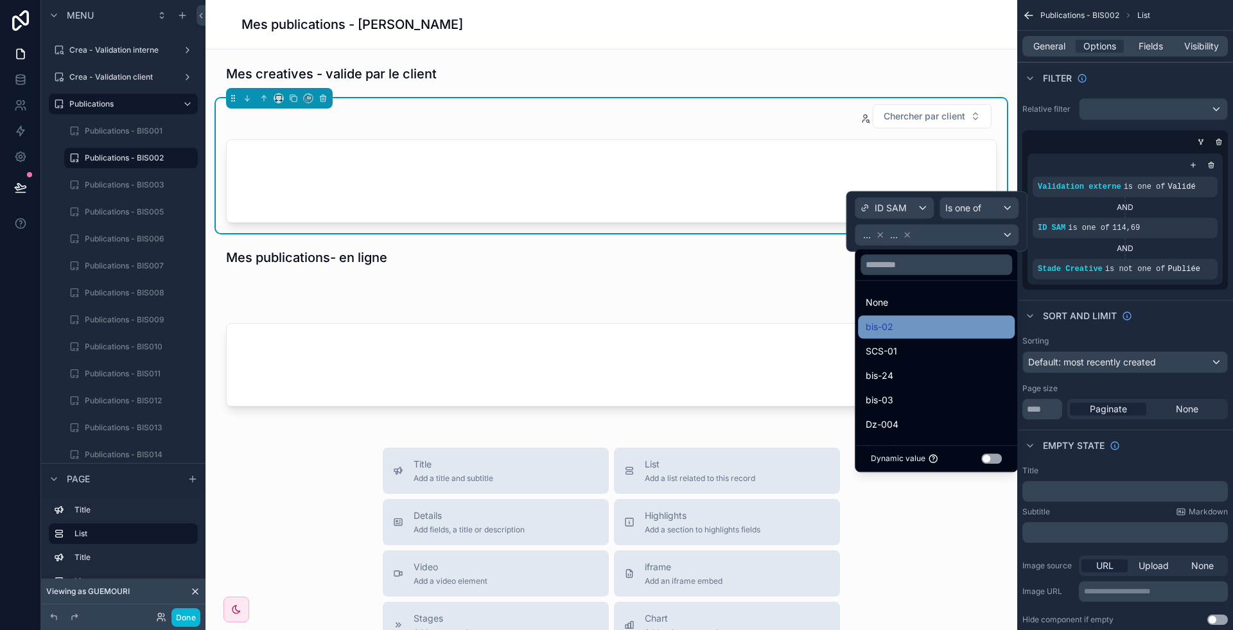
click at [871, 337] on div "bis-02" at bounding box center [936, 326] width 157 height 23
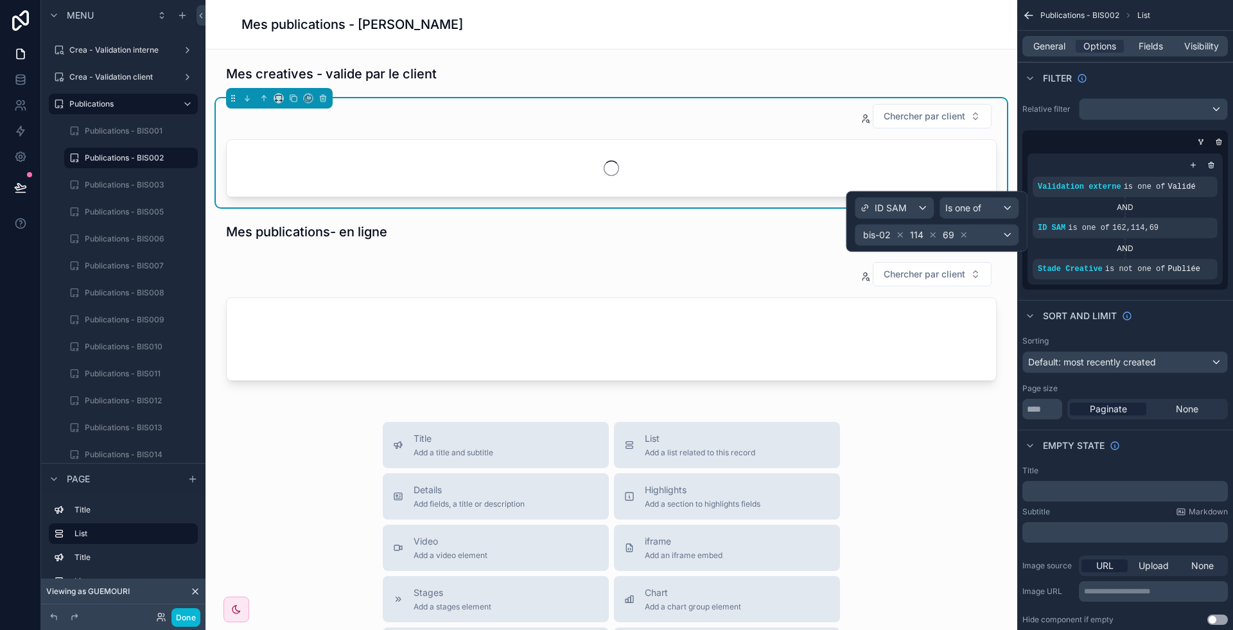
click at [629, 381] on div "scrollable content" at bounding box center [611, 323] width 791 height 135
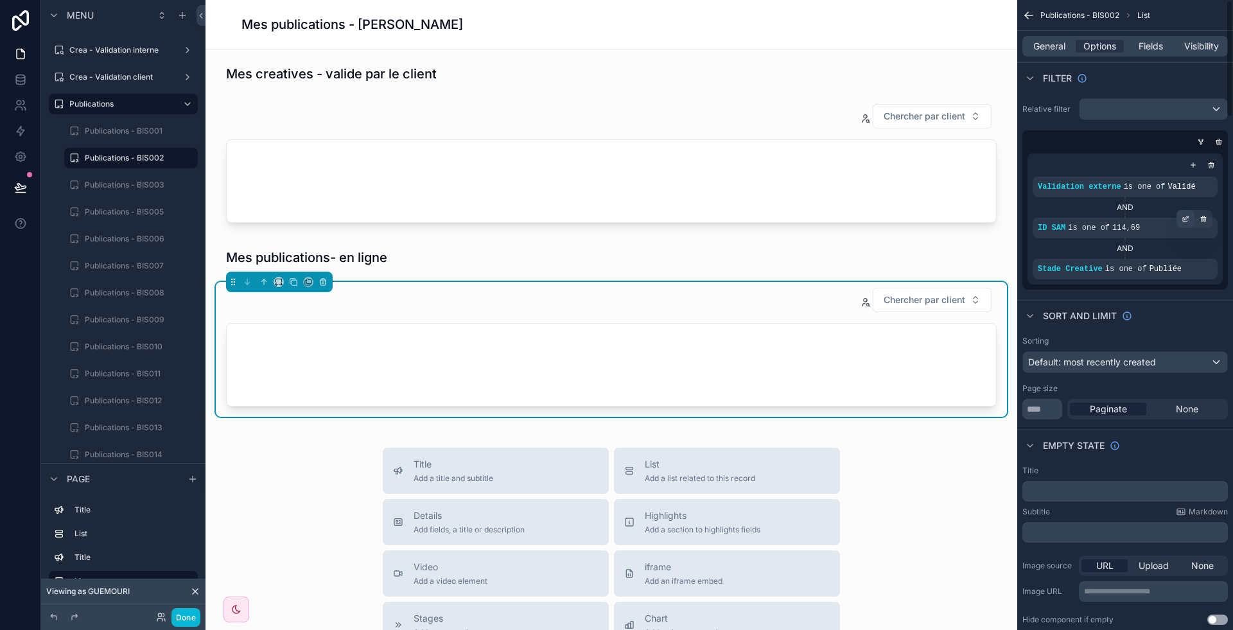
click at [1180, 224] on div "scrollable content" at bounding box center [1186, 219] width 18 height 18
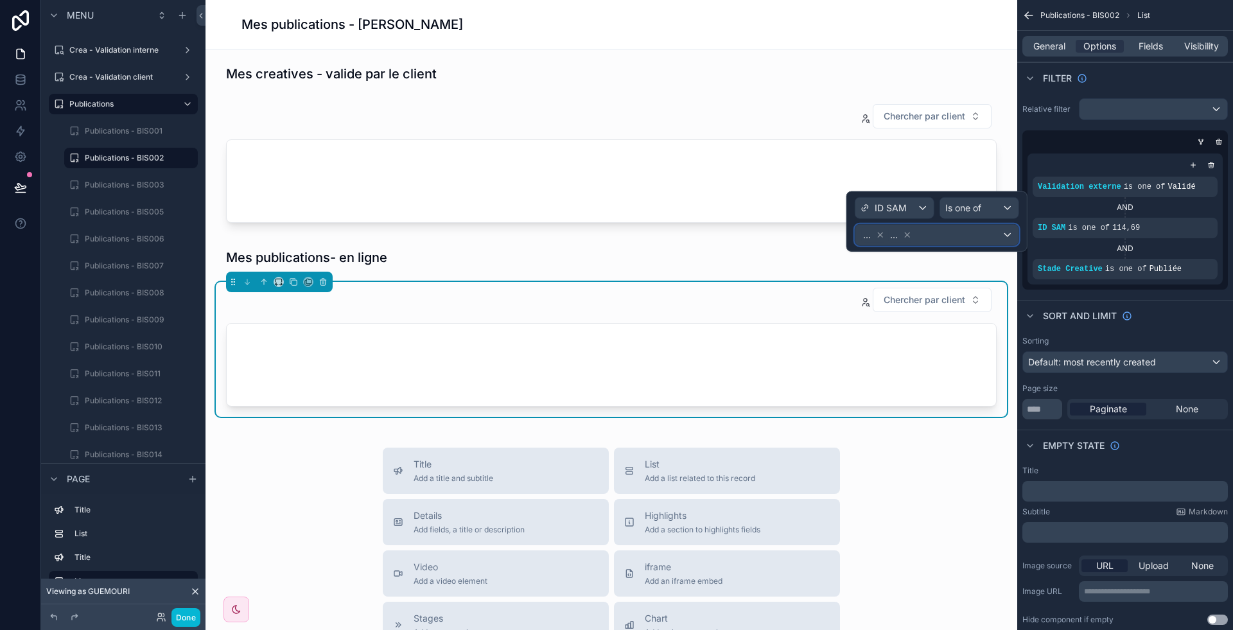
click at [975, 241] on div "... ..." at bounding box center [936, 235] width 163 height 21
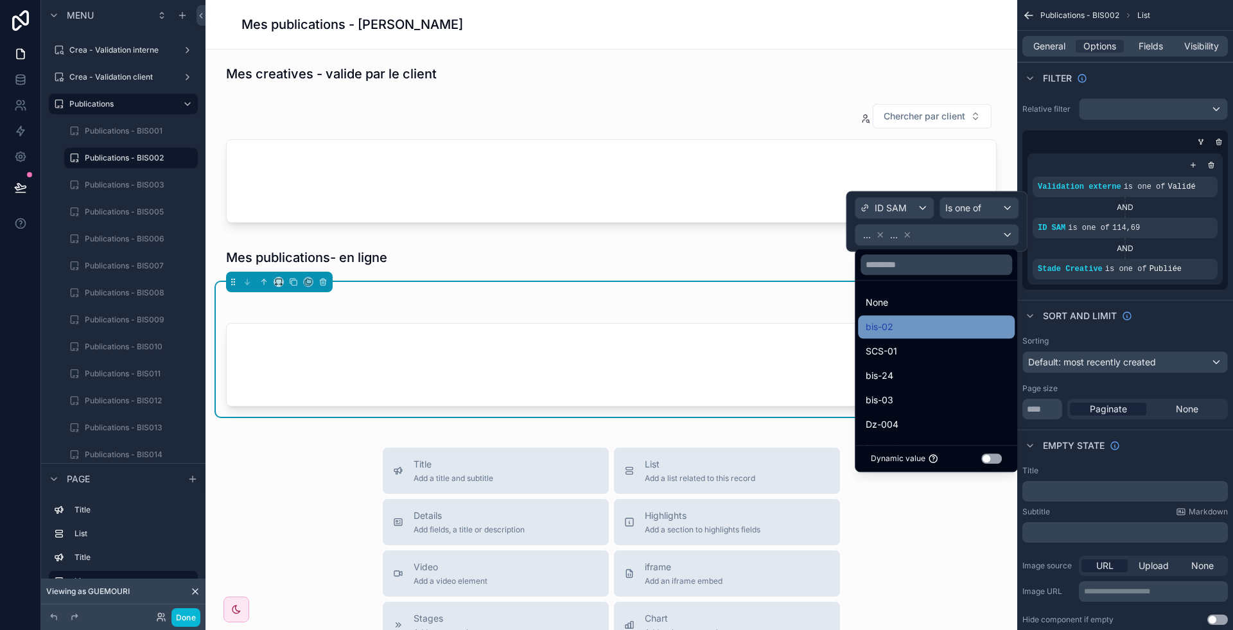
click at [911, 329] on div "bis-02" at bounding box center [936, 326] width 141 height 15
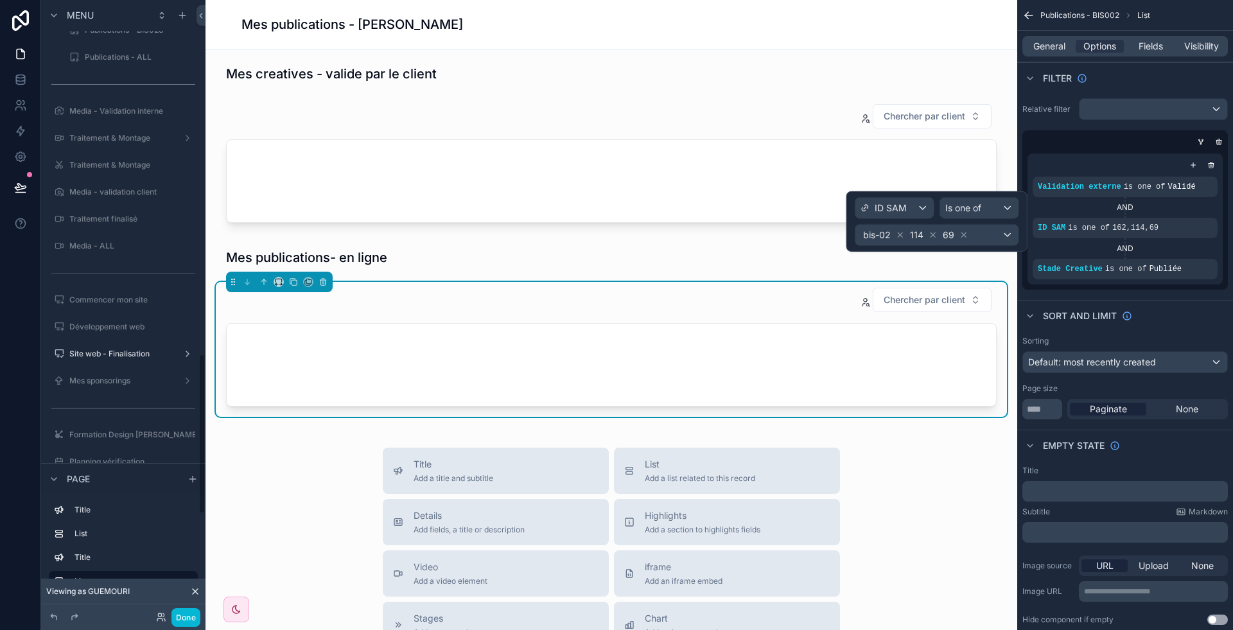
scroll to position [1368, 0]
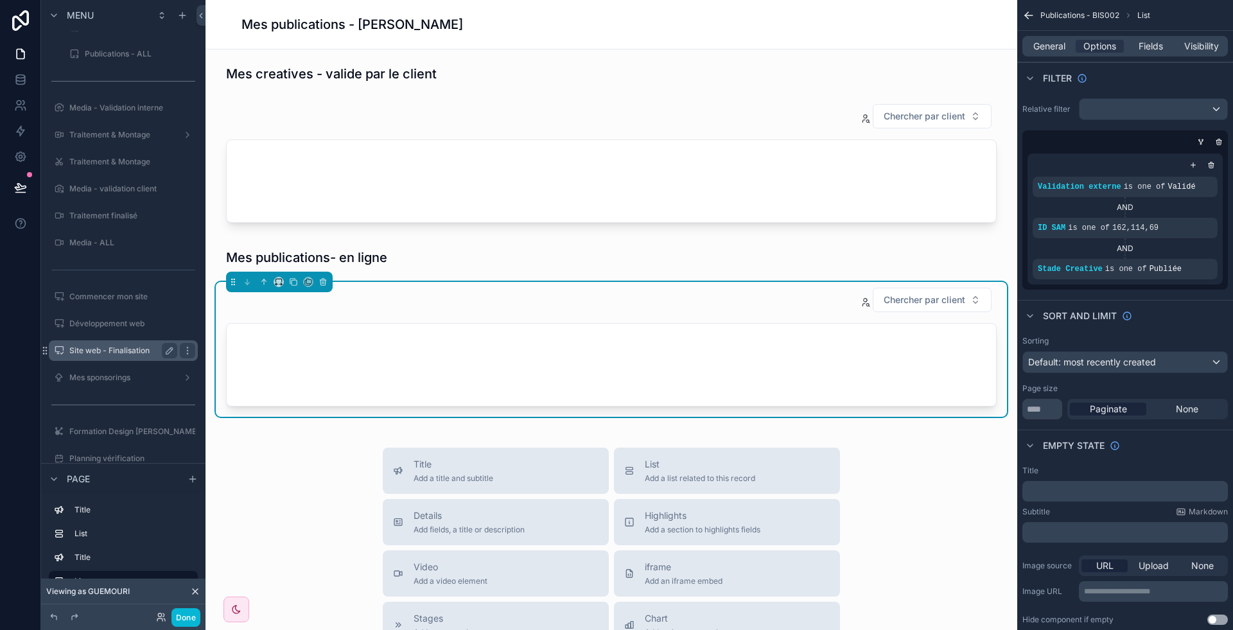
click at [117, 346] on label "Site web - Finalisation" at bounding box center [120, 351] width 103 height 10
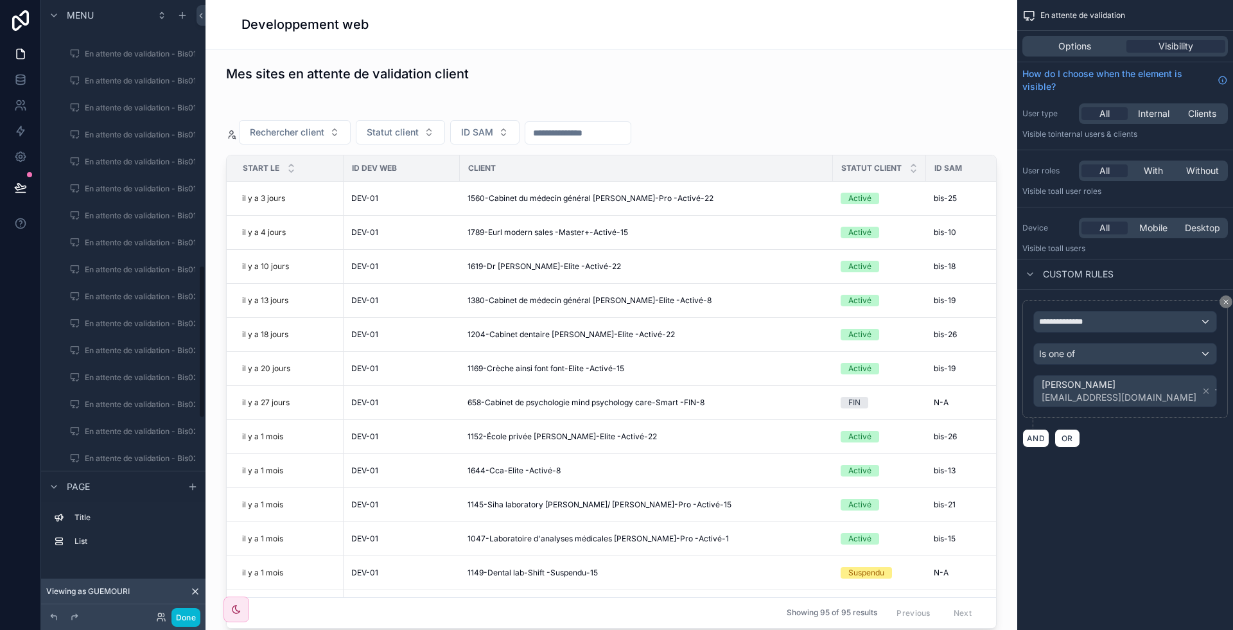
scroll to position [1064, 0]
click at [137, 176] on div "En attente de validation - Bis03" at bounding box center [131, 169] width 128 height 21
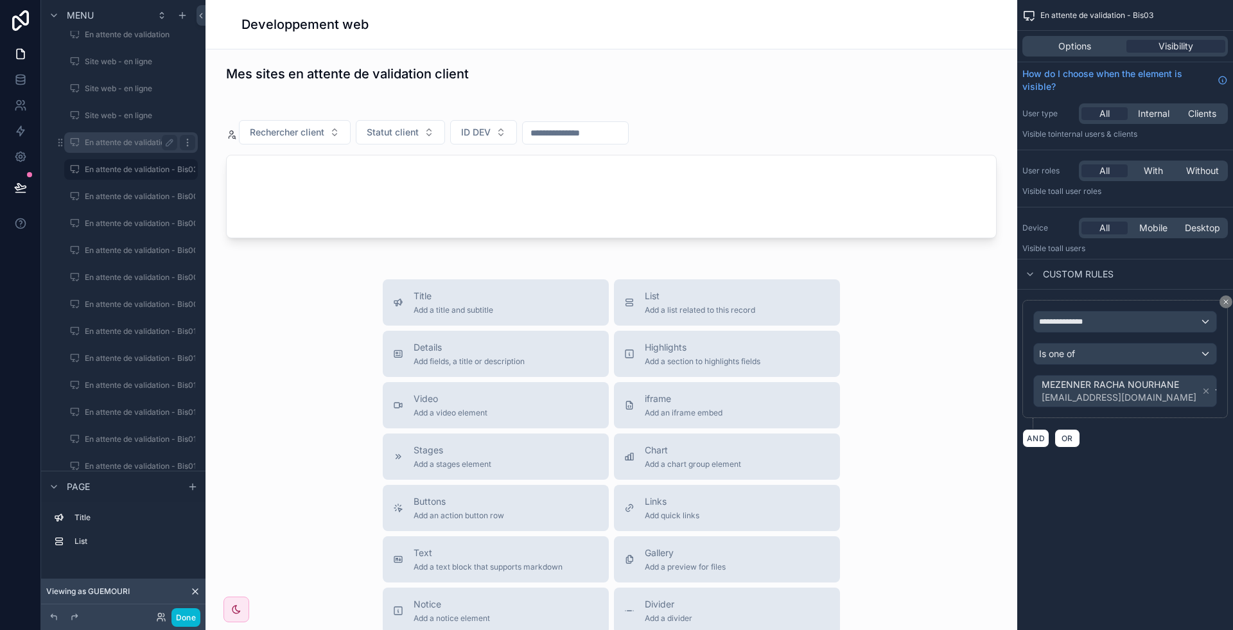
click at [191, 140] on icon "scrollable content" at bounding box center [187, 142] width 10 height 10
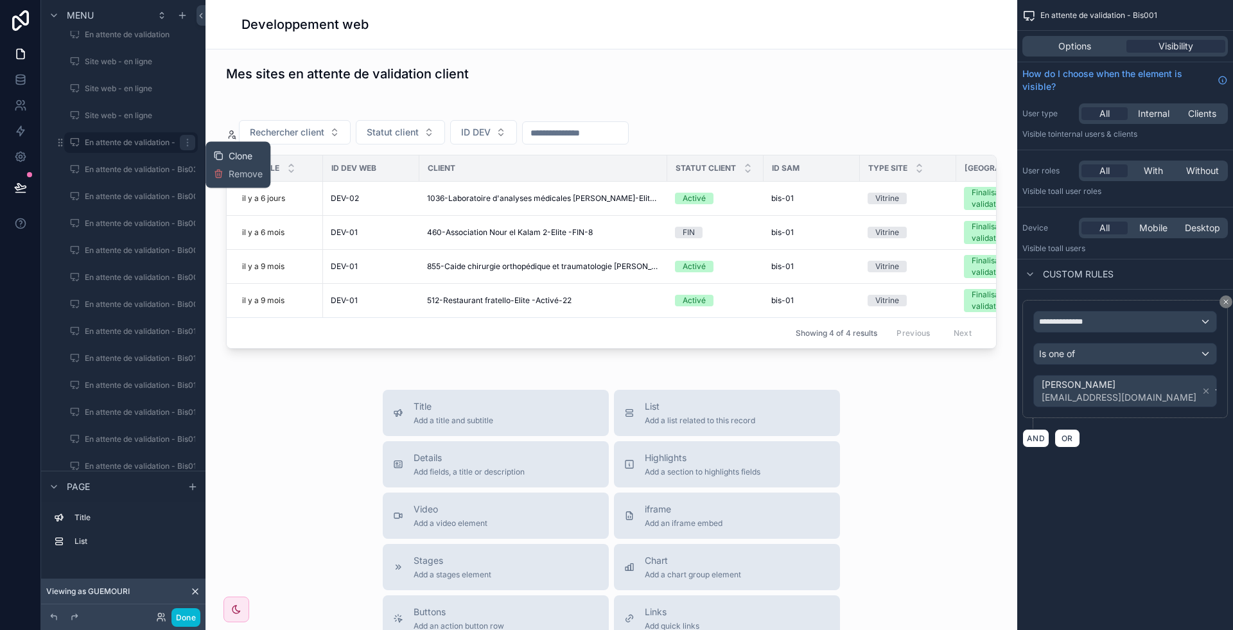
click at [225, 157] on div "Clone" at bounding box center [232, 156] width 39 height 13
click at [170, 173] on icon "scrollable content" at bounding box center [169, 169] width 10 height 10
click at [140, 170] on input "**********" at bounding box center [121, 169] width 72 height 15
type input "**********"
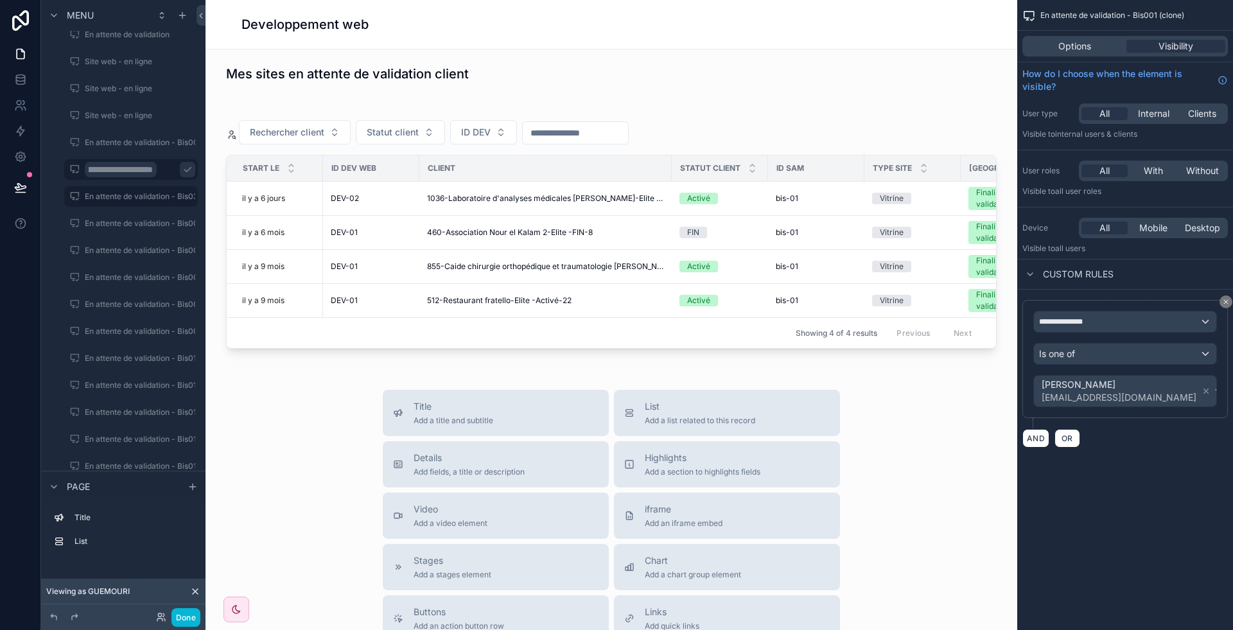
scroll to position [0, 0]
click at [180, 167] on button "scrollable content" at bounding box center [187, 169] width 15 height 15
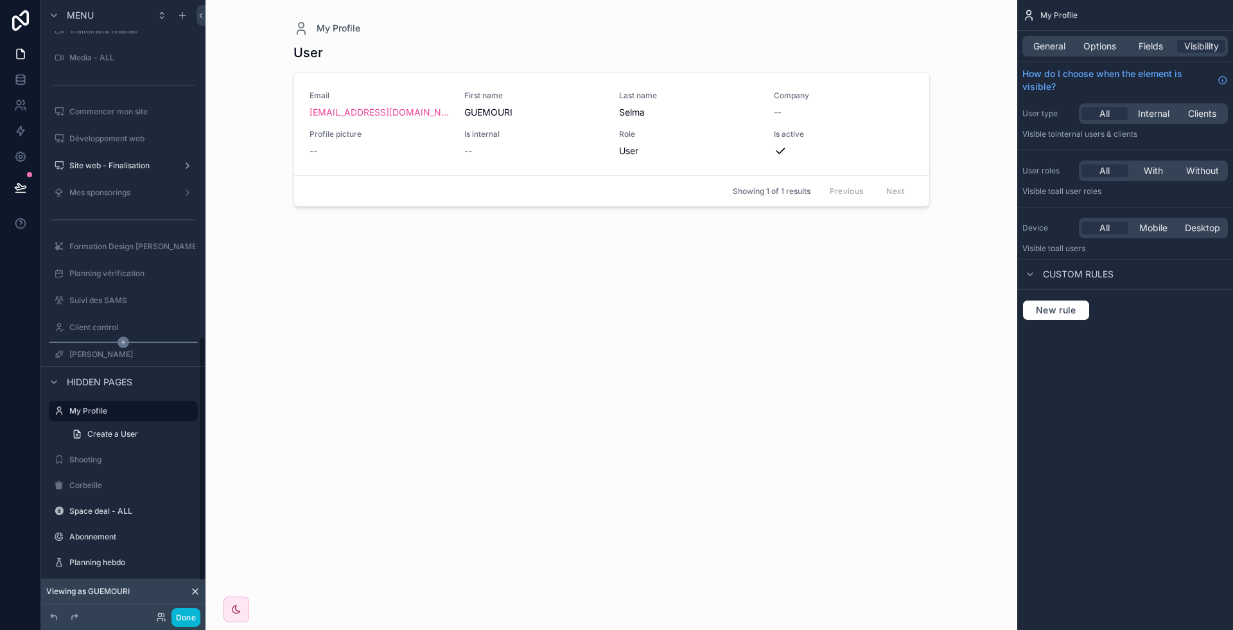
scroll to position [842, 0]
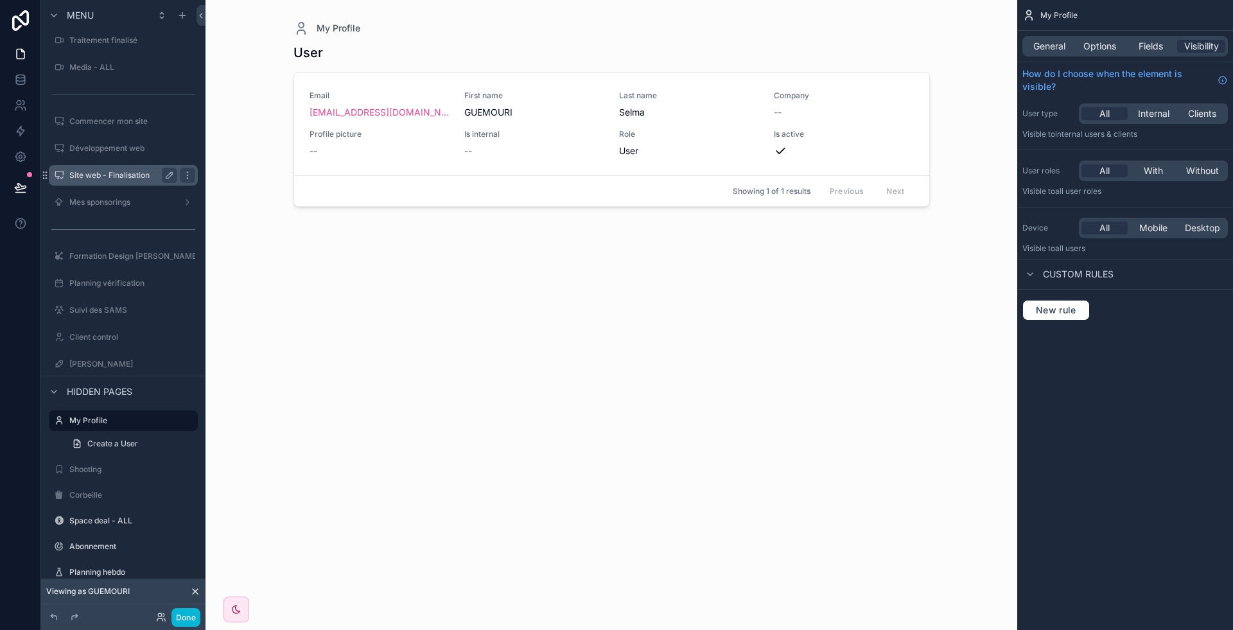
click at [113, 165] on div "Site web - Finalisation" at bounding box center [123, 175] width 144 height 21
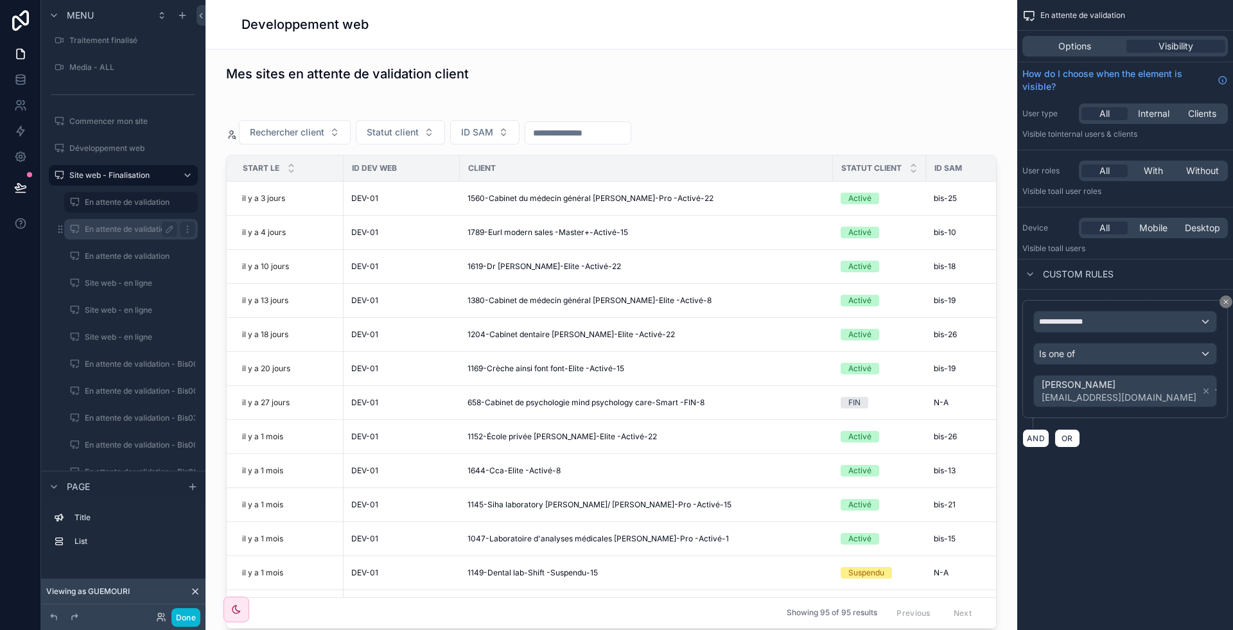
click at [121, 224] on label "En attente de validation" at bounding box center [128, 229] width 87 height 10
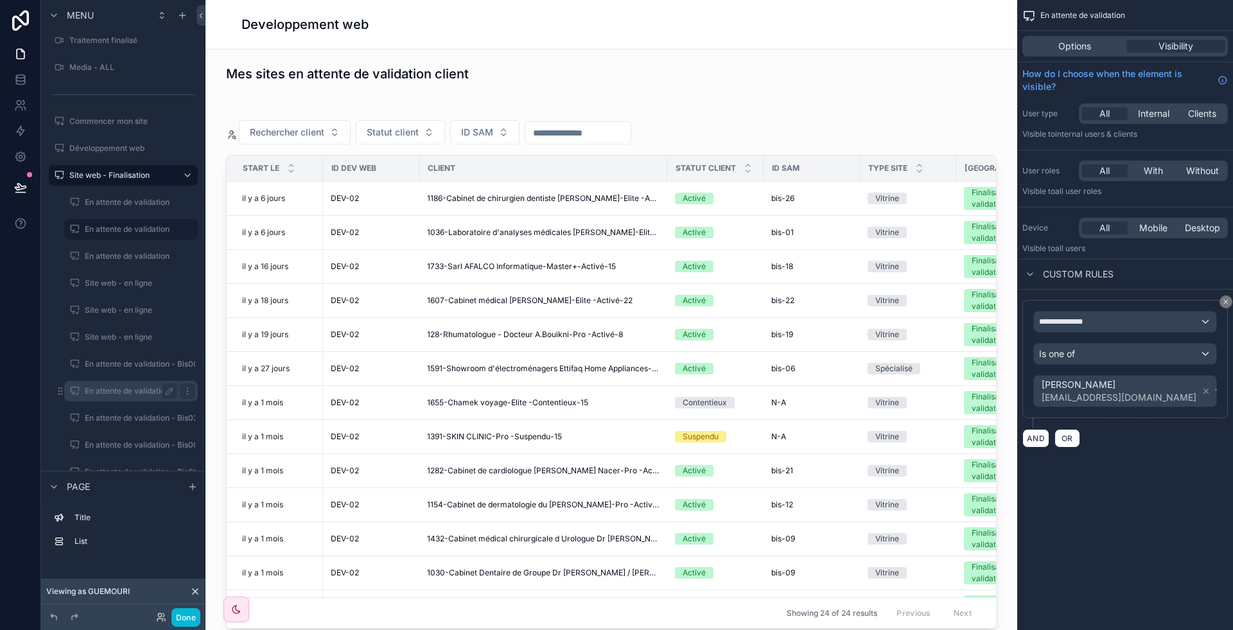
click at [118, 383] on div "En attente de validation - Bis002" at bounding box center [131, 390] width 92 height 15
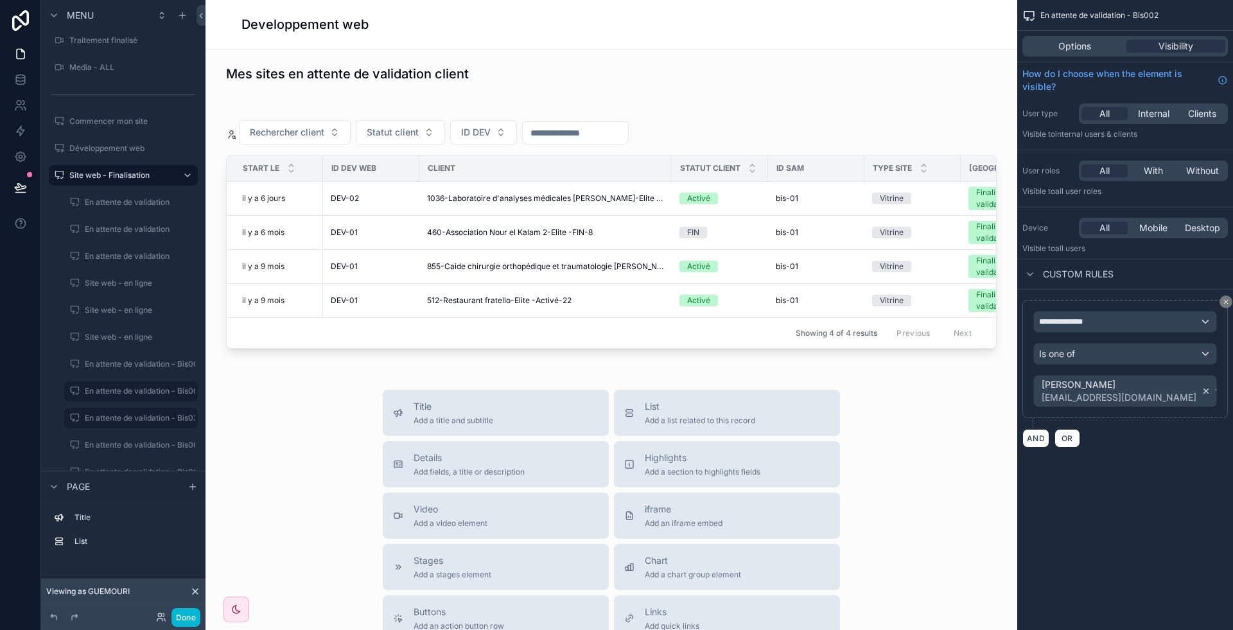
click at [1202, 391] on icon "scrollable content" at bounding box center [1206, 391] width 9 height 9
click at [1163, 390] on div "Value" at bounding box center [1125, 386] width 182 height 21
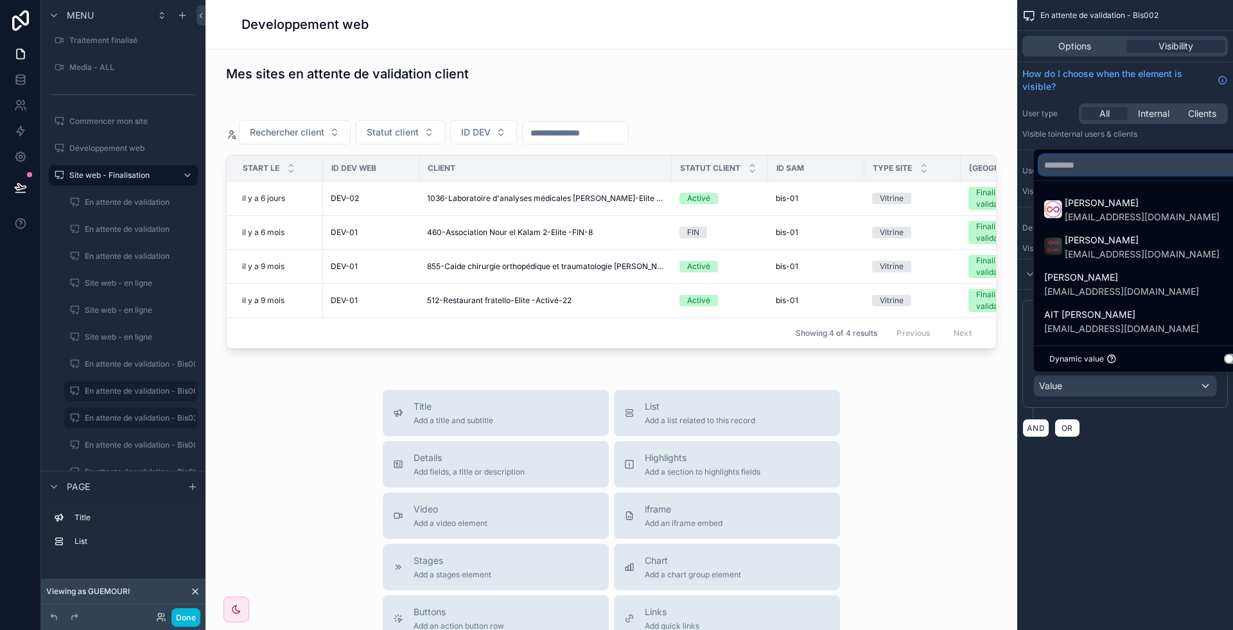
click at [1081, 170] on input "text" at bounding box center [1147, 165] width 216 height 21
type input "*"
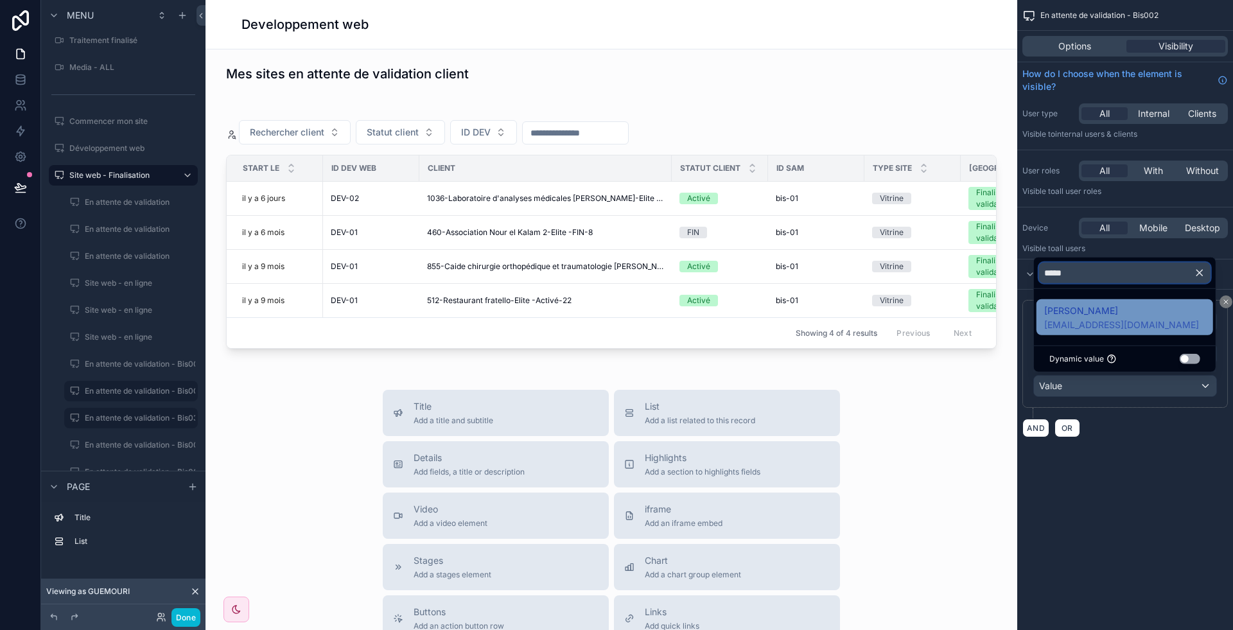
type input "*****"
click at [1085, 312] on span "[PERSON_NAME]" at bounding box center [1121, 310] width 155 height 15
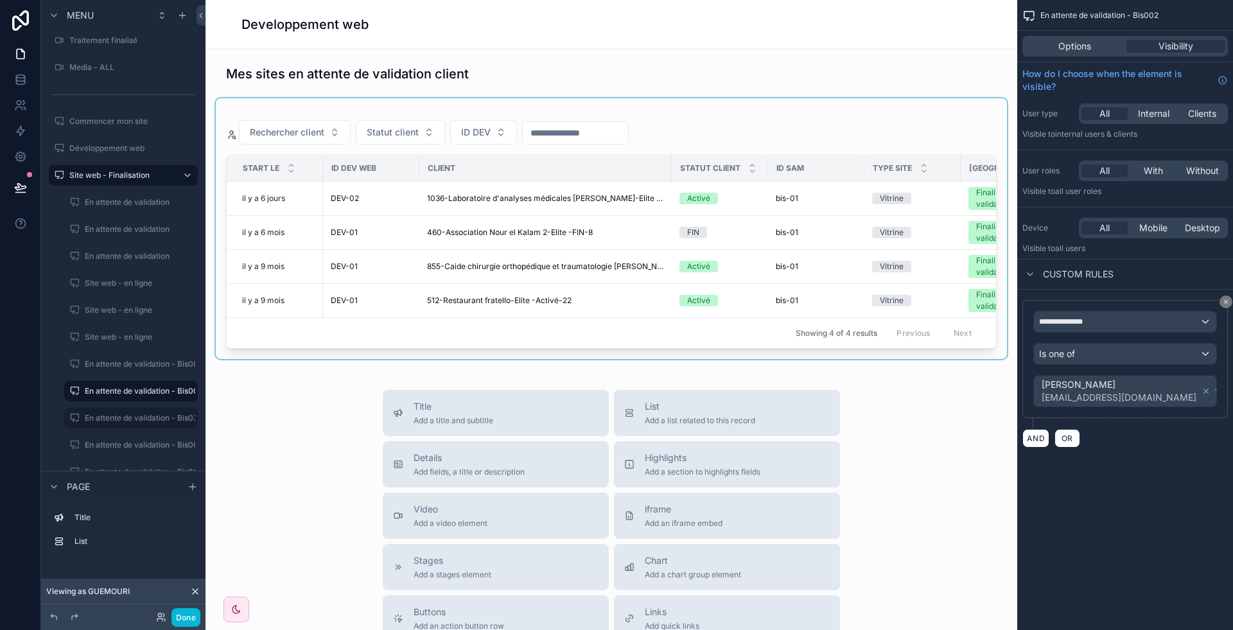
click at [776, 110] on div "scrollable content" at bounding box center [611, 228] width 791 height 261
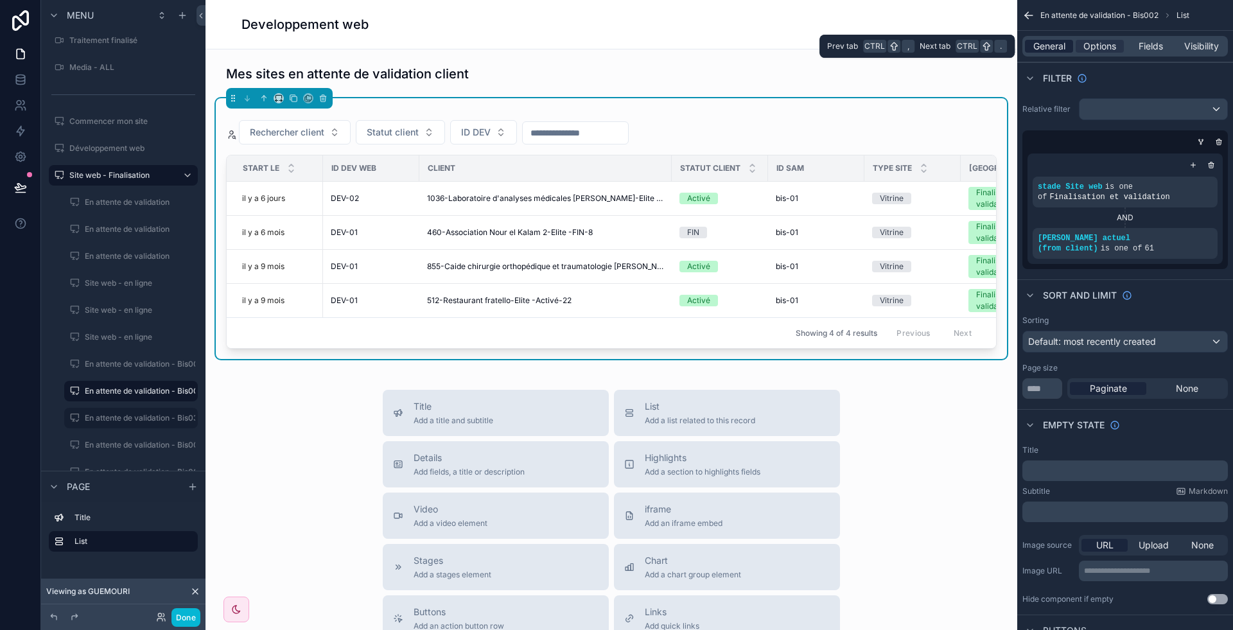
click at [1059, 44] on span "General" at bounding box center [1049, 46] width 32 height 13
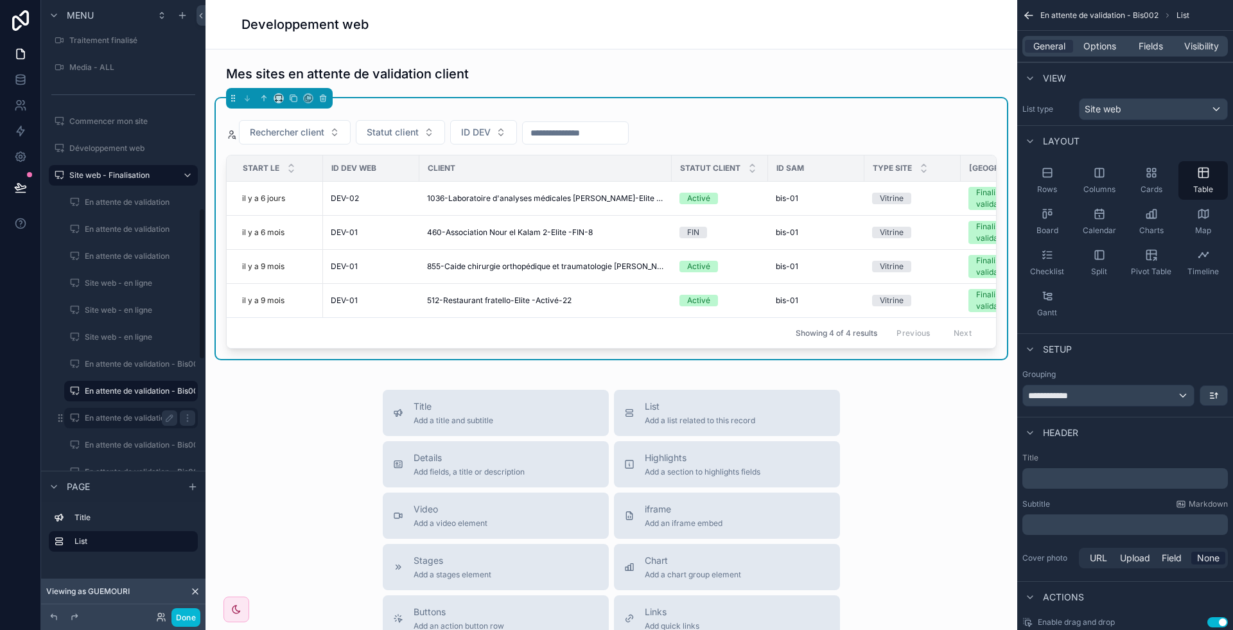
click at [124, 416] on label "En attente de validation - Bis03" at bounding box center [142, 418] width 114 height 10
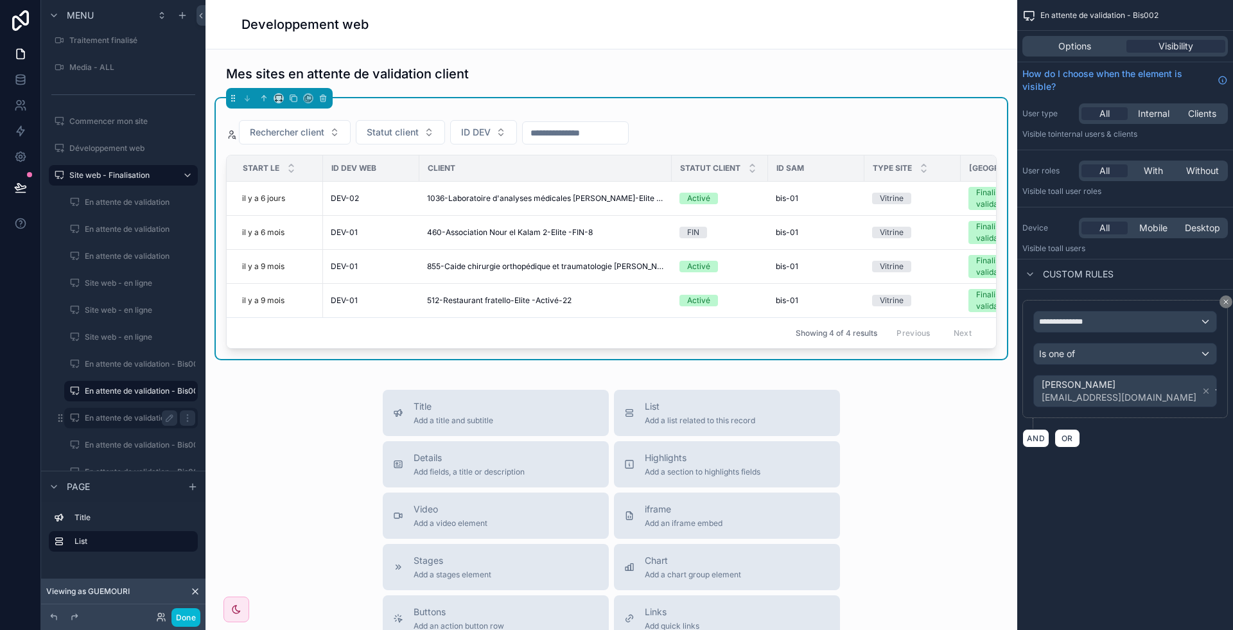
click at [120, 410] on div "En attente de validation - Bis03" at bounding box center [131, 417] width 92 height 15
click at [110, 387] on label "En attente de validation - Bis002" at bounding box center [144, 391] width 118 height 10
click at [119, 413] on label "En attente de validation - Bis03" at bounding box center [142, 418] width 114 height 10
click at [121, 443] on label "En attente de validation - Bis005" at bounding box center [144, 445] width 118 height 10
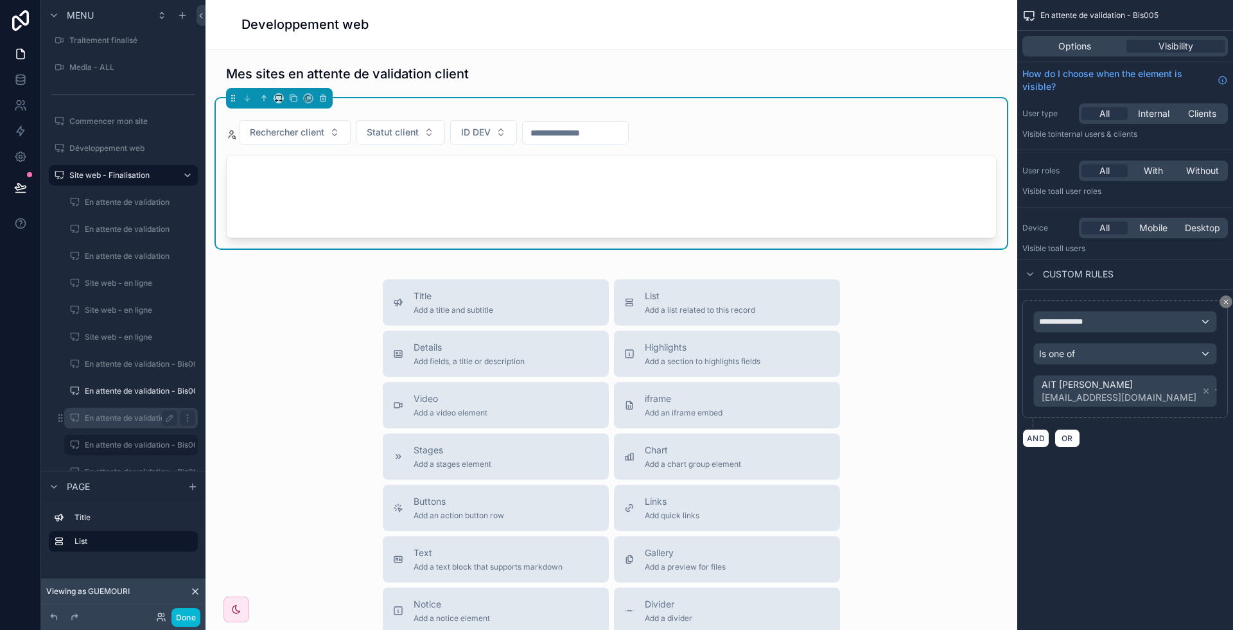
click at [123, 423] on div "En attente de validation - Bis03" at bounding box center [131, 417] width 92 height 15
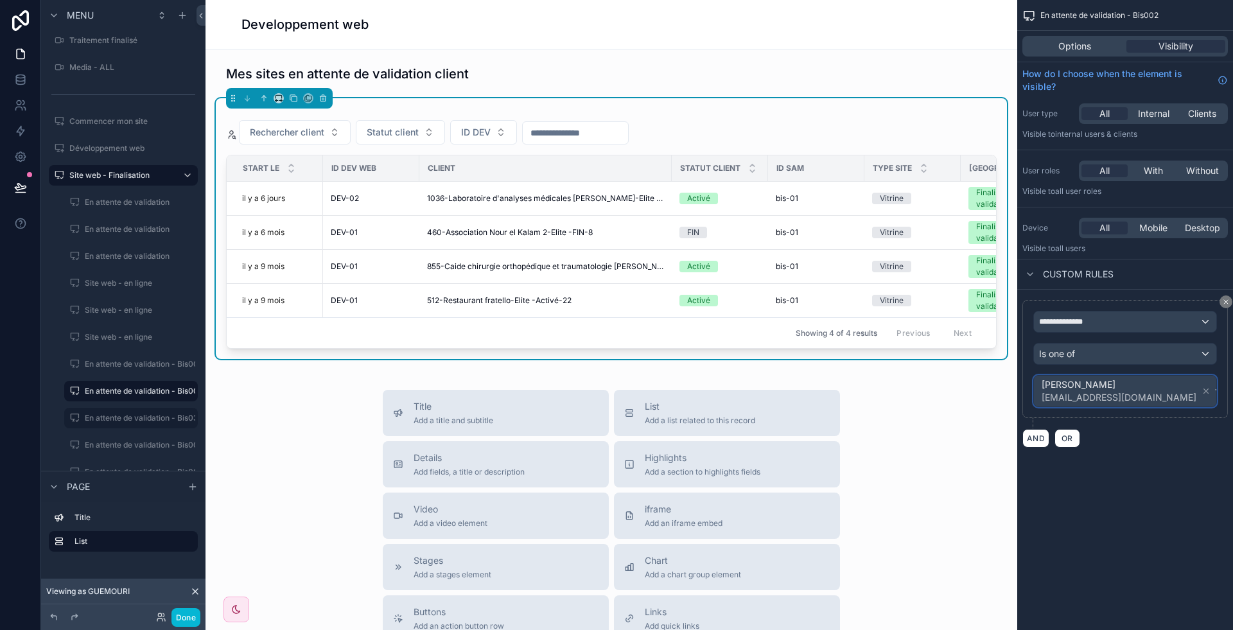
click at [1175, 389] on div "[PERSON_NAME] [EMAIL_ADDRESS][DOMAIN_NAME]" at bounding box center [1125, 391] width 182 height 31
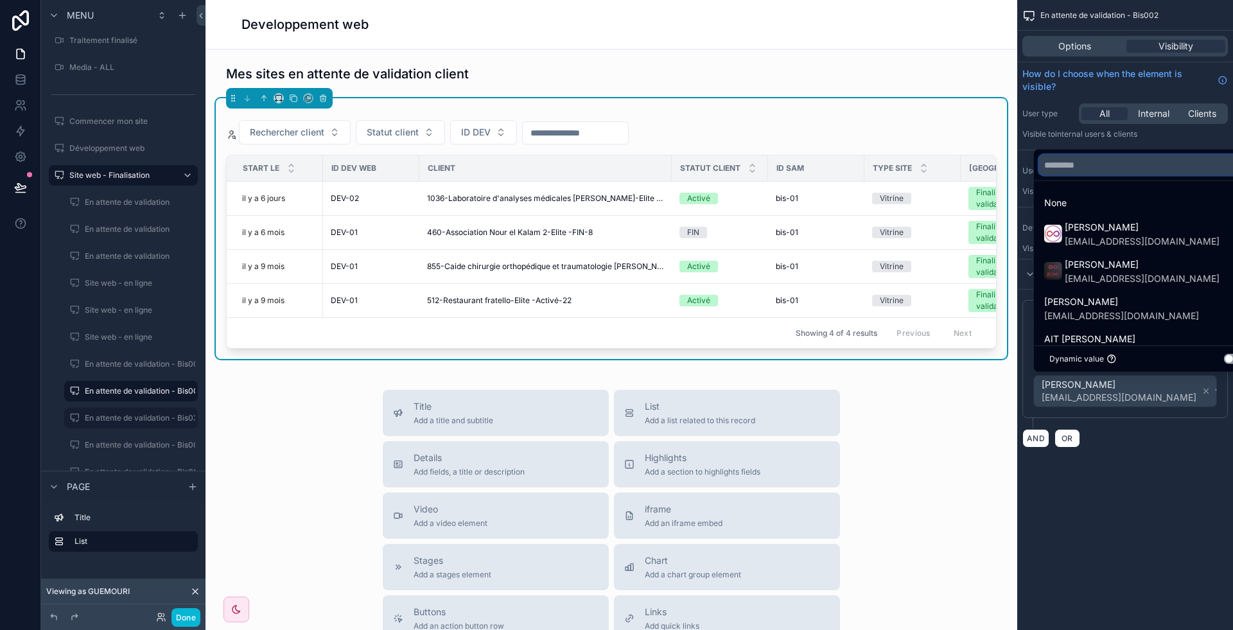
click at [1068, 171] on input "text" at bounding box center [1147, 165] width 216 height 21
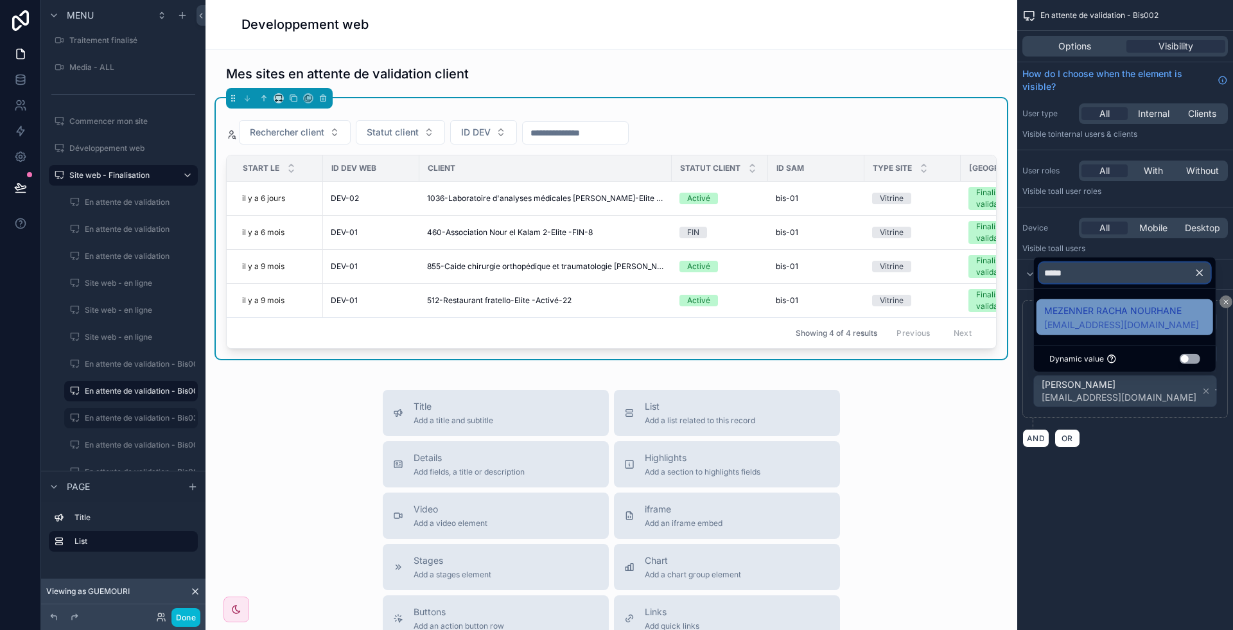
type input "*****"
click at [1118, 308] on span "MEZENNER RACHA NOURHANE" at bounding box center [1121, 310] width 155 height 15
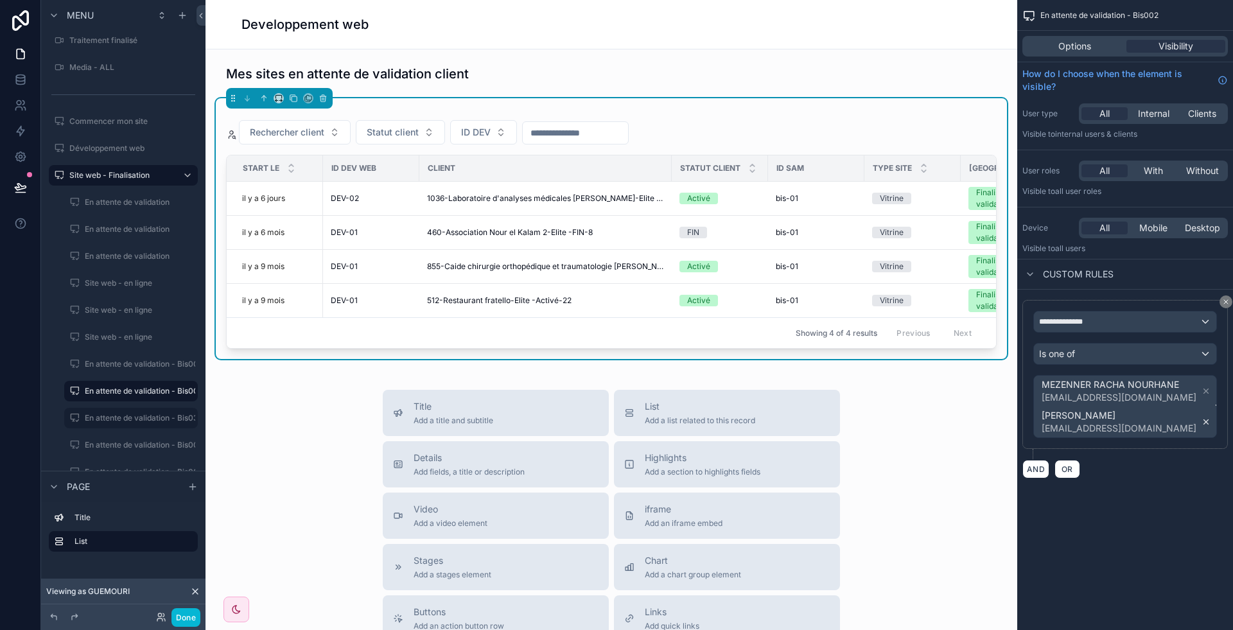
click at [1204, 420] on icon "scrollable content" at bounding box center [1206, 422] width 4 height 4
click at [148, 413] on label "En attente de validation - Bis03" at bounding box center [142, 418] width 114 height 10
click at [671, 133] on div "Rechercher client Statut client ID DEV" at bounding box center [611, 135] width 771 height 40
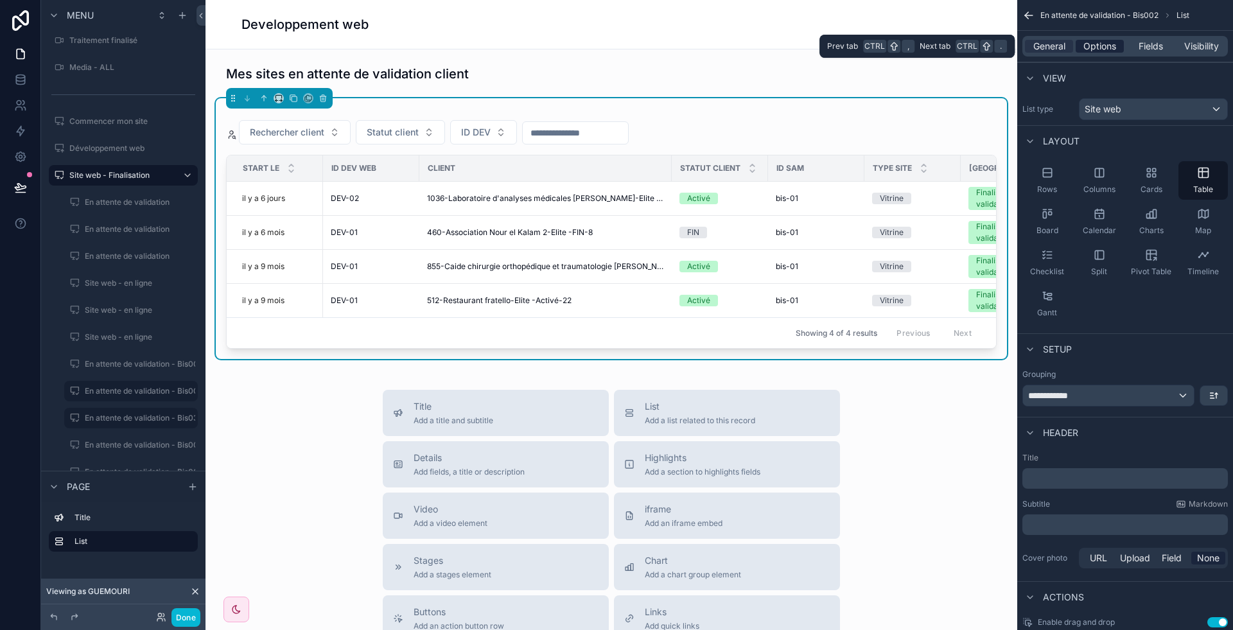
click at [1114, 46] on span "Options" at bounding box center [1099, 46] width 33 height 13
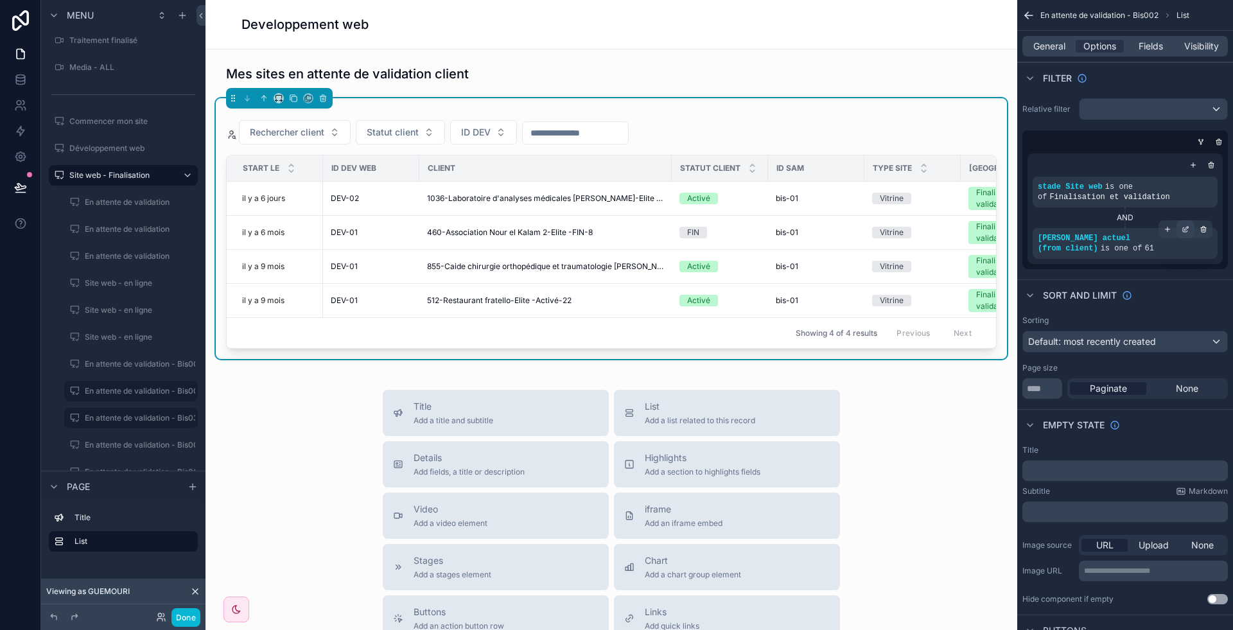
click at [1190, 230] on div "scrollable content" at bounding box center [1186, 229] width 18 height 18
click at [121, 365] on label "En attente de validation - Bis001" at bounding box center [143, 364] width 117 height 10
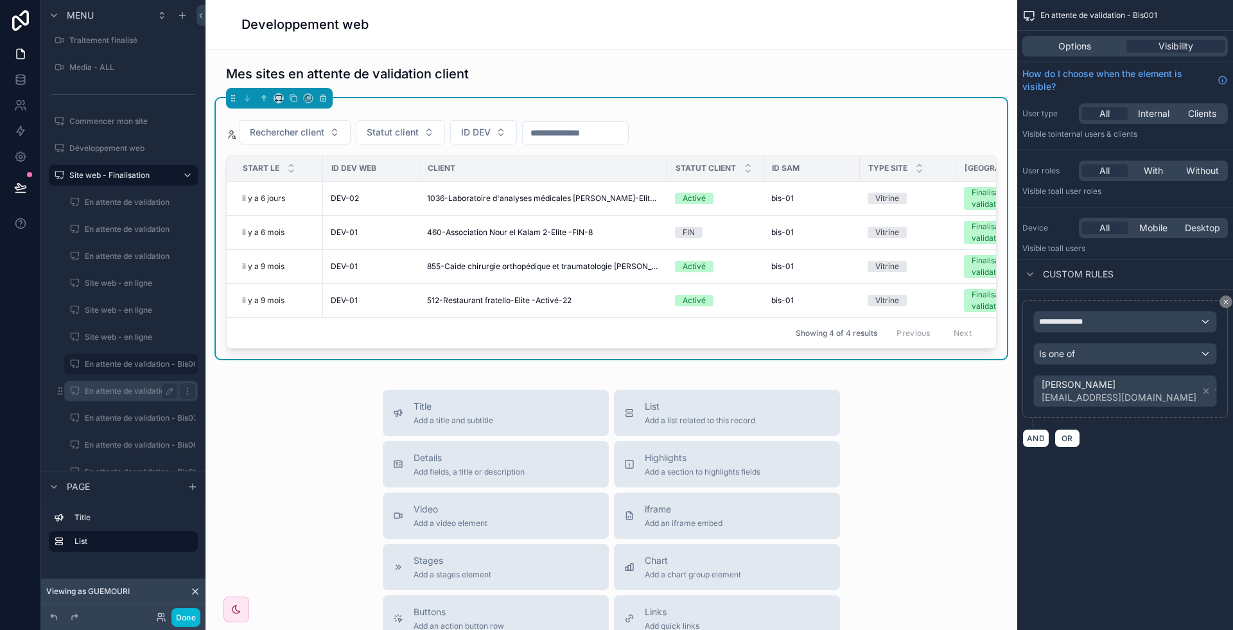
click at [106, 389] on label "En attente de validation - Bis002" at bounding box center [144, 391] width 118 height 10
click at [735, 108] on div "scrollable content" at bounding box center [611, 106] width 771 height 6
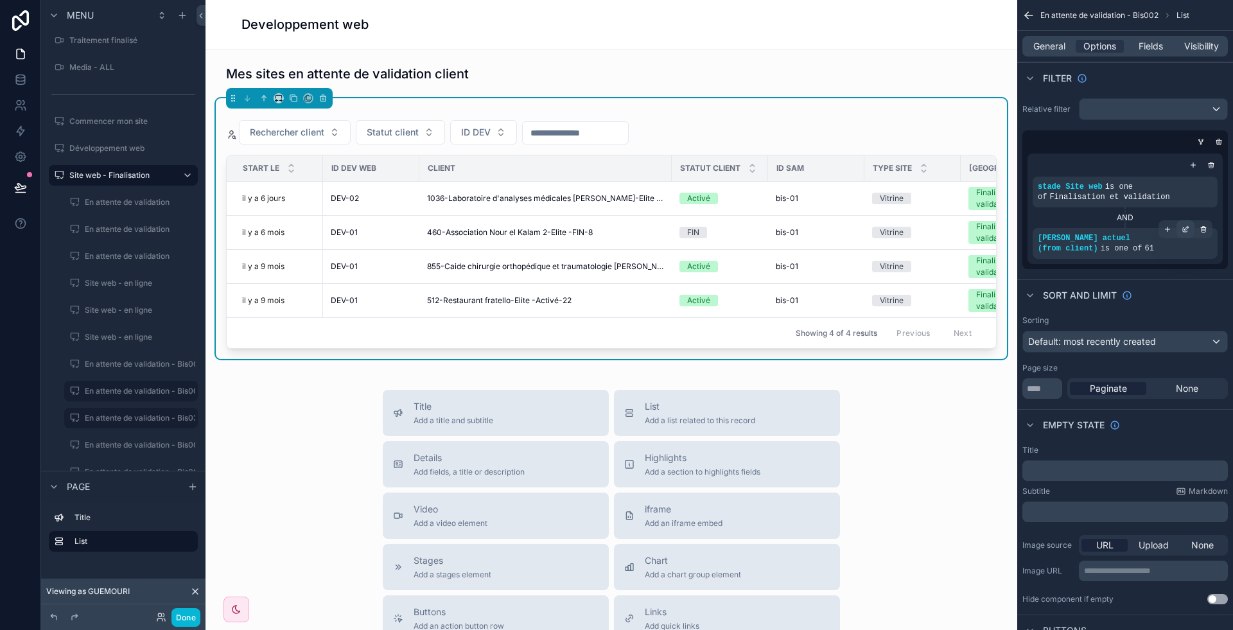
click at [1184, 226] on icon "scrollable content" at bounding box center [1186, 229] width 8 height 8
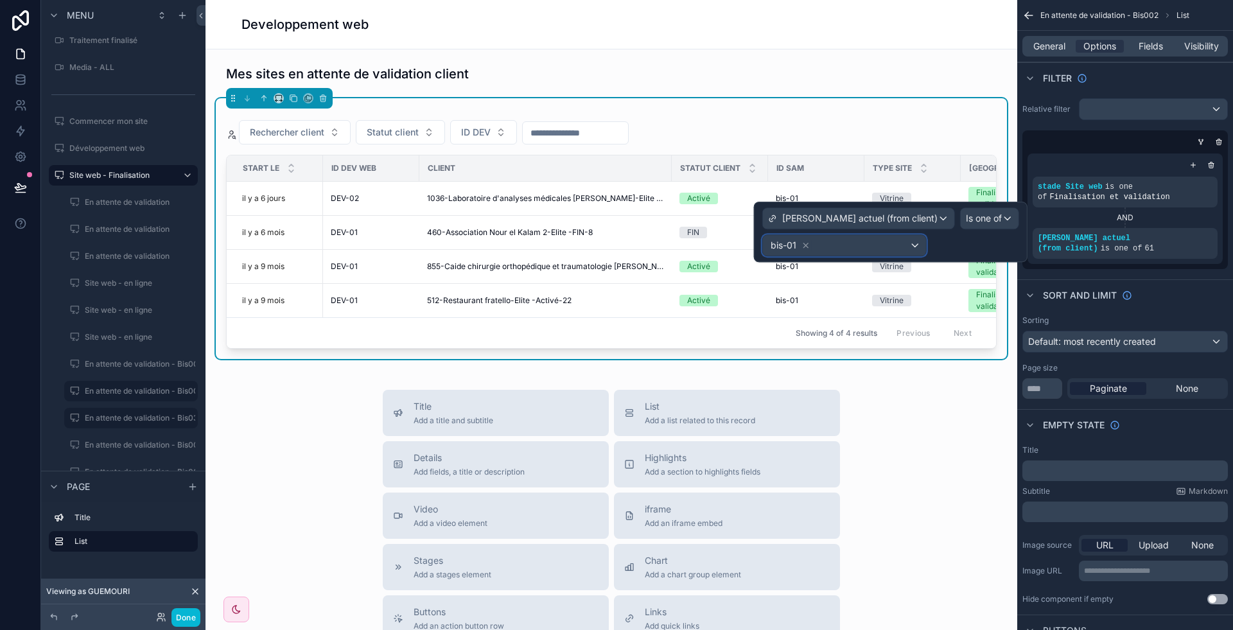
click at [885, 239] on div "bis-01" at bounding box center [844, 245] width 163 height 21
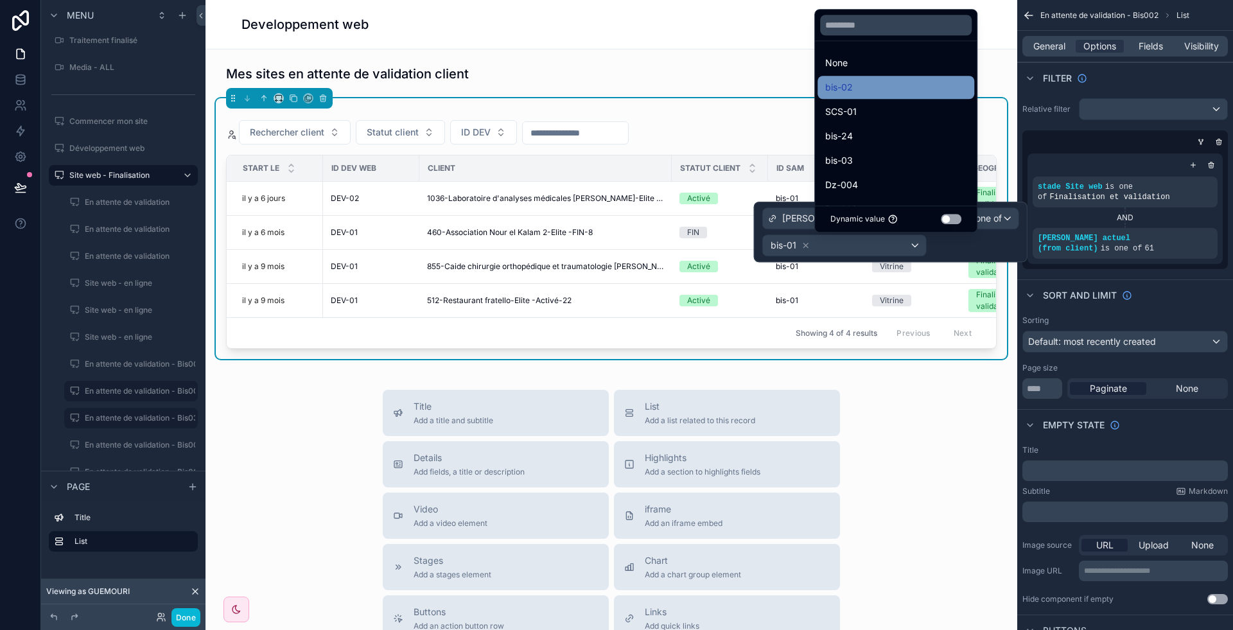
click at [873, 84] on div "bis-02" at bounding box center [895, 87] width 141 height 15
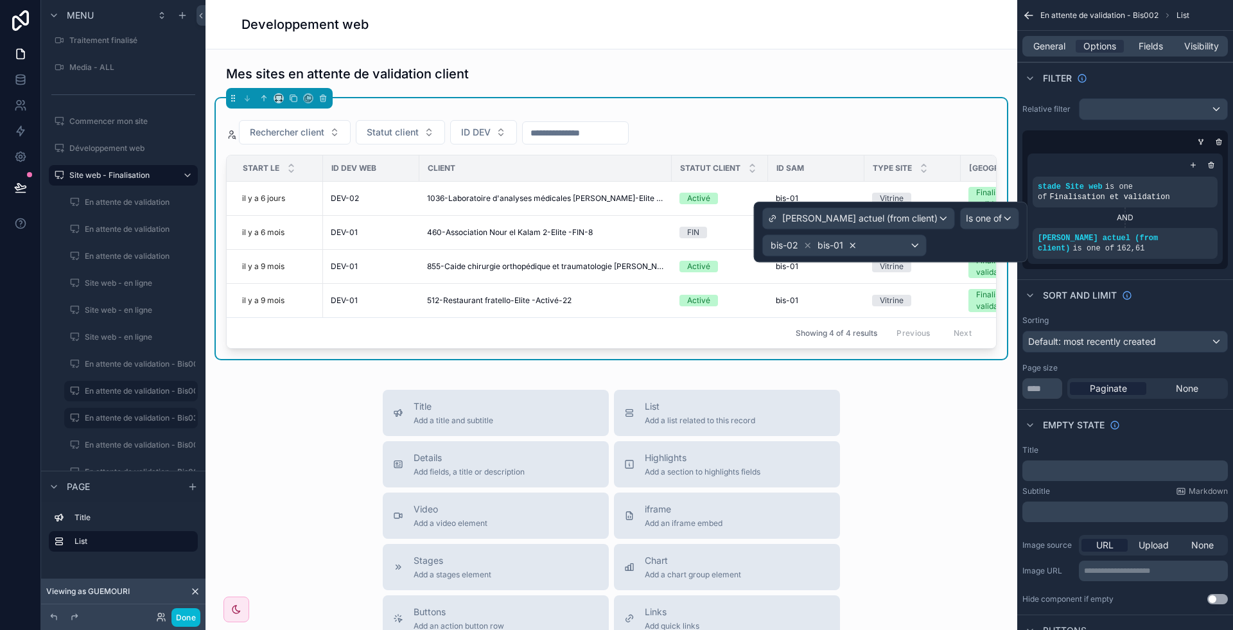
click at [857, 245] on icon at bounding box center [852, 245] width 9 height 9
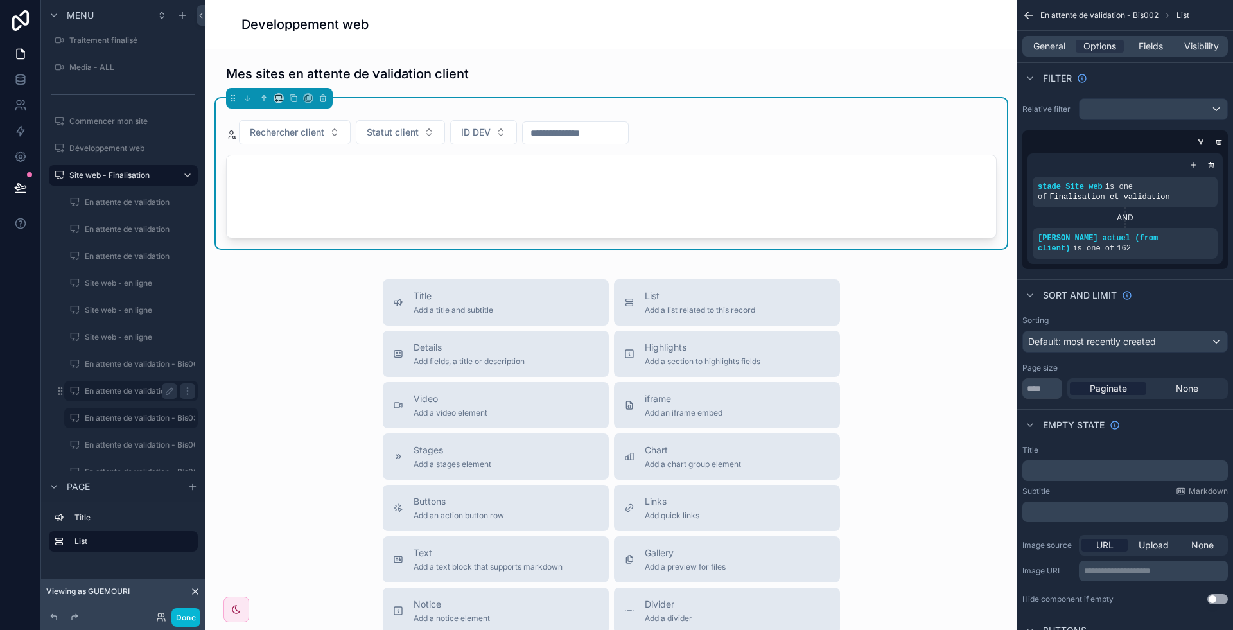
click at [125, 383] on div "En attente de validation - Bis002" at bounding box center [131, 390] width 92 height 15
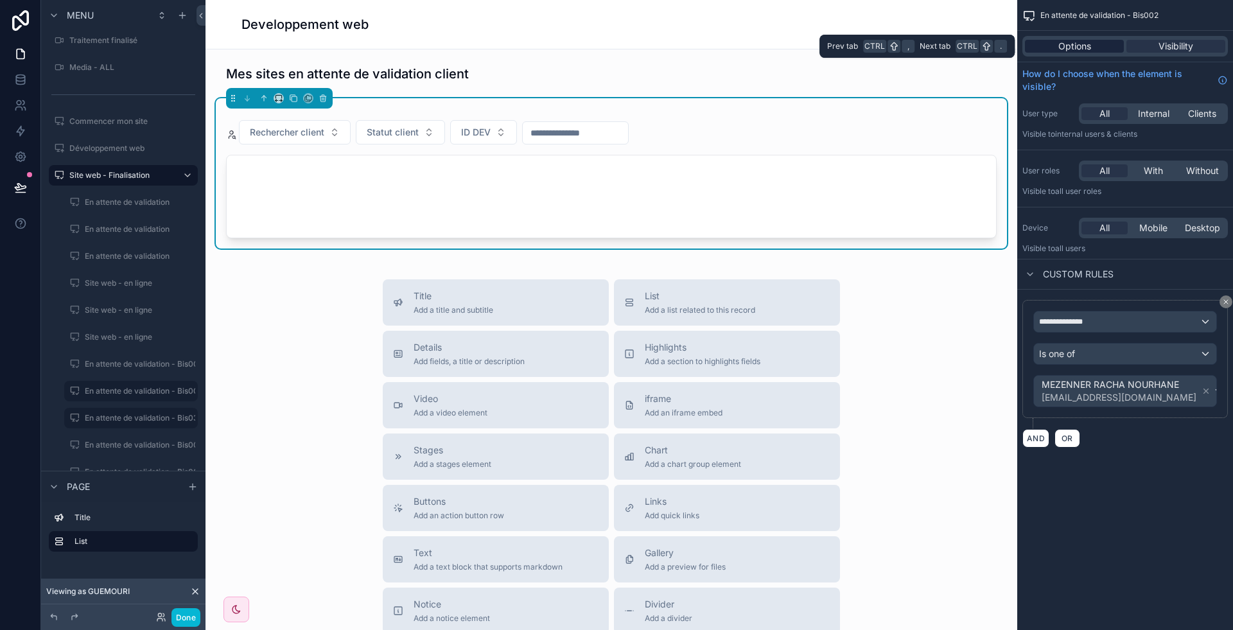
click at [1091, 44] on span "Options" at bounding box center [1074, 46] width 33 height 13
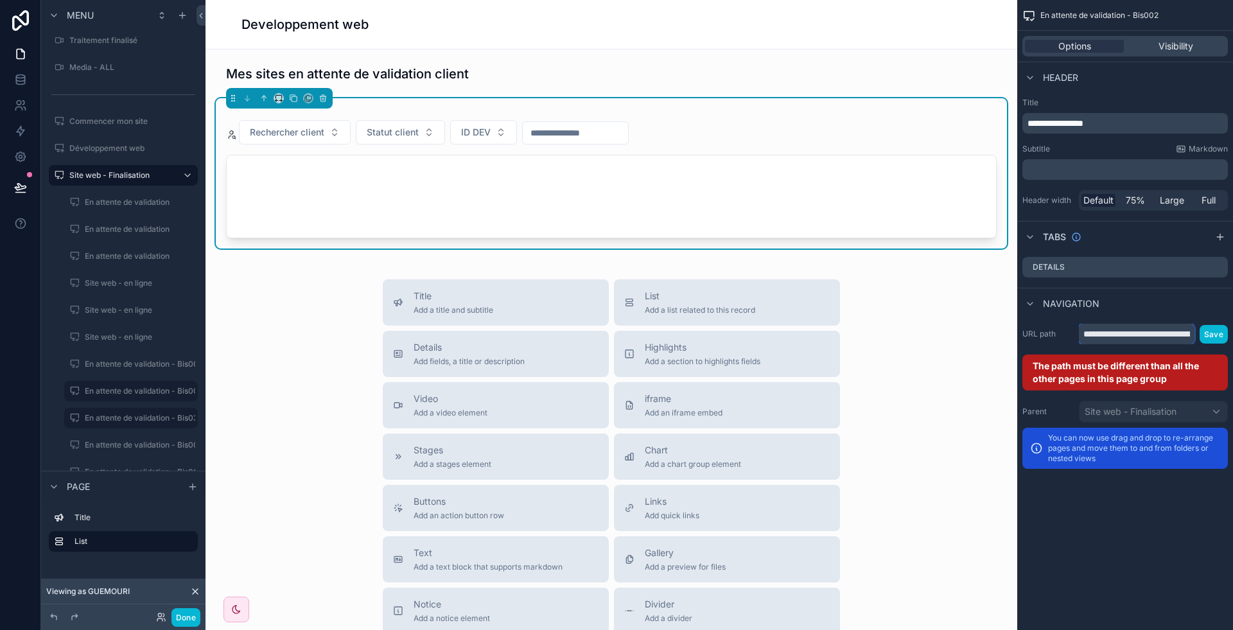
click at [1146, 337] on input "**********" at bounding box center [1137, 334] width 116 height 21
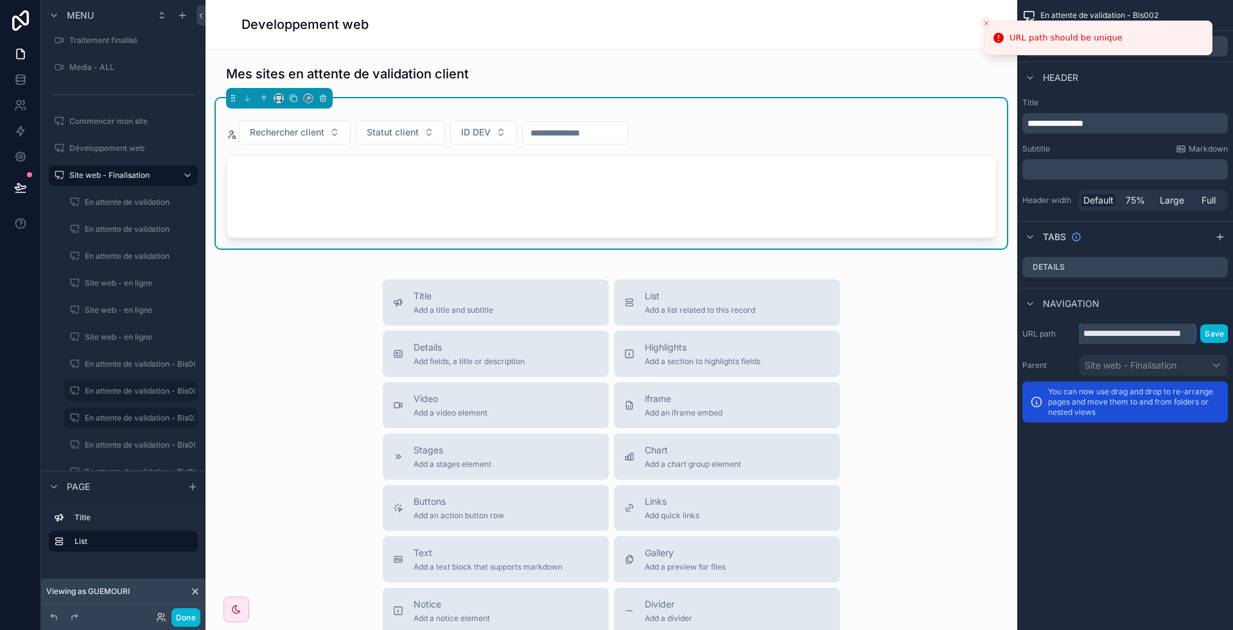
scroll to position [0, 23]
type input "**********"
click at [1217, 331] on button "Save" at bounding box center [1214, 333] width 28 height 19
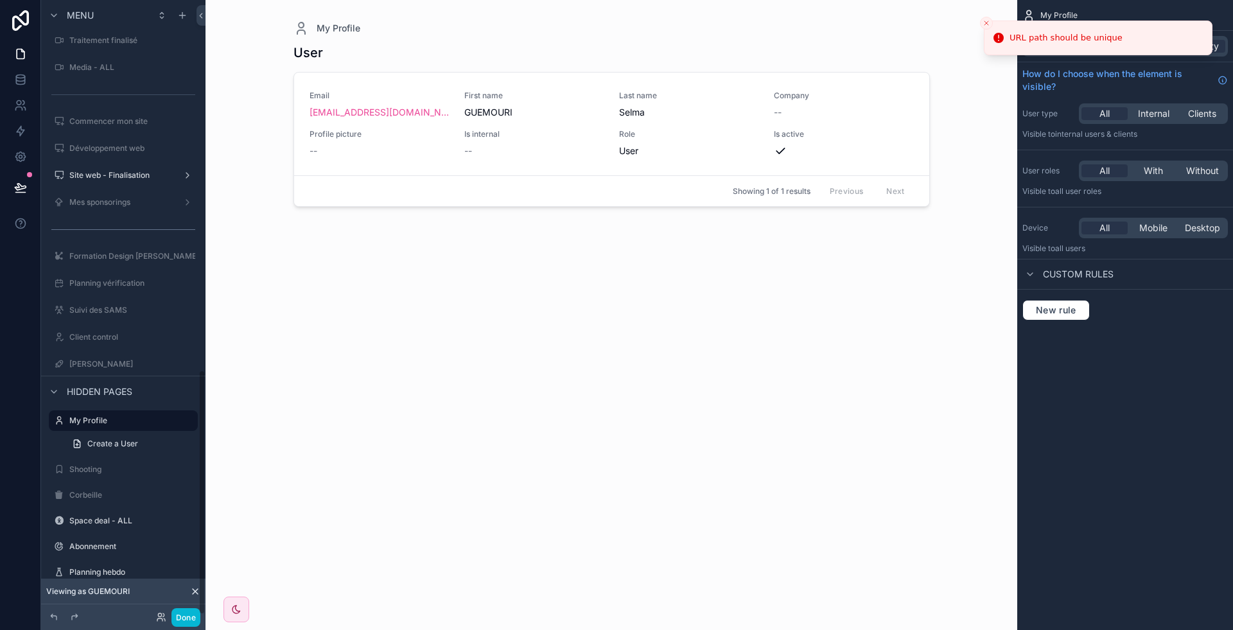
scroll to position [928, 0]
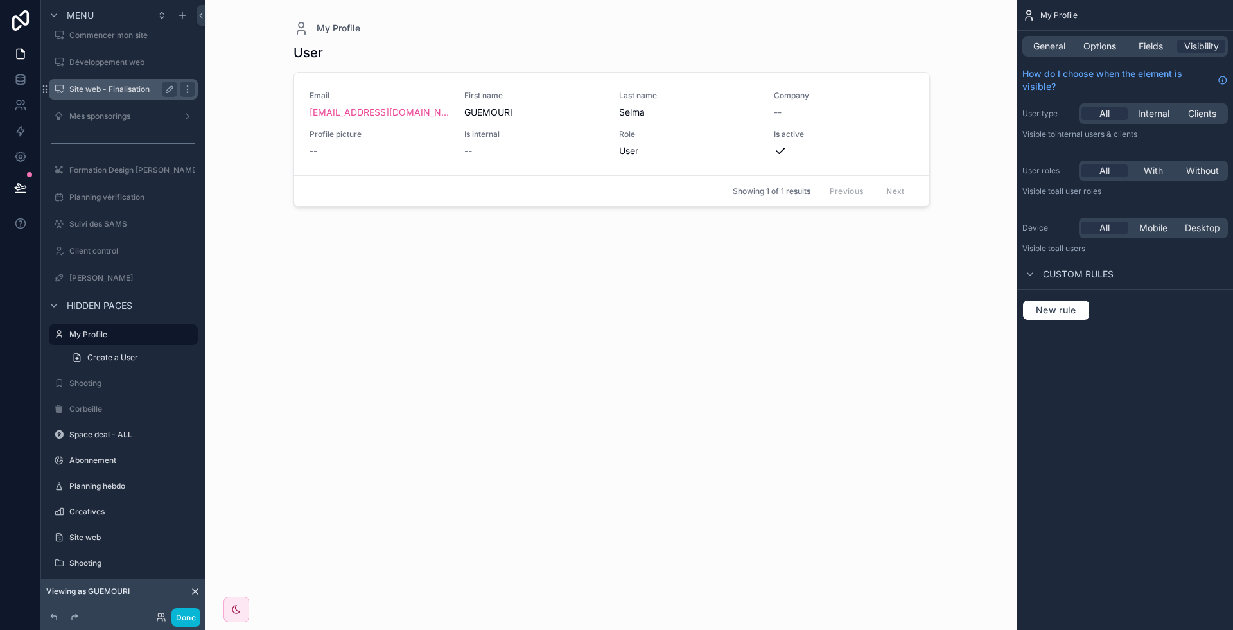
click at [83, 93] on div "Site web - Finalisation" at bounding box center [123, 89] width 108 height 15
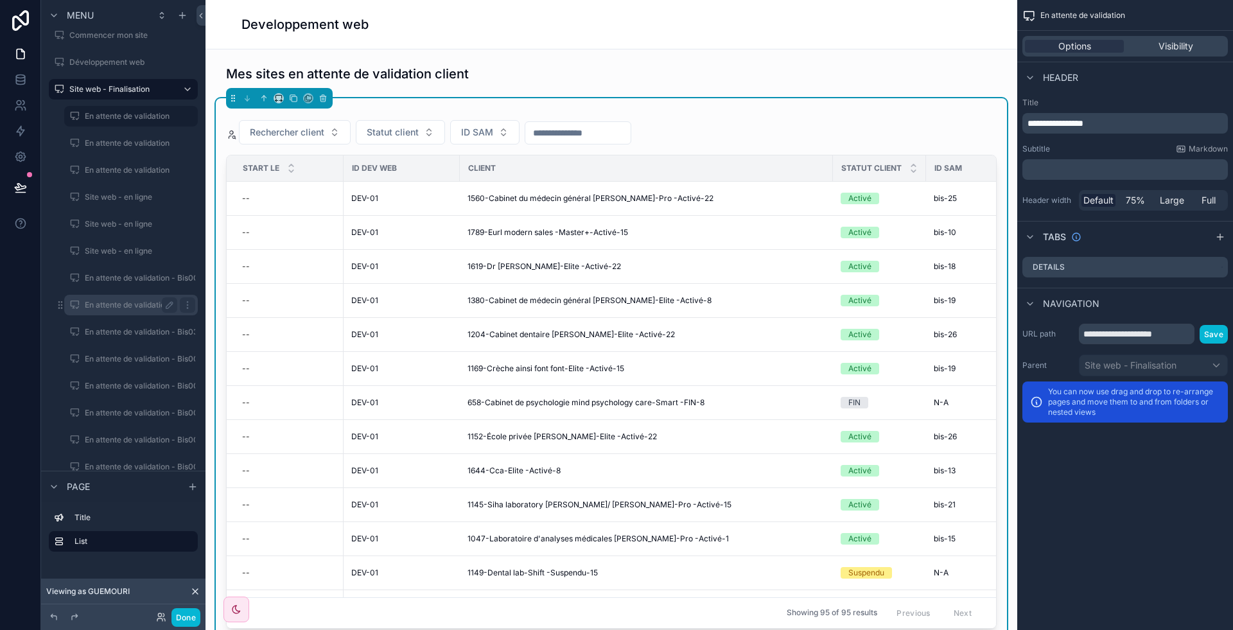
click at [119, 300] on label "En attente de validation - Bis002" at bounding box center [144, 305] width 118 height 10
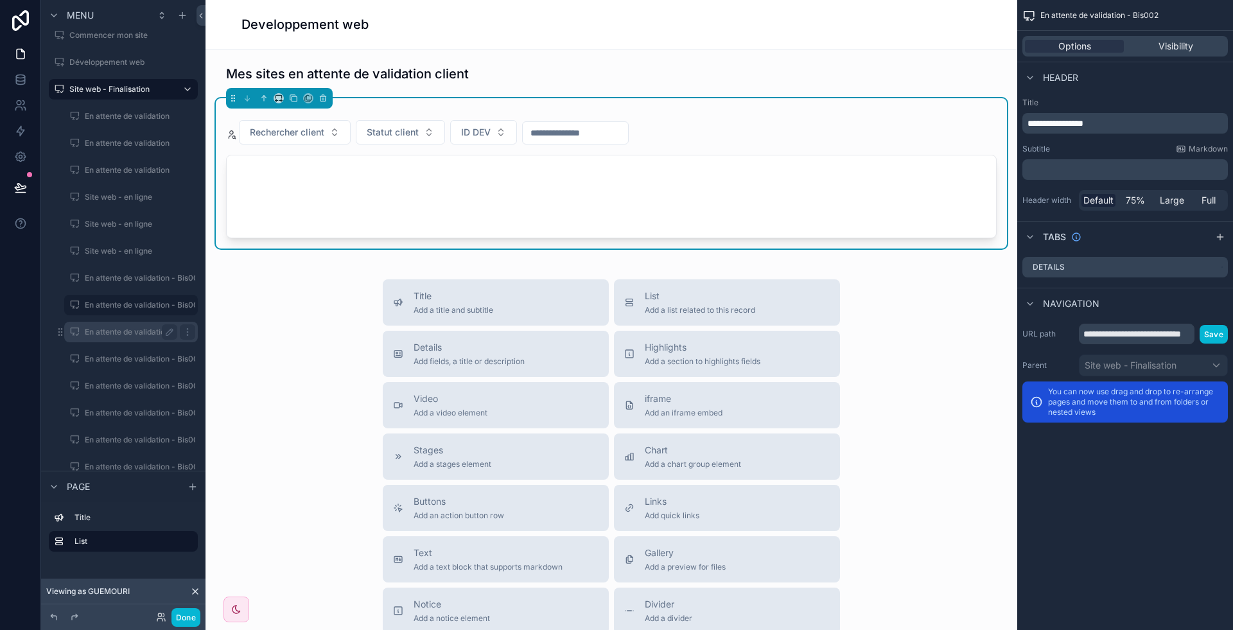
click at [125, 324] on div "En attente de validation - Bis03" at bounding box center [131, 331] width 92 height 15
click at [1118, 327] on input "**********" at bounding box center [1137, 334] width 116 height 21
type input "**********"
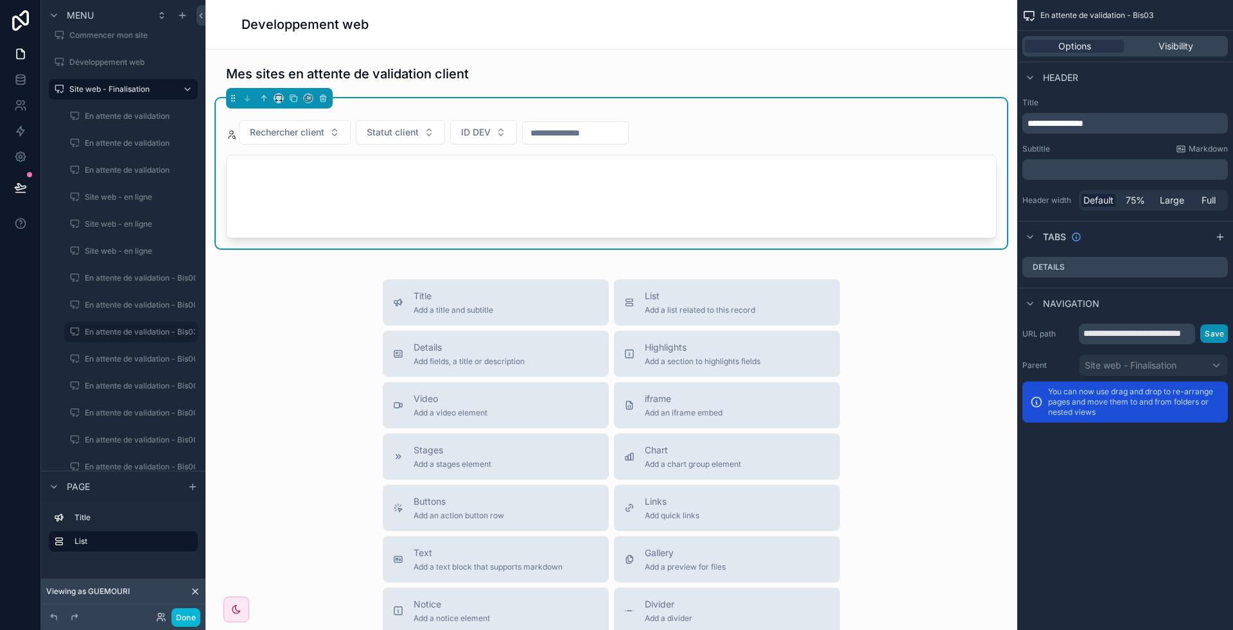
click at [1217, 340] on button "Save" at bounding box center [1214, 333] width 28 height 19
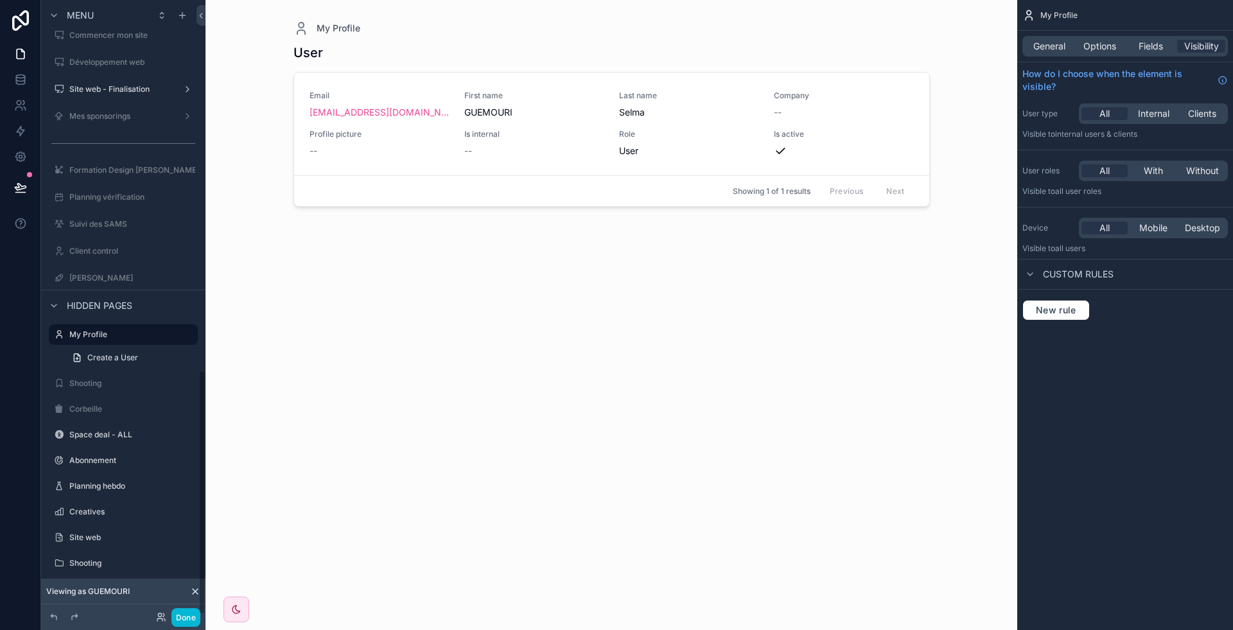
scroll to position [928, 0]
click at [119, 86] on label "Site web - Finalisation" at bounding box center [120, 89] width 103 height 10
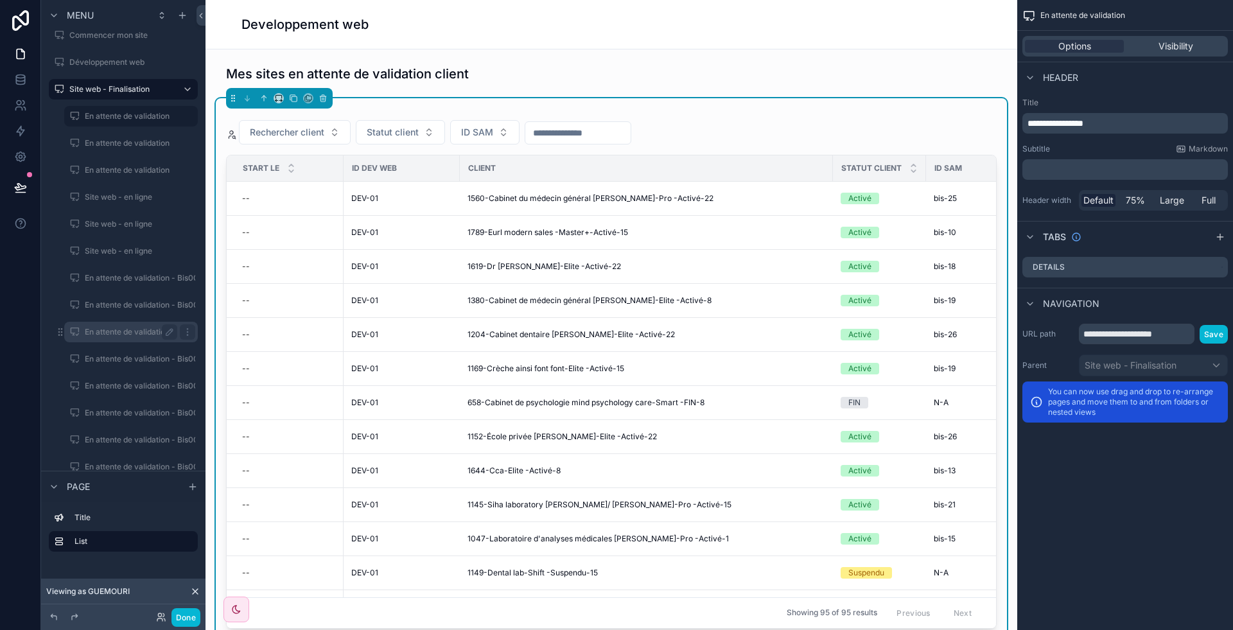
click at [107, 331] on label "En attente de validation - Bis03" at bounding box center [142, 332] width 114 height 10
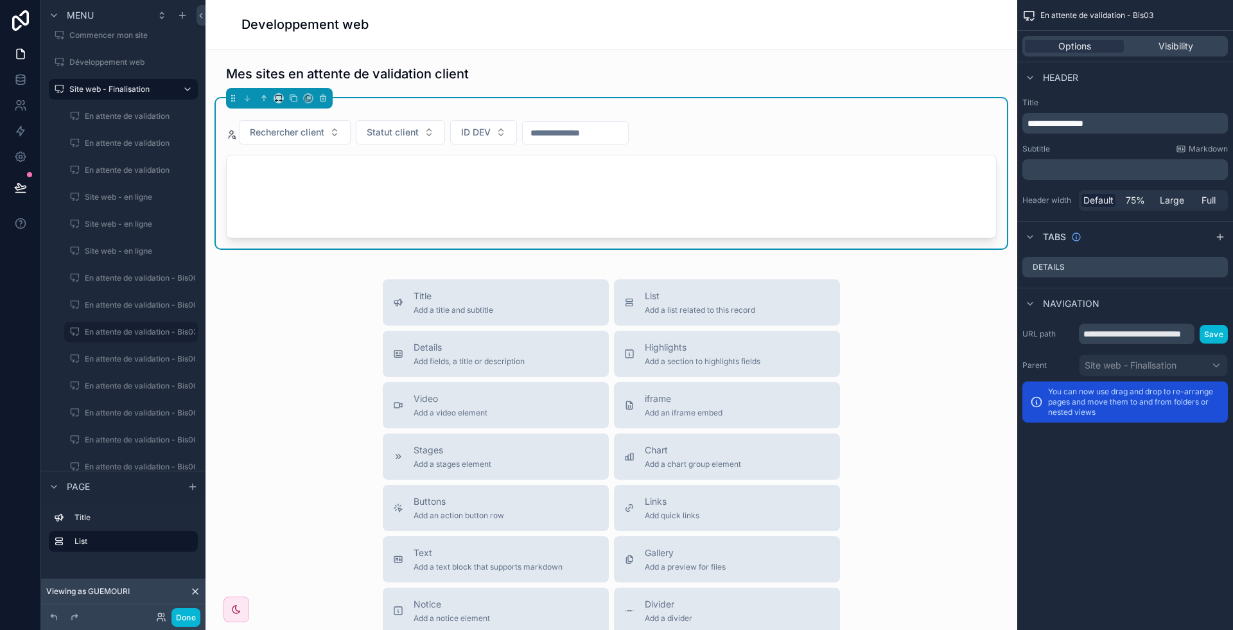
click at [669, 174] on div "scrollable content" at bounding box center [611, 196] width 769 height 82
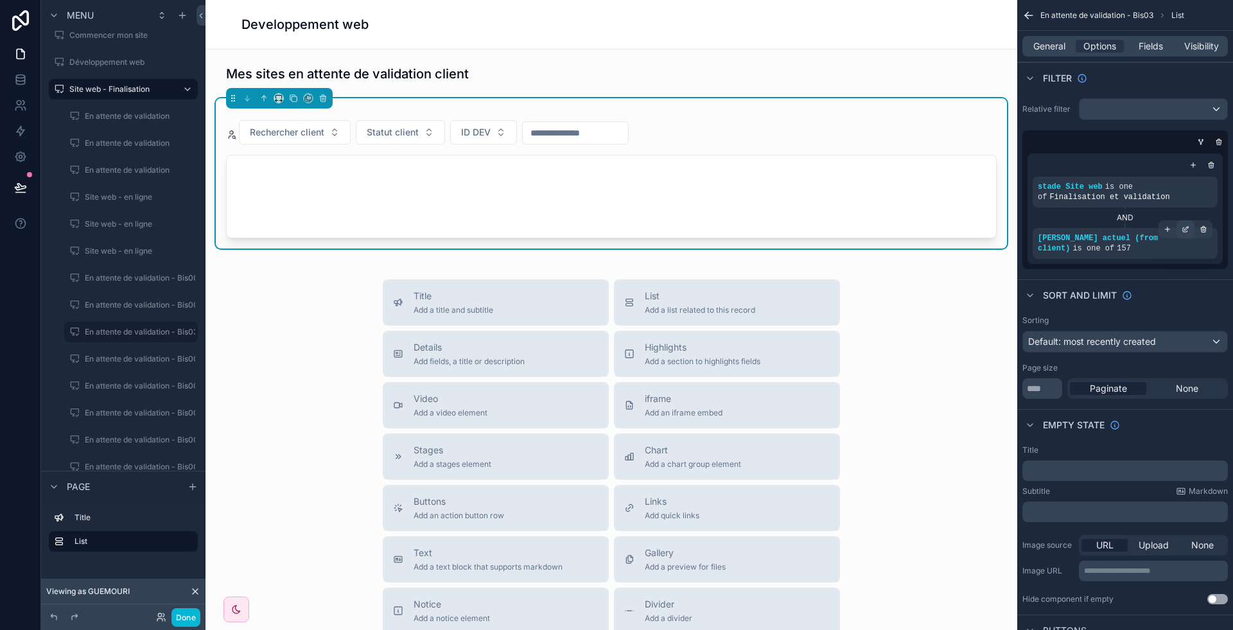
click at [1185, 236] on div "scrollable content" at bounding box center [1186, 229] width 18 height 18
click at [132, 325] on div "En attente de validation - Bis03" at bounding box center [131, 331] width 92 height 15
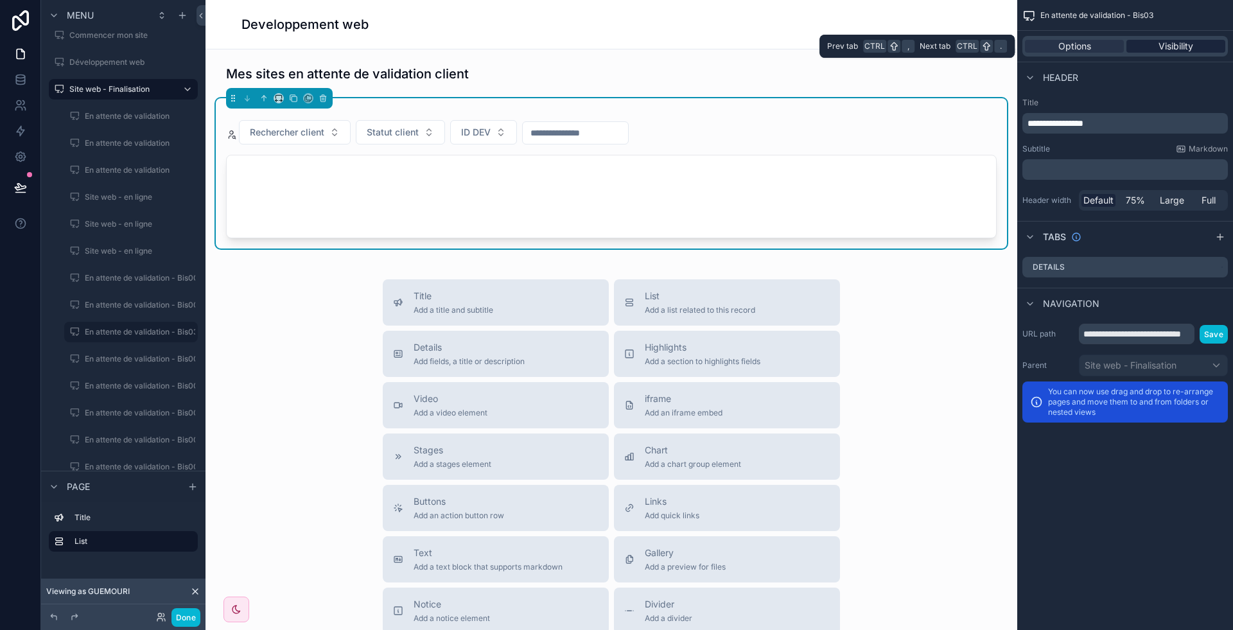
click at [1169, 49] on span "Visibility" at bounding box center [1176, 46] width 35 height 13
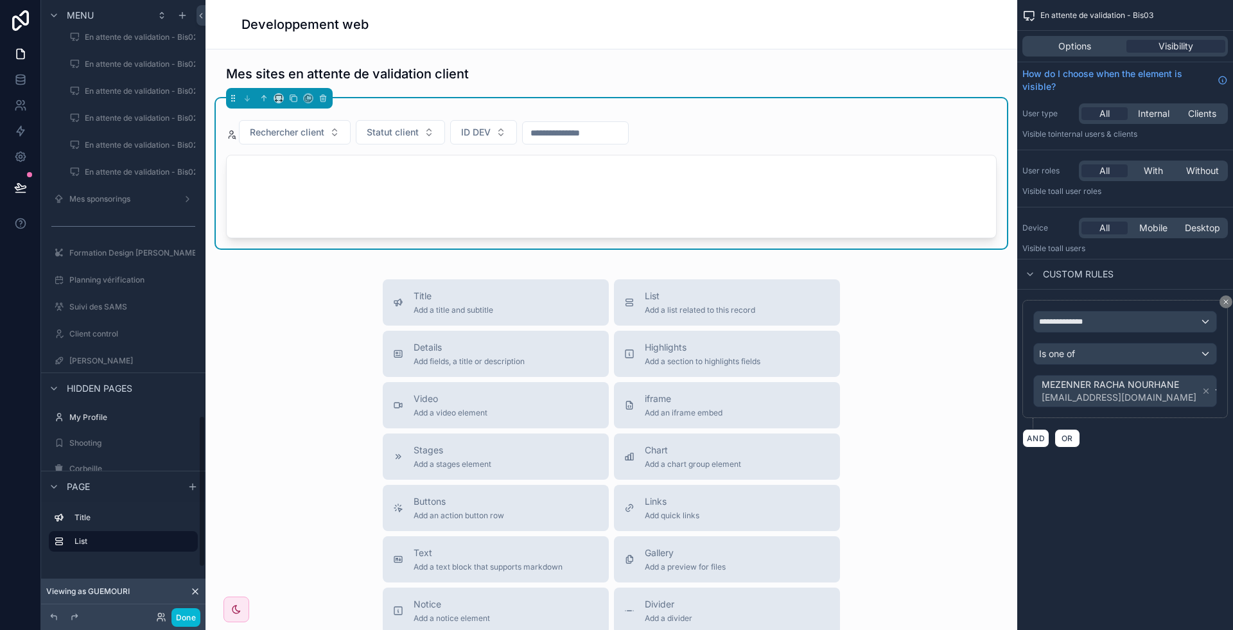
scroll to position [1683, 0]
click at [183, 617] on button "Done" at bounding box center [185, 617] width 29 height 19
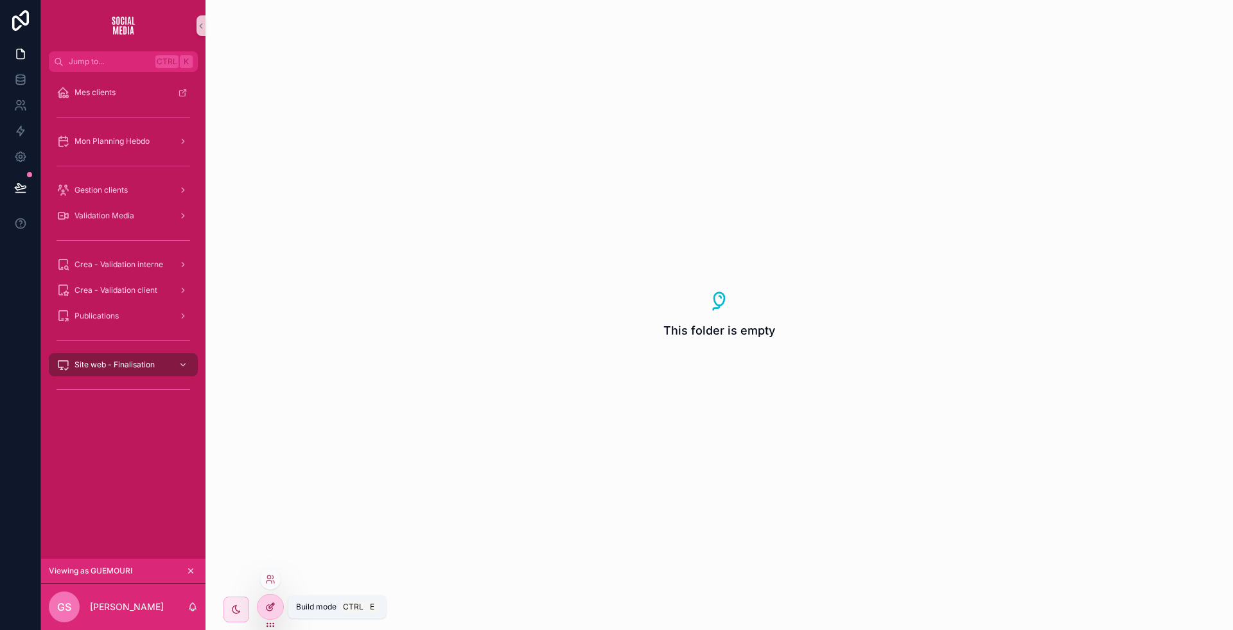
click at [263, 611] on div at bounding box center [271, 607] width 26 height 24
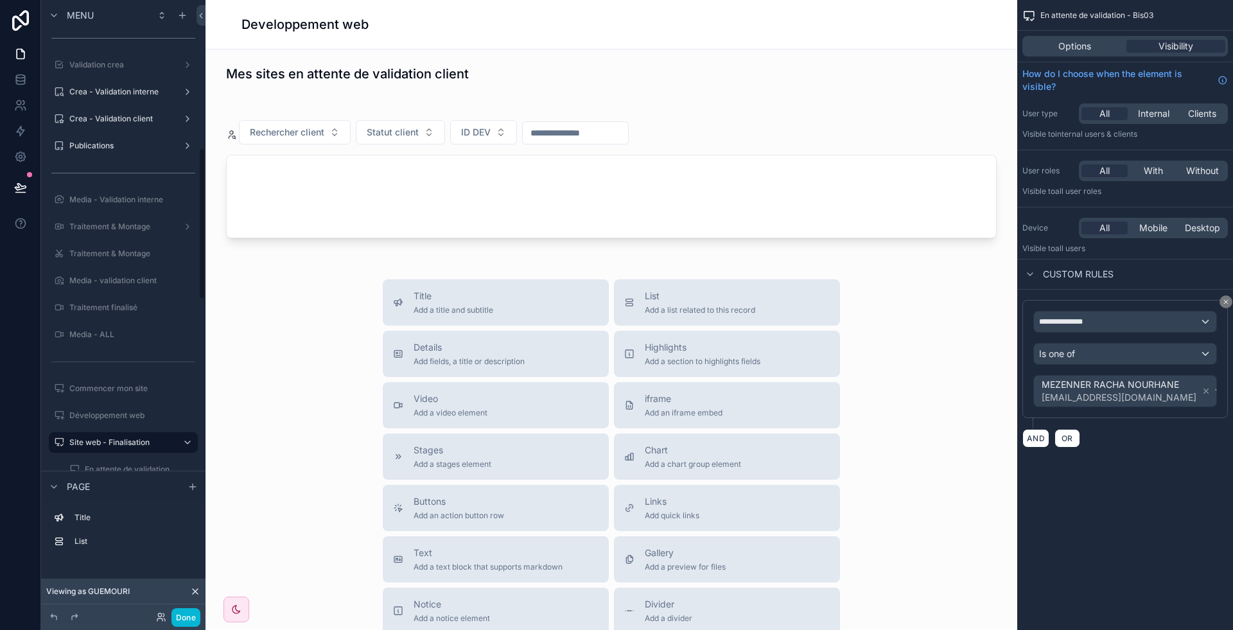
scroll to position [702, 0]
click at [104, 316] on label "Site web - Finalisation" at bounding box center [120, 315] width 103 height 10
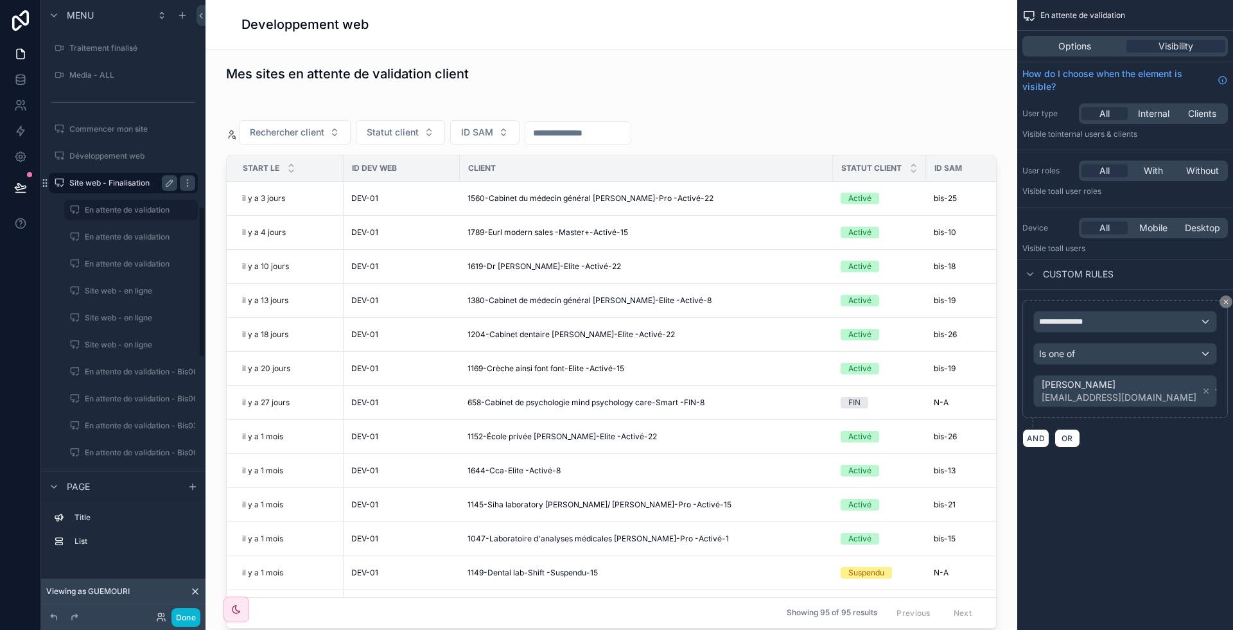
scroll to position [835, 0]
click at [110, 400] on label "En attente de validation - Bis002" at bounding box center [144, 398] width 118 height 10
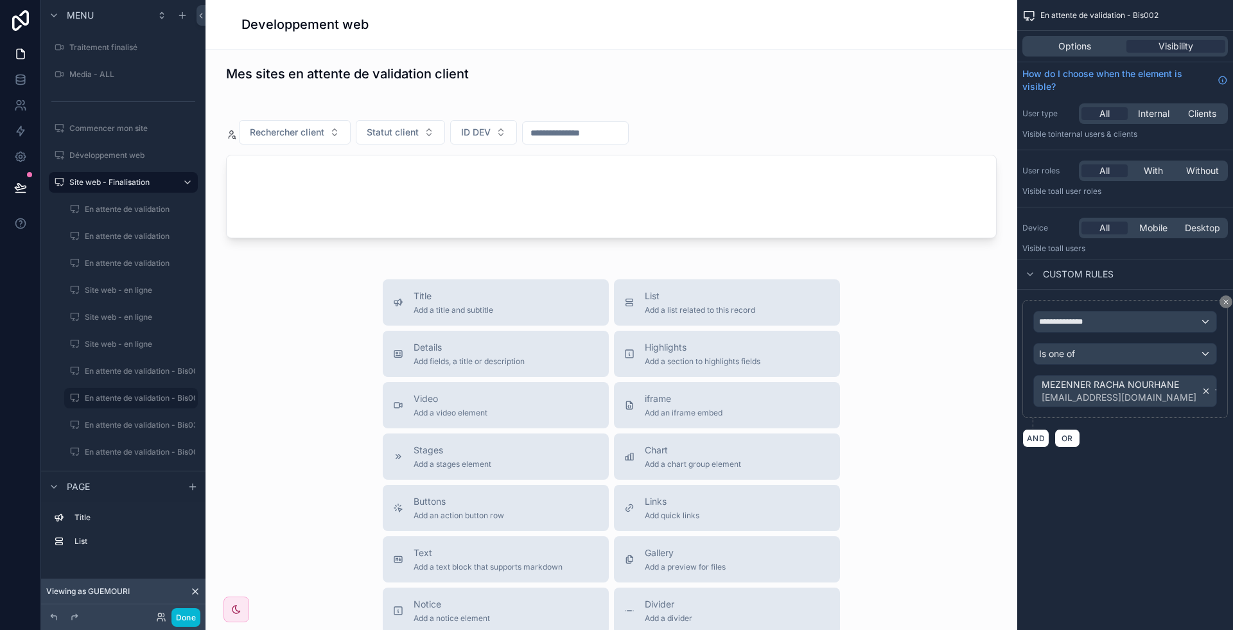
click at [1202, 389] on icon "scrollable content" at bounding box center [1206, 391] width 9 height 9
click at [1110, 389] on div "Value" at bounding box center [1125, 386] width 182 height 21
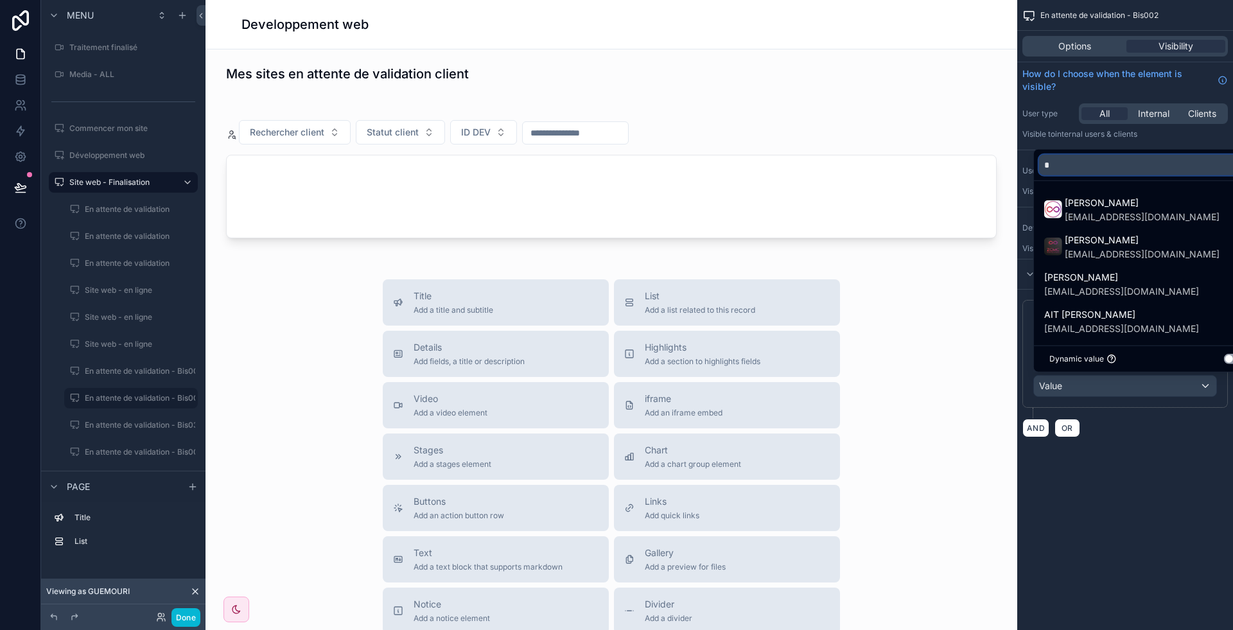
click at [1083, 164] on input "*" at bounding box center [1147, 165] width 216 height 21
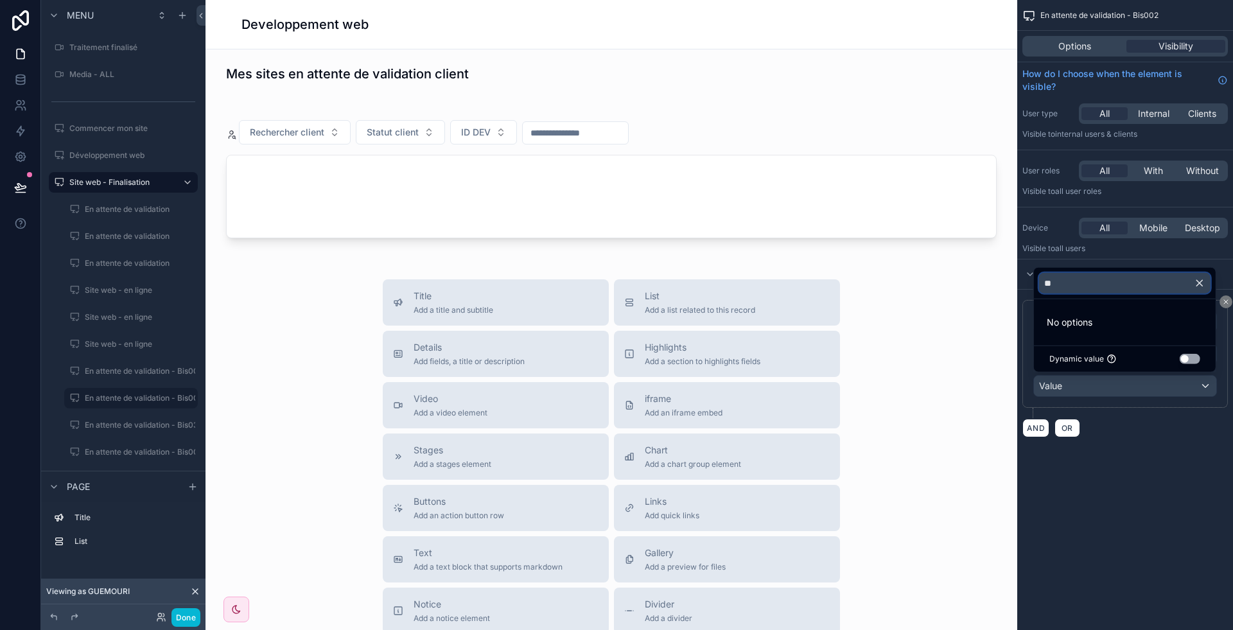
type input "*"
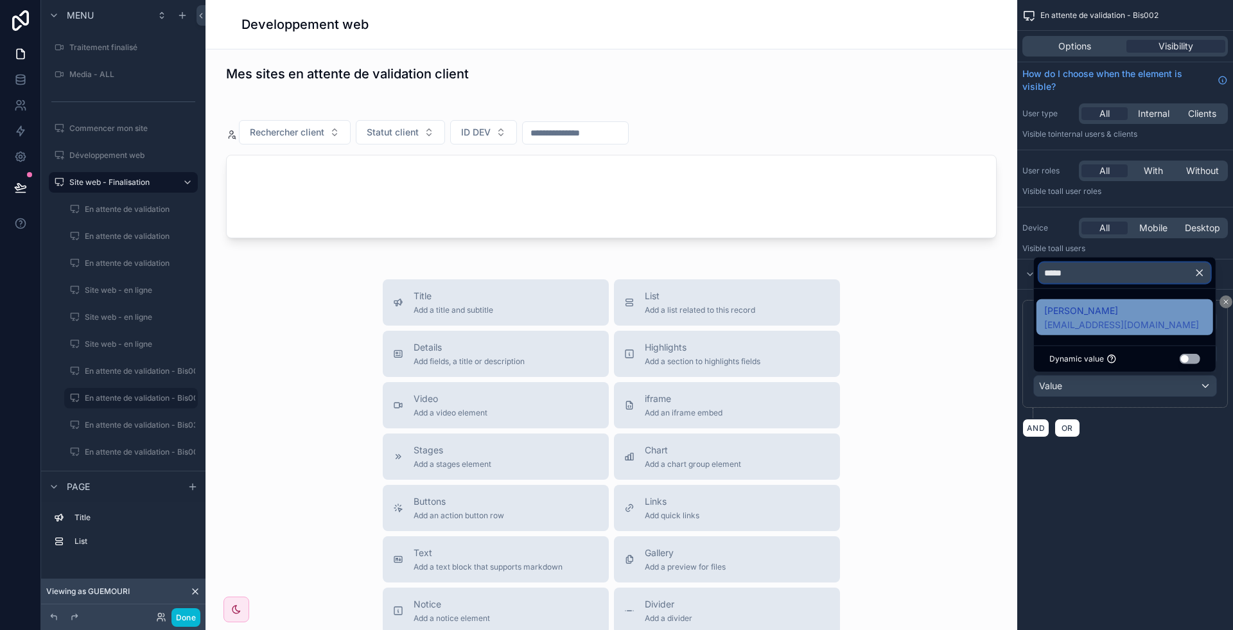
type input "*****"
click at [1126, 328] on span "[EMAIL_ADDRESS][DOMAIN_NAME]" at bounding box center [1121, 325] width 155 height 13
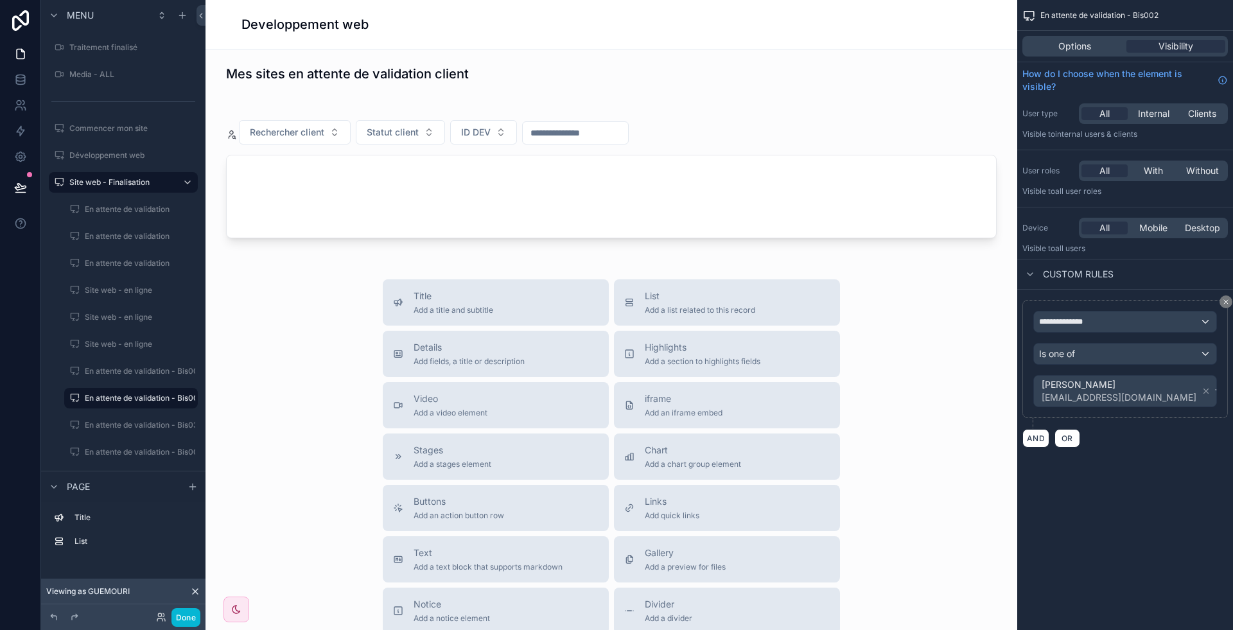
click at [1119, 490] on div "**********" at bounding box center [1125, 315] width 216 height 630
click at [129, 420] on label "En attente de validation - Bis03" at bounding box center [142, 425] width 114 height 10
click at [105, 391] on div "En attente de validation - Bis002" at bounding box center [131, 397] width 92 height 15
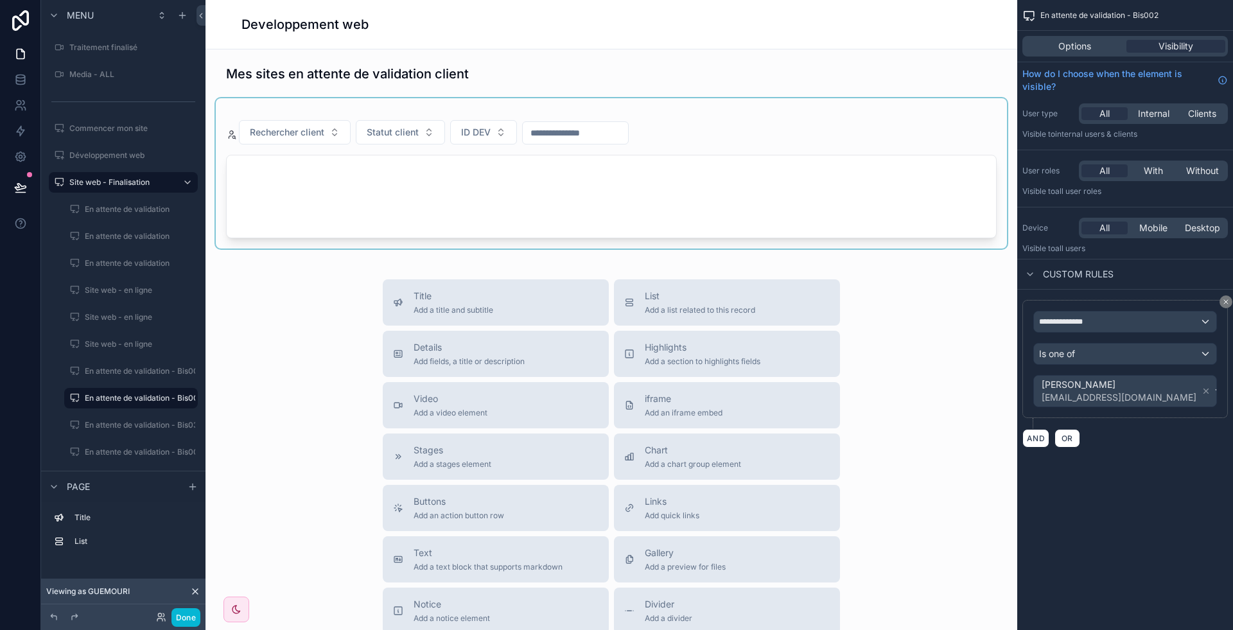
click at [564, 142] on div "scrollable content" at bounding box center [611, 173] width 791 height 150
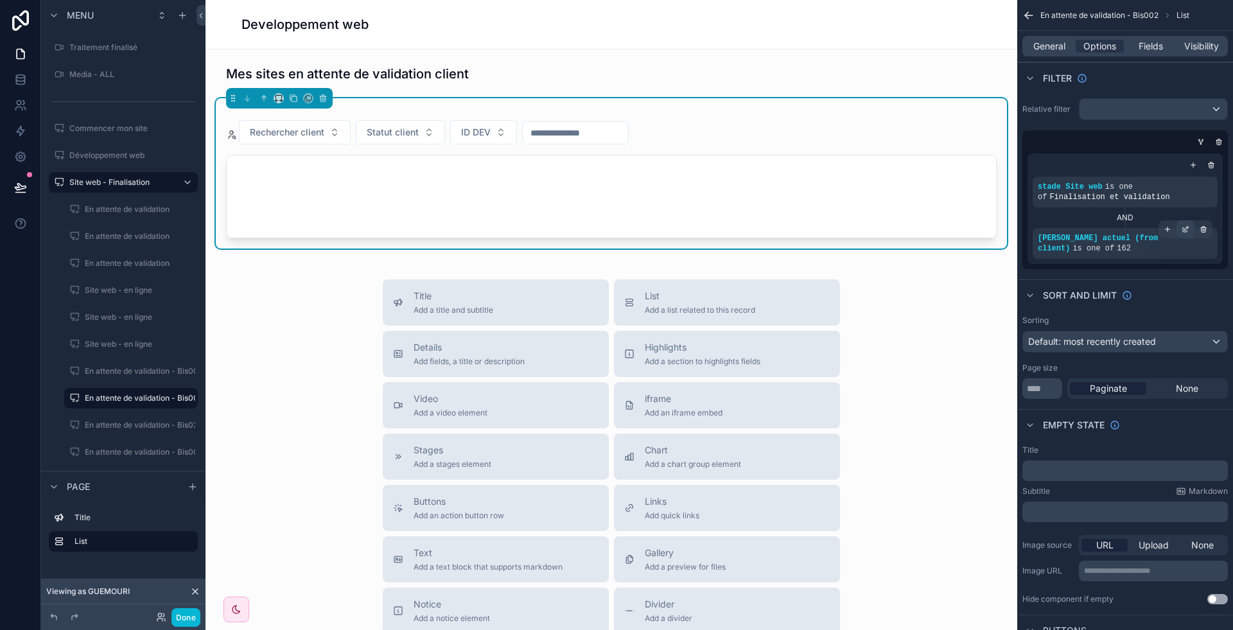
click at [1188, 230] on icon "scrollable content" at bounding box center [1186, 229] width 8 height 8
click at [133, 372] on label "En attente de validation - Bis001" at bounding box center [143, 371] width 117 height 10
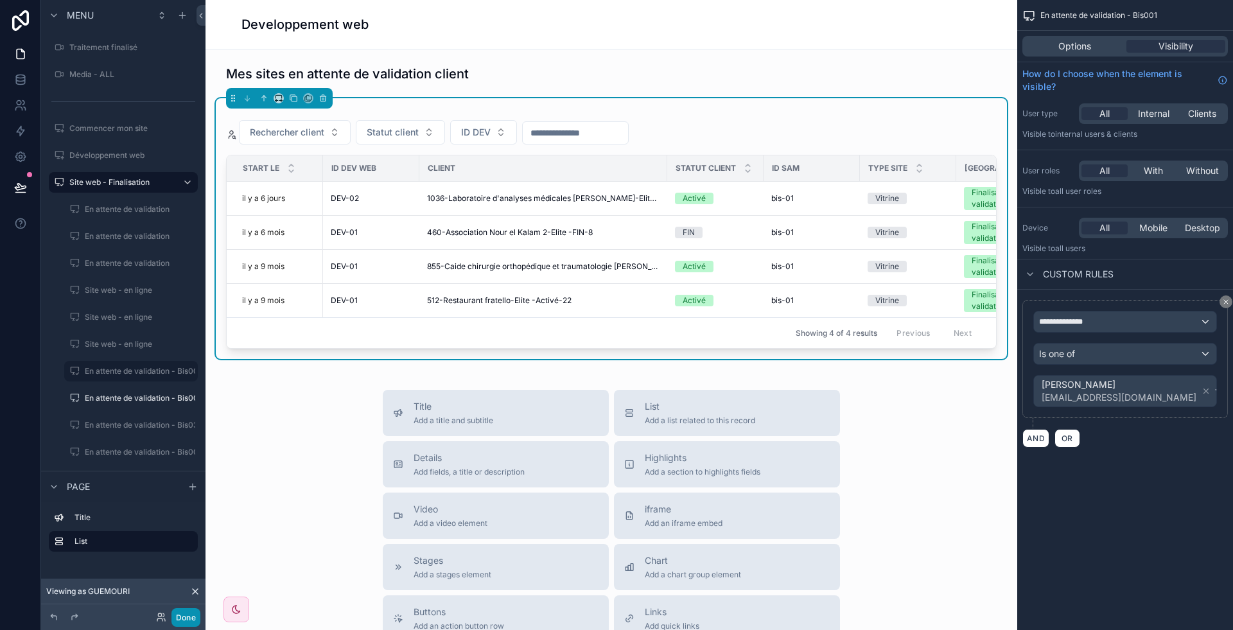
click at [186, 610] on button "Done" at bounding box center [185, 617] width 29 height 19
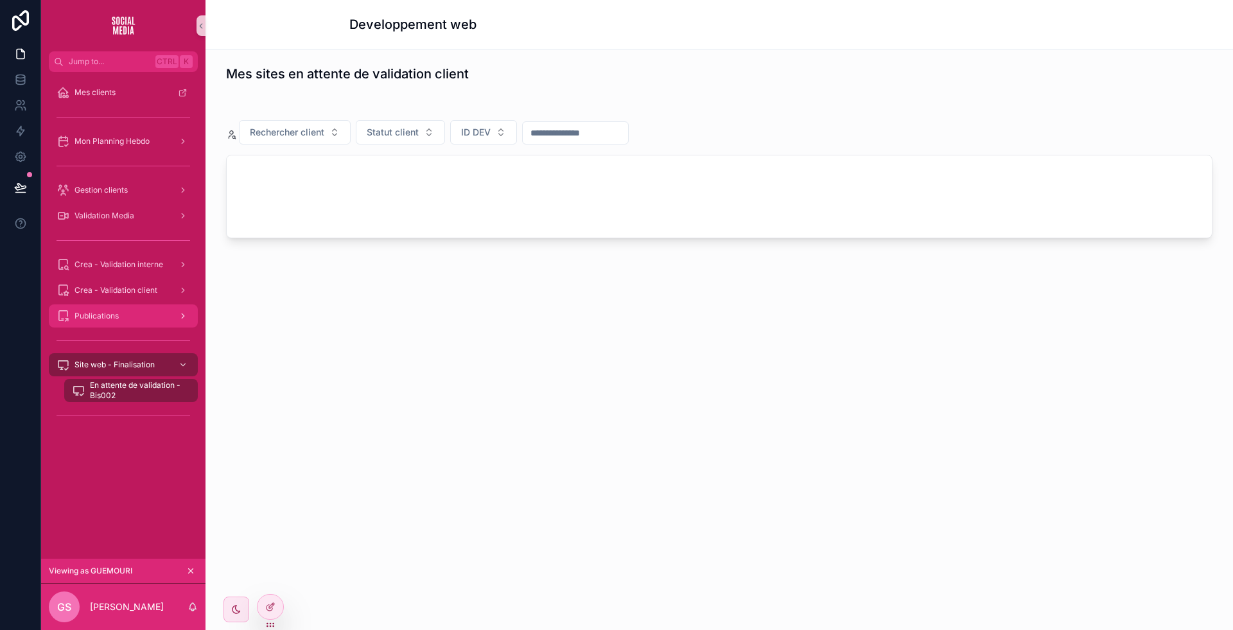
click at [126, 322] on div "Publications" at bounding box center [124, 316] width 134 height 21
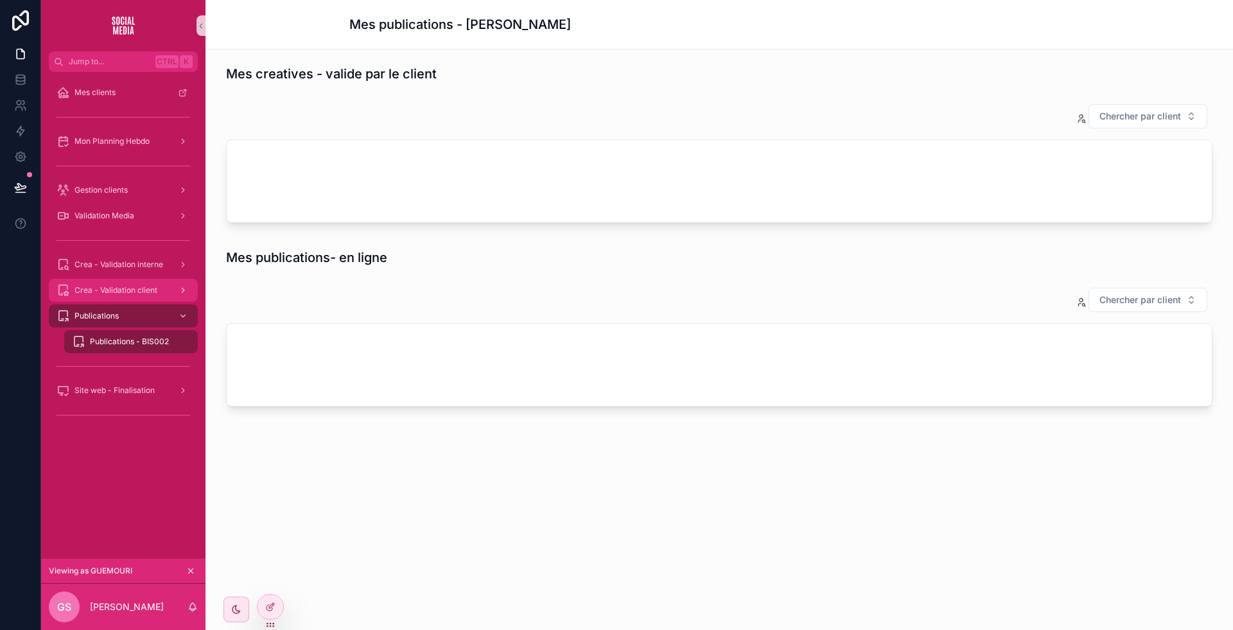
click at [123, 291] on span "Crea - Validation client" at bounding box center [116, 290] width 83 height 10
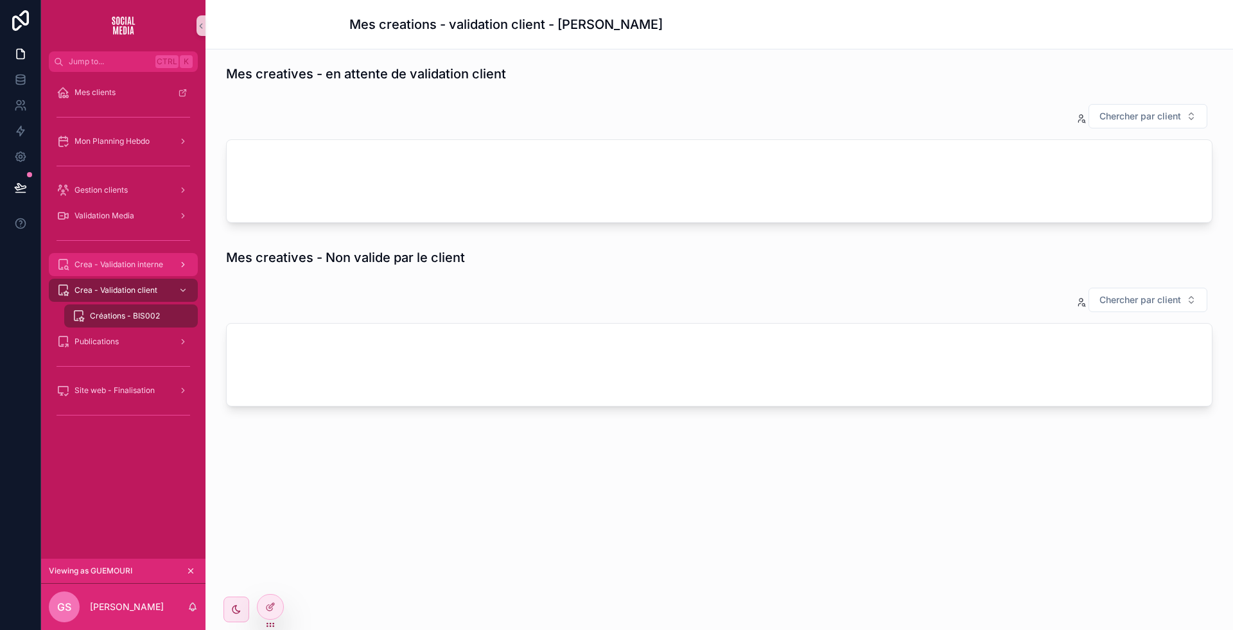
click at [127, 262] on span "Crea - Validation interne" at bounding box center [119, 264] width 89 height 10
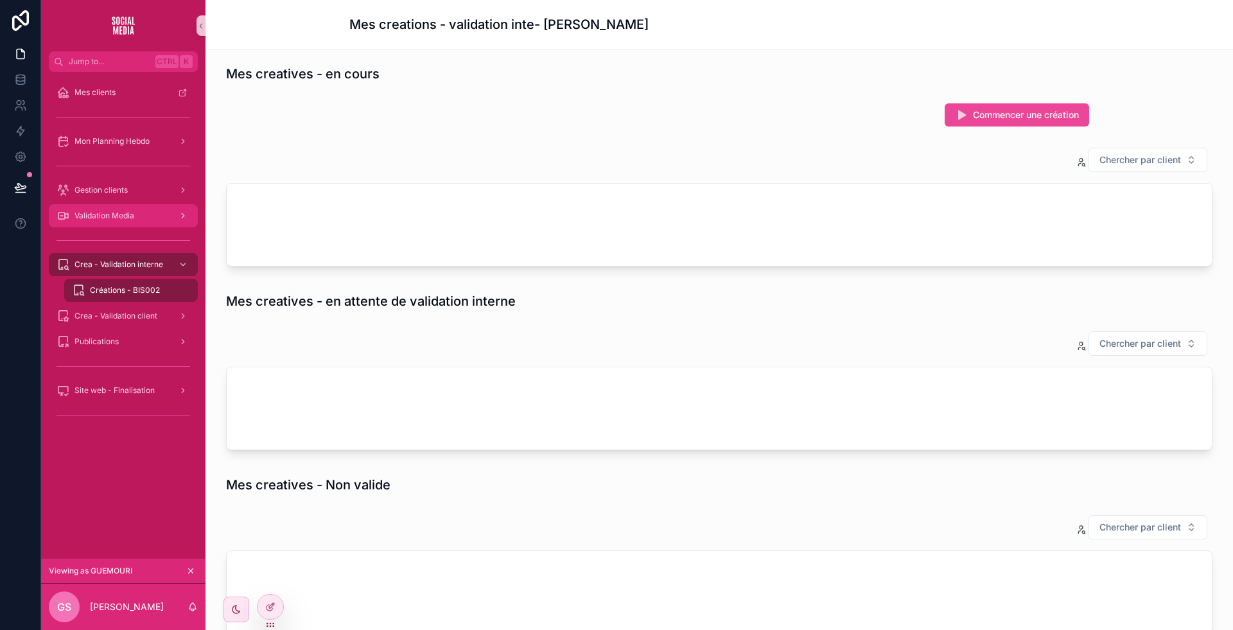
click at [123, 210] on div "Validation Media" at bounding box center [124, 216] width 134 height 21
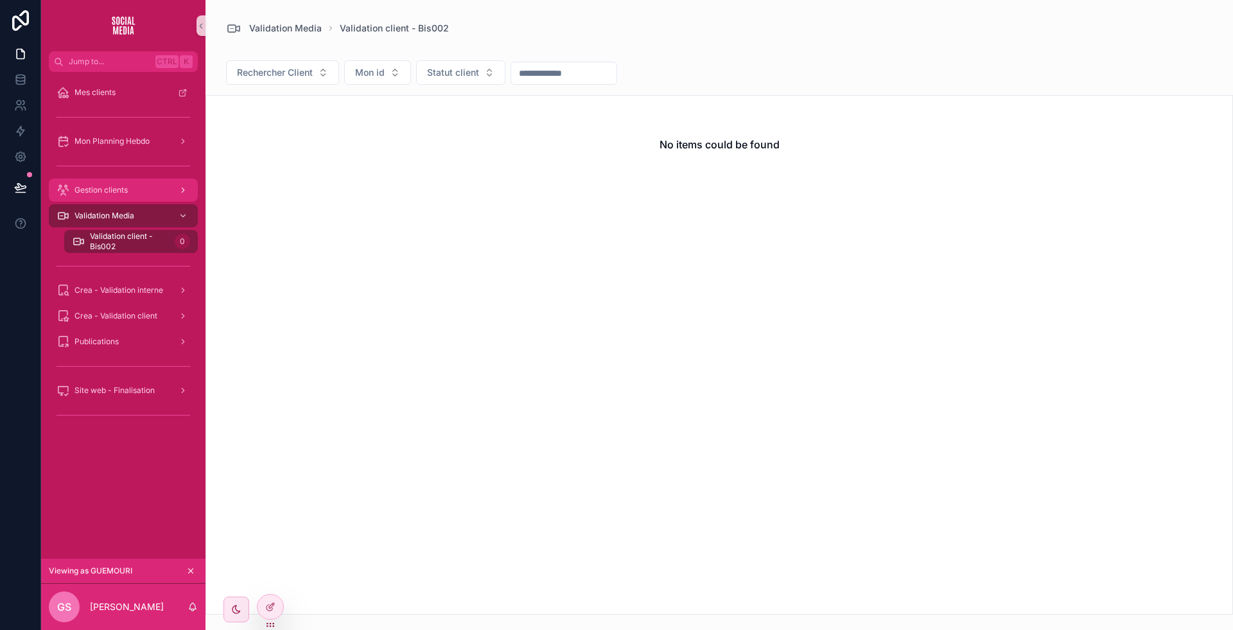
click at [103, 181] on div "Gestion clients" at bounding box center [124, 190] width 134 height 21
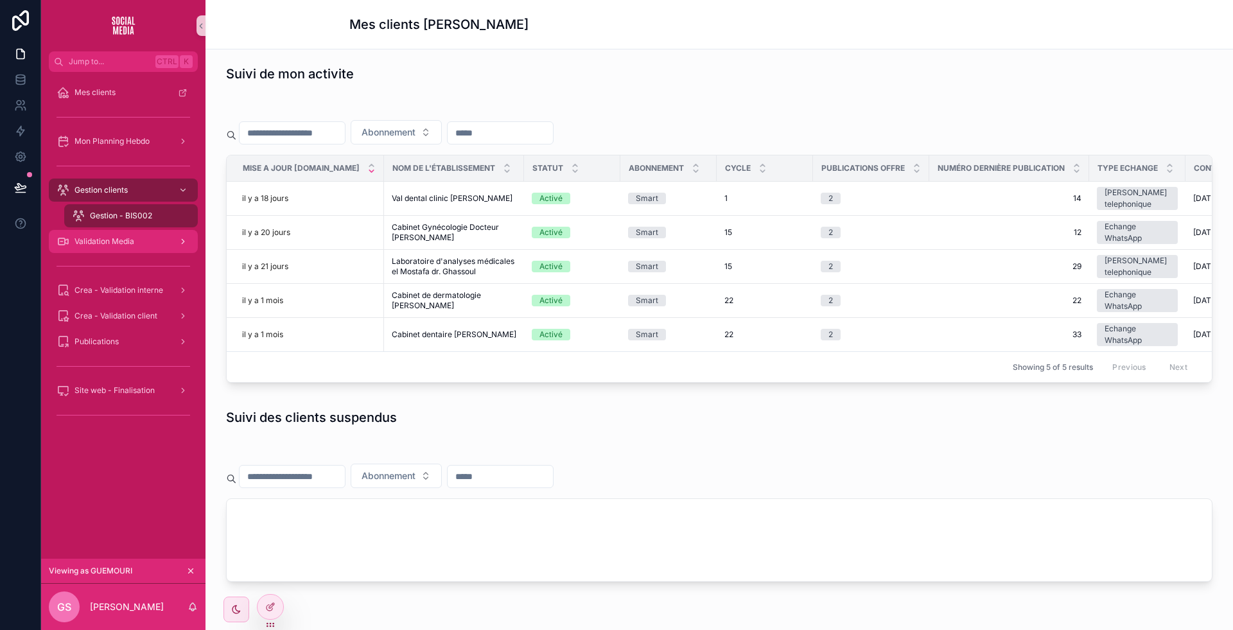
click at [118, 239] on span "Validation Media" at bounding box center [105, 241] width 60 height 10
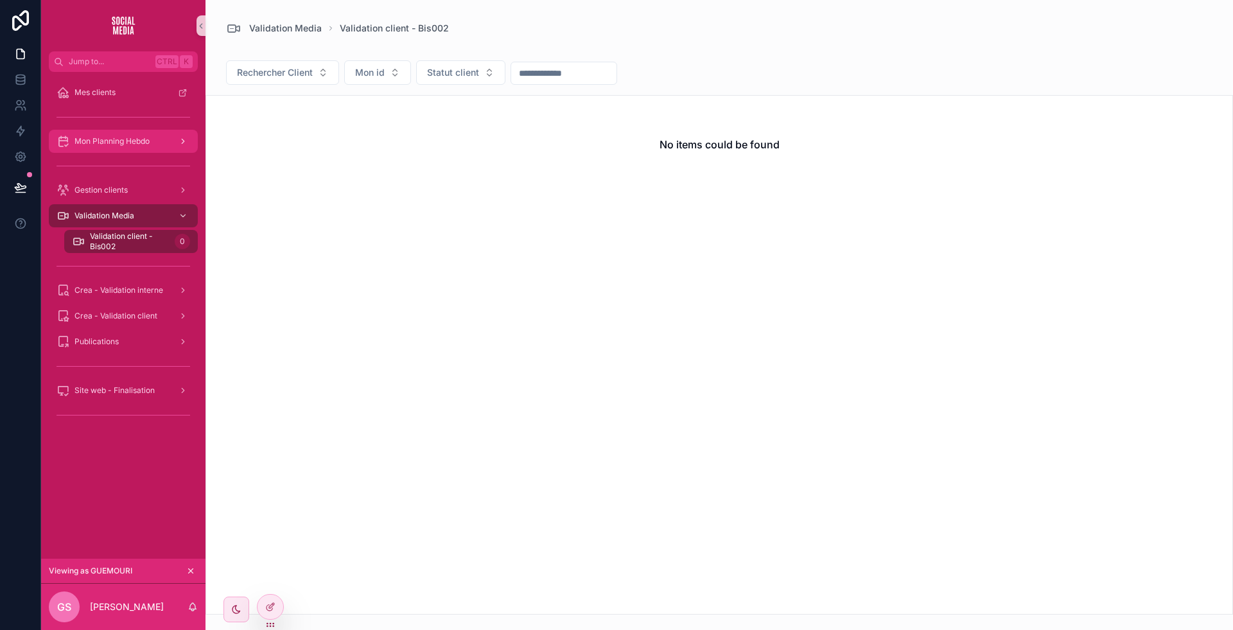
click at [123, 145] on span "Mon Planning Hebdo" at bounding box center [112, 141] width 75 height 10
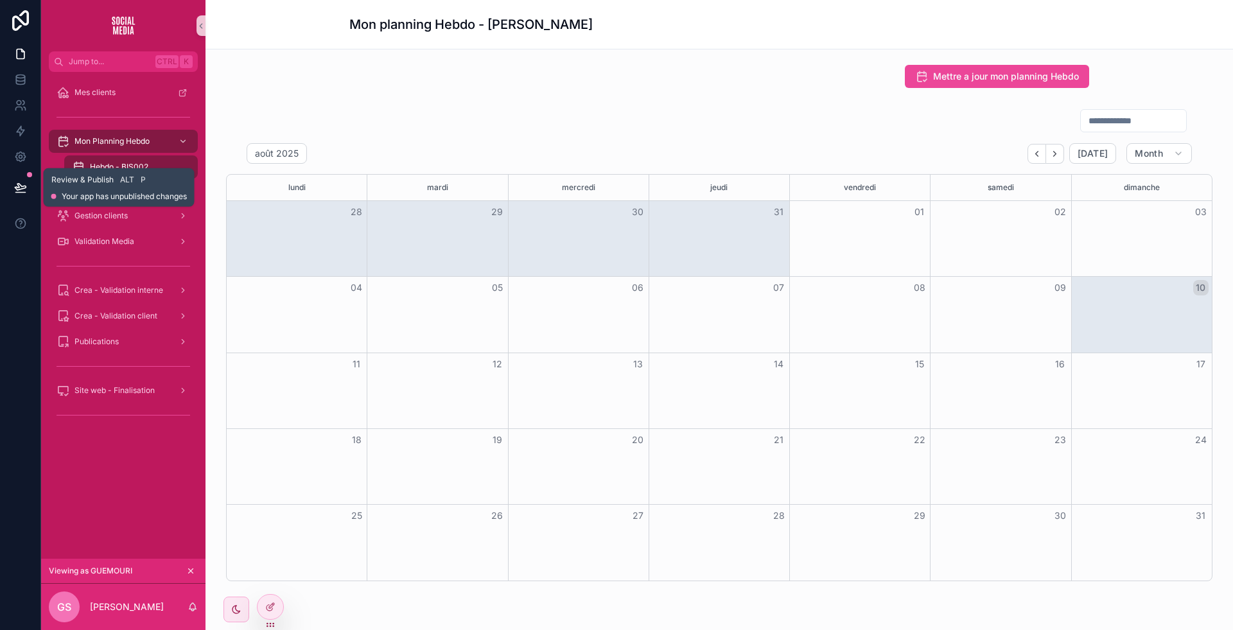
click at [23, 186] on icon at bounding box center [20, 187] width 11 height 6
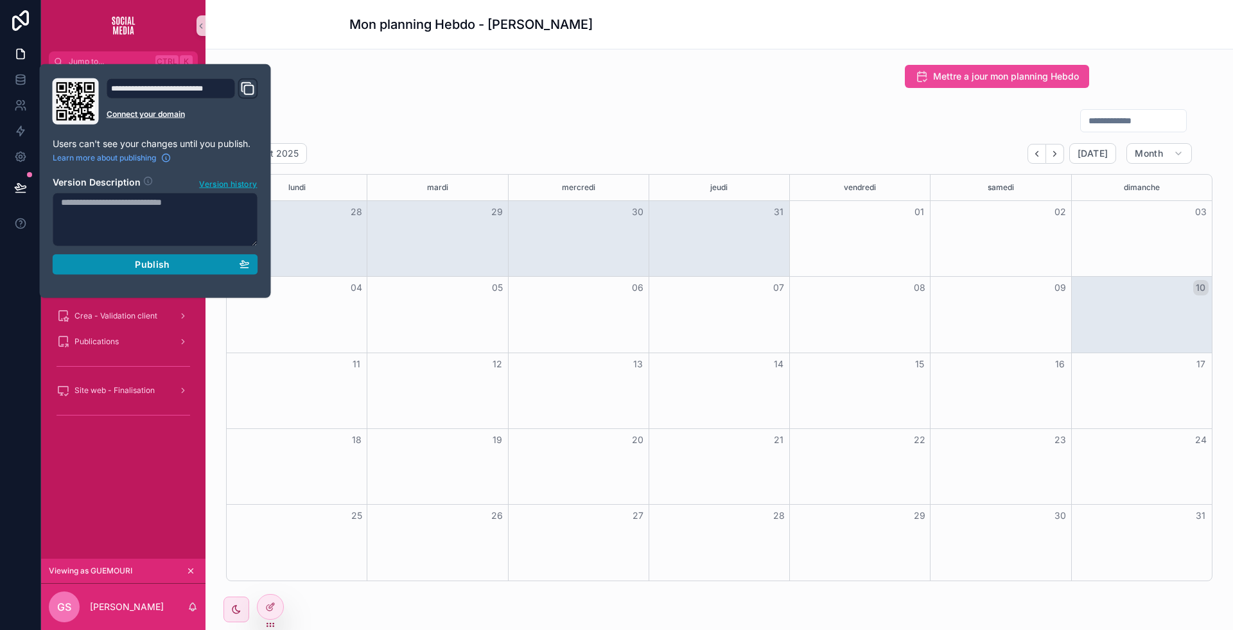
click at [198, 257] on button "Publish" at bounding box center [156, 264] width 206 height 21
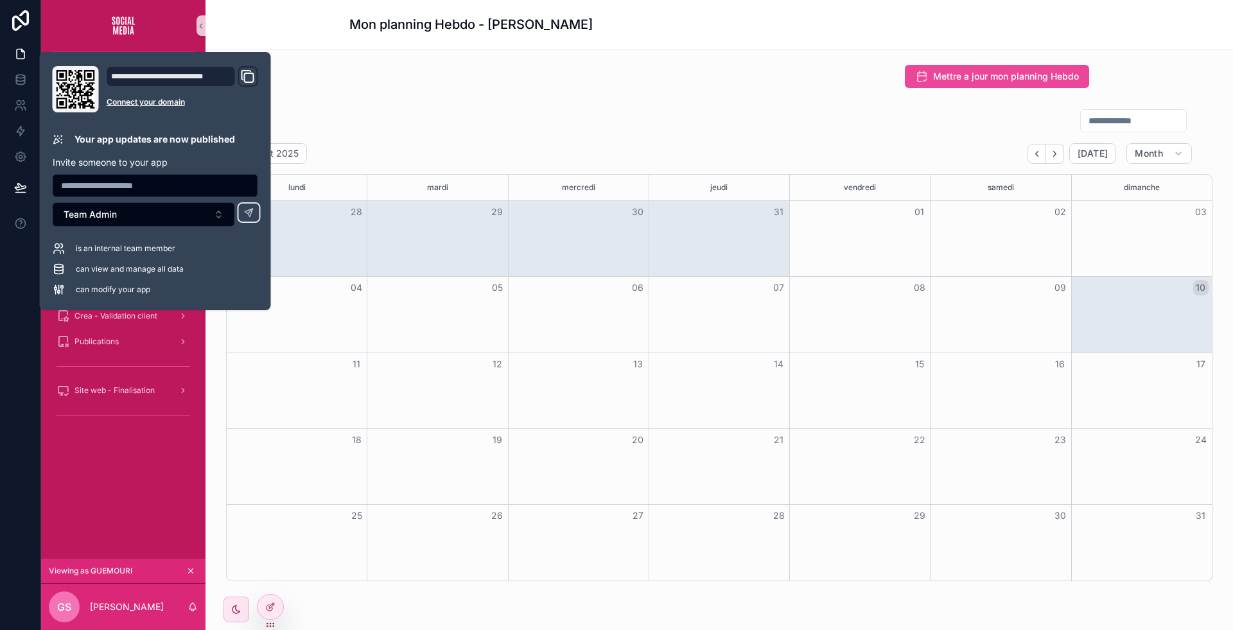
click at [210, 557] on div "Mettre a jour mon planning Hebdo août 2025 [DATE] Month lundi mardi mercredi je…" at bounding box center [720, 358] width 1028 height 619
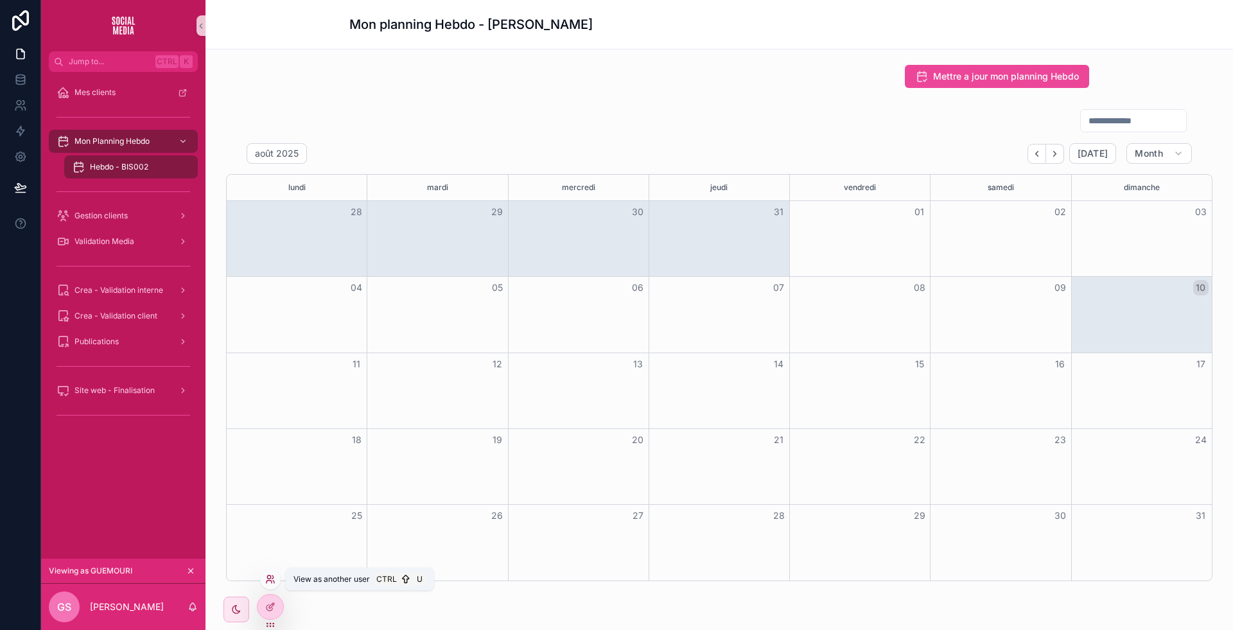
click at [268, 582] on icon at bounding box center [270, 579] width 10 height 10
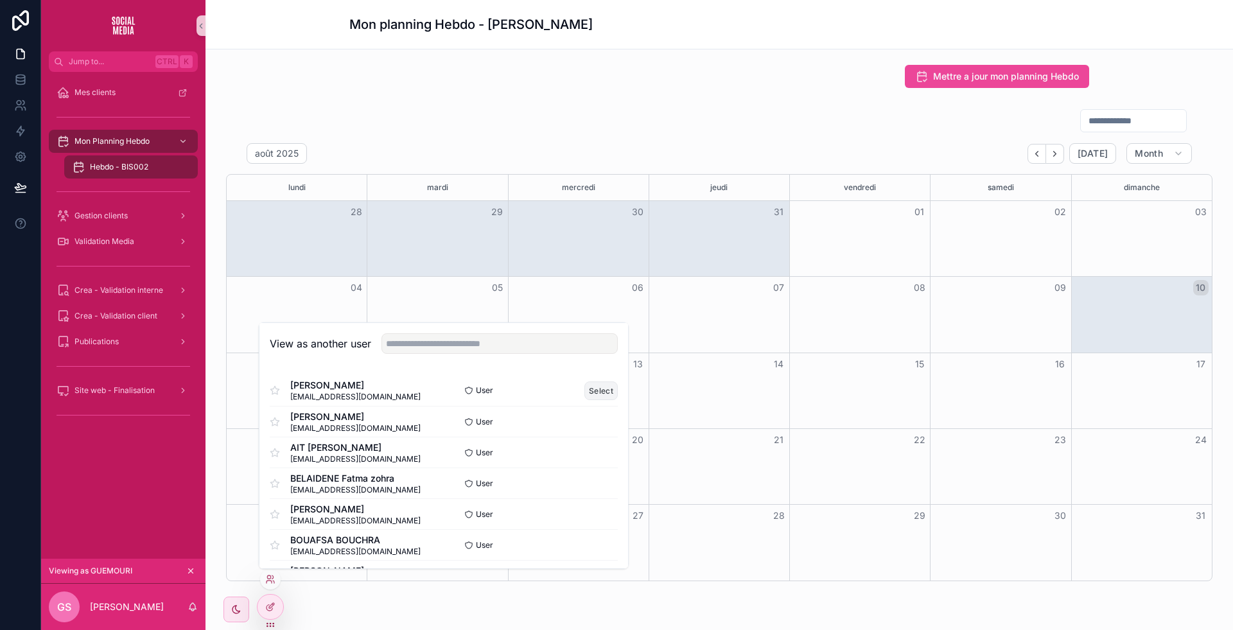
click at [584, 392] on button "Select" at bounding box center [600, 390] width 33 height 19
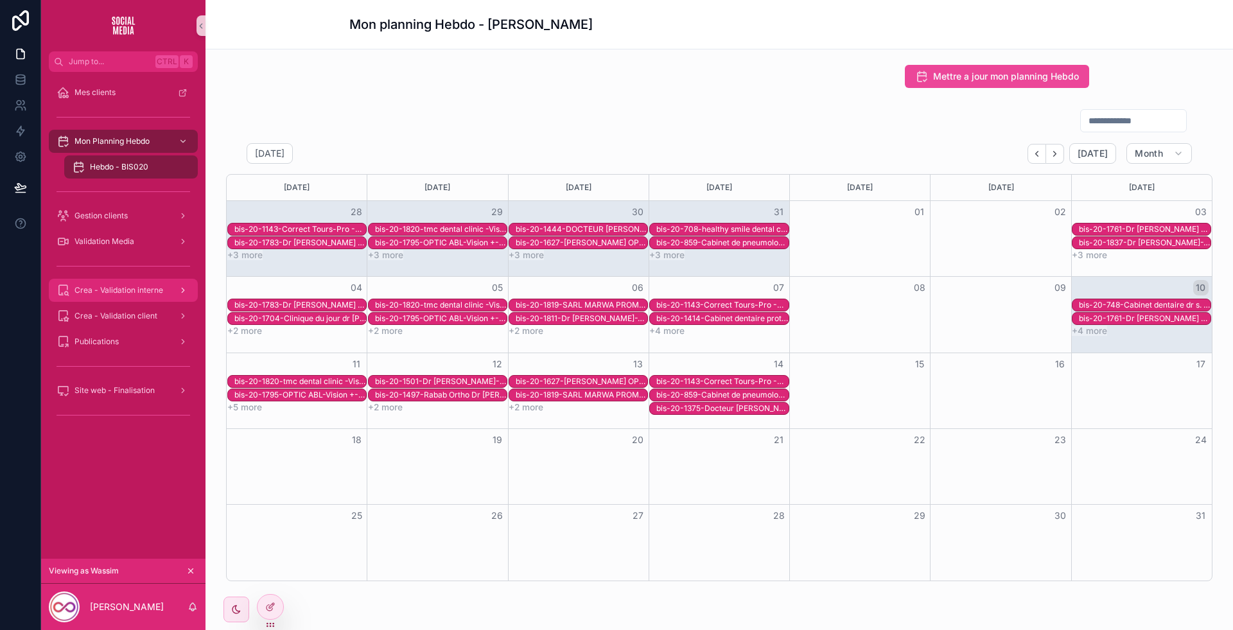
click at [148, 281] on div "Crea - Validation interne" at bounding box center [124, 290] width 134 height 21
